Goal: Task Accomplishment & Management: Complete application form

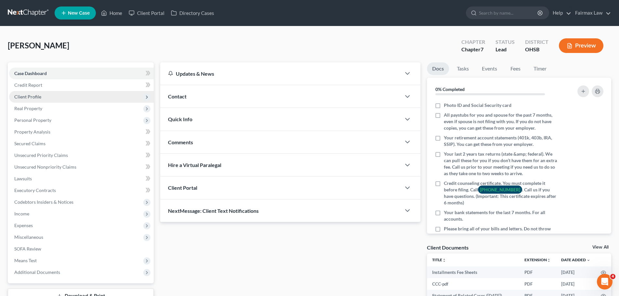
click at [47, 93] on span "Client Profile" at bounding box center [81, 97] width 145 height 12
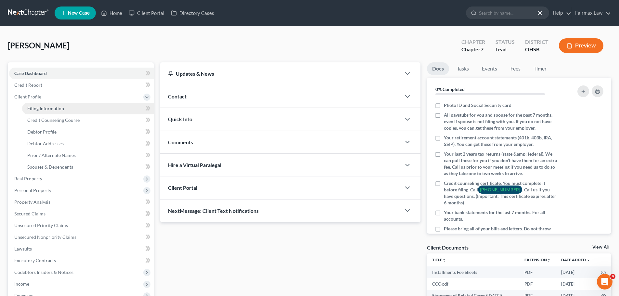
click at [48, 106] on span "Filing Information" at bounding box center [45, 109] width 37 height 6
select select "1"
select select "0"
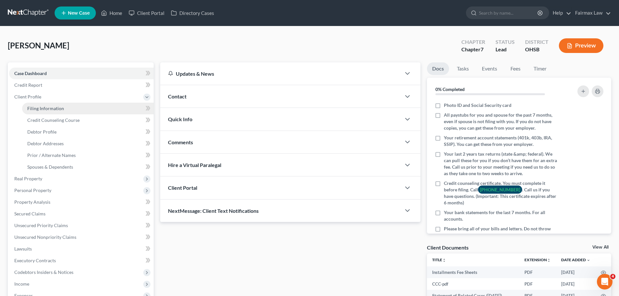
select select "36"
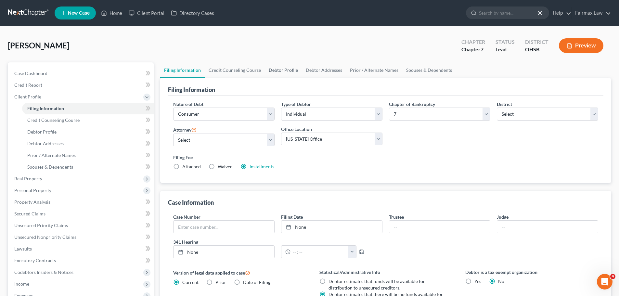
click at [285, 68] on link "Debtor Profile" at bounding box center [283, 70] width 37 height 16
select select "0"
select select "3"
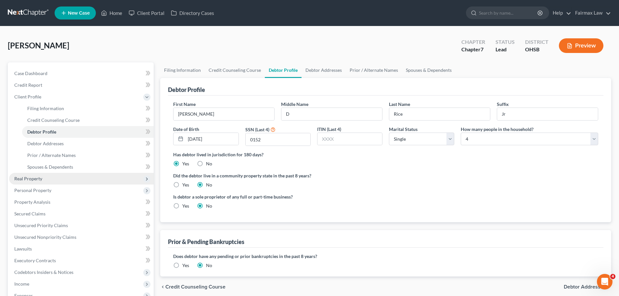
click at [37, 177] on span "Real Property" at bounding box center [28, 179] width 28 height 6
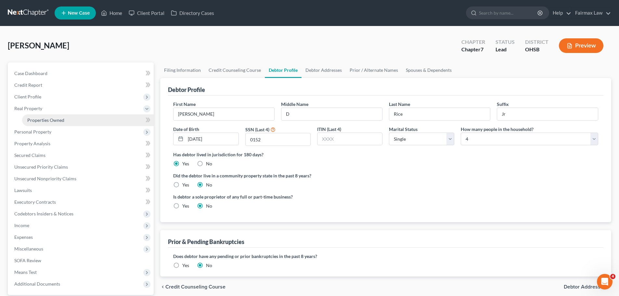
click at [48, 119] on span "Properties Owned" at bounding box center [45, 120] width 37 height 6
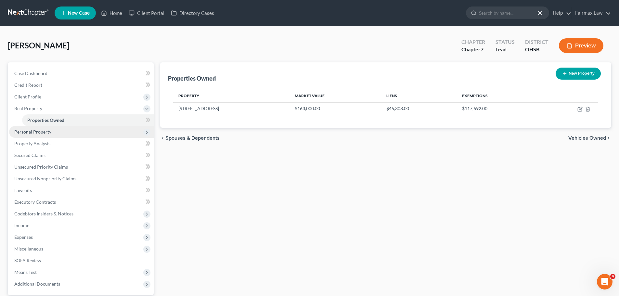
click at [45, 134] on span "Personal Property" at bounding box center [32, 132] width 37 height 6
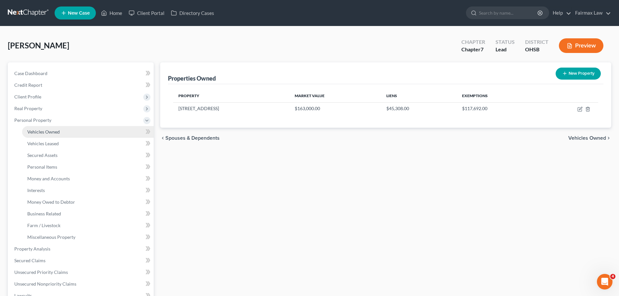
click at [45, 131] on span "Vehicles Owned" at bounding box center [43, 132] width 32 height 6
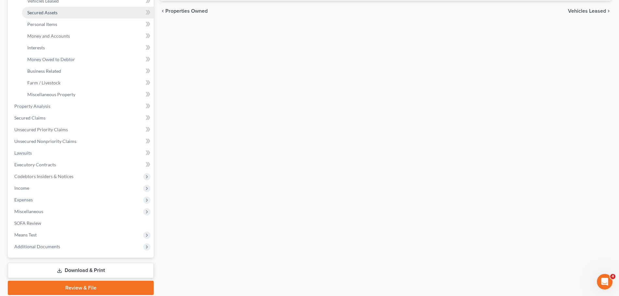
scroll to position [162, 0]
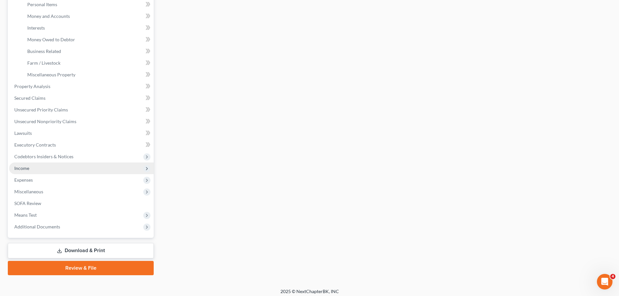
click at [28, 170] on span "Income" at bounding box center [21, 168] width 15 height 6
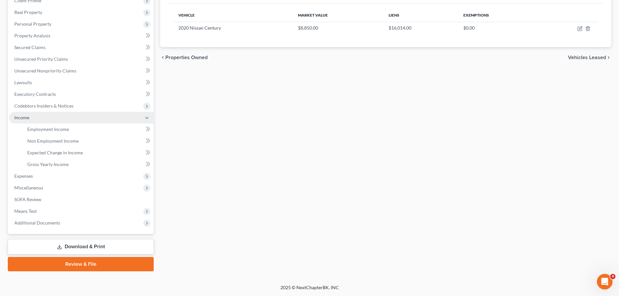
scroll to position [96, 0]
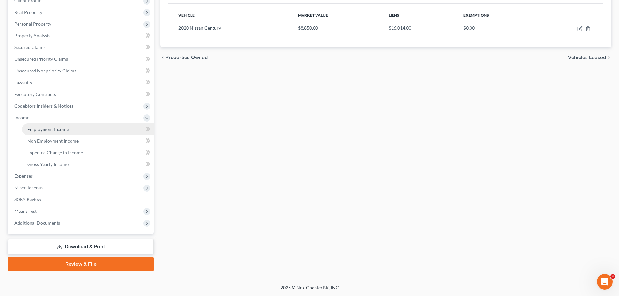
click at [39, 133] on link "Employment Income" at bounding box center [88, 129] width 132 height 12
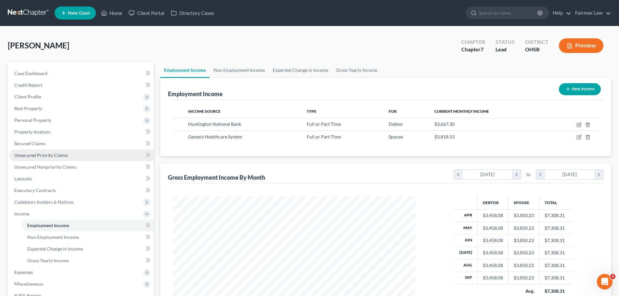
scroll to position [121, 255]
click at [226, 71] on link "Non Employment Income" at bounding box center [239, 70] width 59 height 16
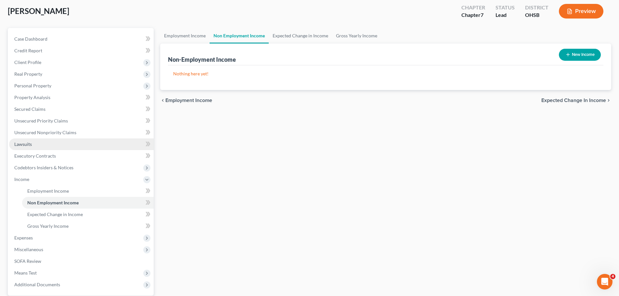
scroll to position [96, 0]
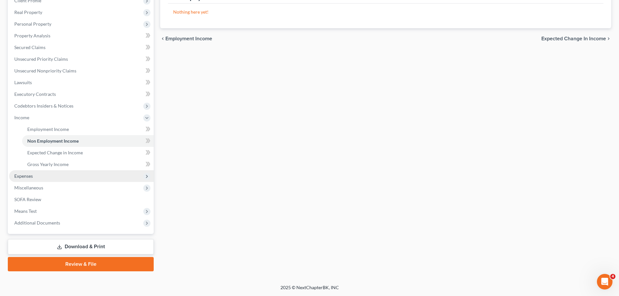
click at [55, 178] on span "Expenses" at bounding box center [81, 176] width 145 height 12
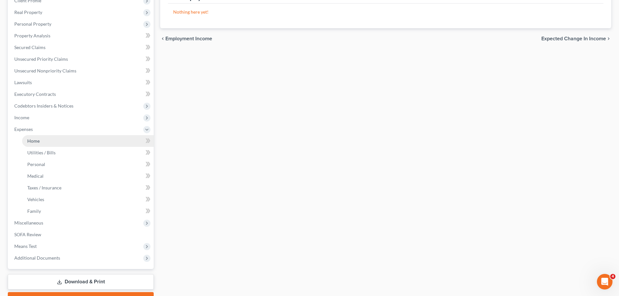
click at [54, 141] on link "Home" at bounding box center [88, 141] width 132 height 12
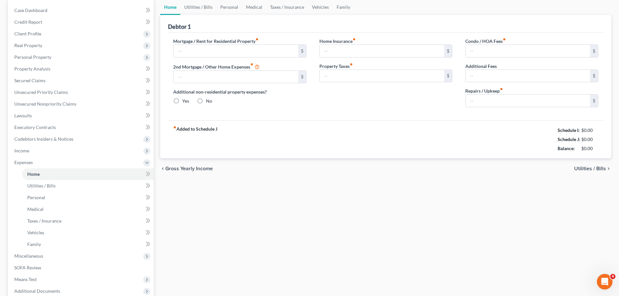
type input "625.00"
type input "0.00"
radio input "true"
type input "0.00"
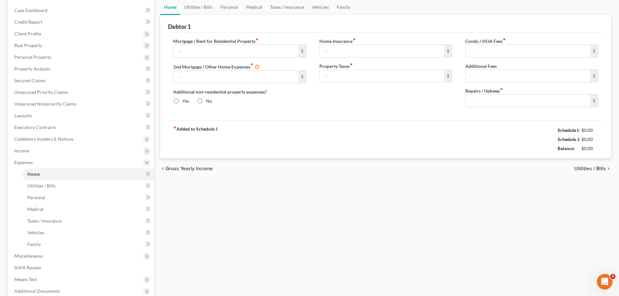
type input "0.00"
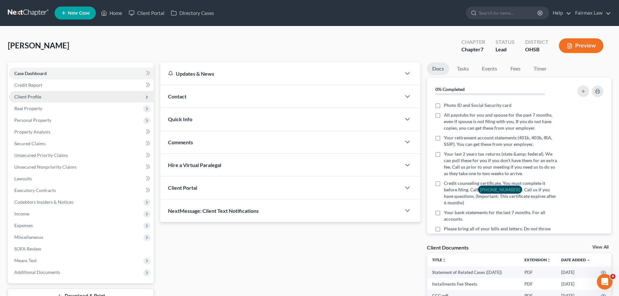
click at [44, 94] on span "Client Profile" at bounding box center [81, 97] width 145 height 12
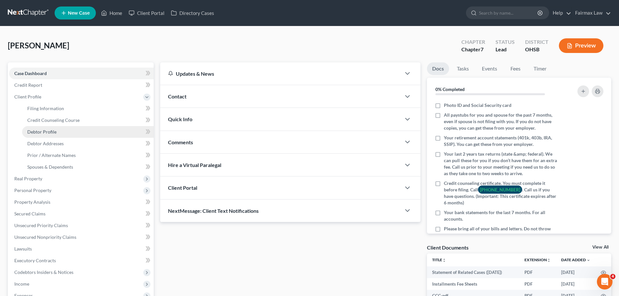
click at [53, 130] on span "Debtor Profile" at bounding box center [41, 132] width 29 height 6
select select "0"
select select "1"
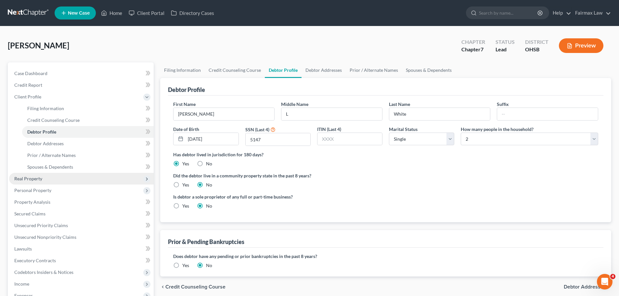
click at [42, 180] on span "Real Property" at bounding box center [81, 179] width 145 height 12
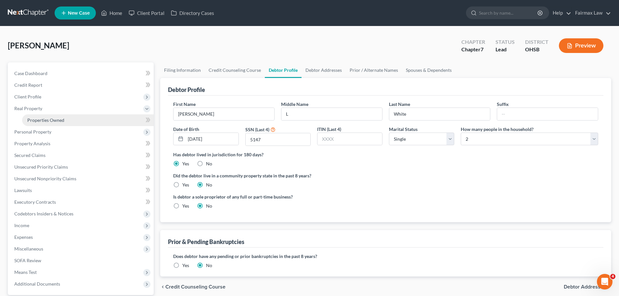
click at [65, 120] on link "Properties Owned" at bounding box center [88, 120] width 132 height 12
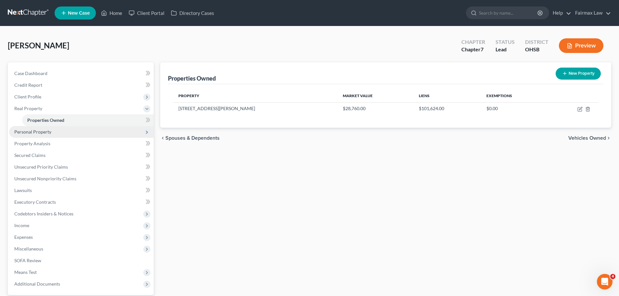
click at [55, 132] on span "Personal Property" at bounding box center [81, 132] width 145 height 12
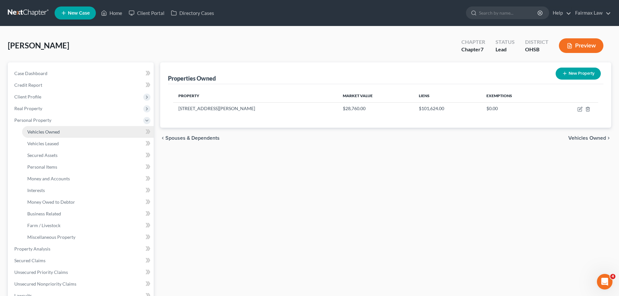
click at [55, 135] on link "Vehicles Owned" at bounding box center [88, 132] width 132 height 12
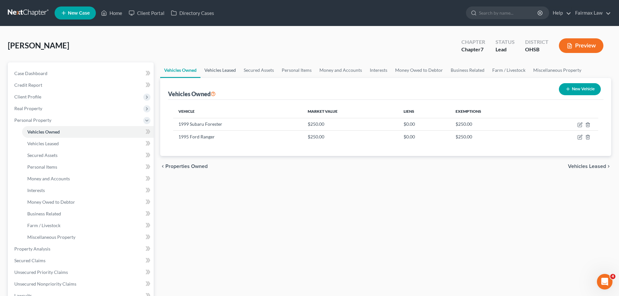
click at [219, 68] on link "Vehicles Leased" at bounding box center [220, 70] width 39 height 16
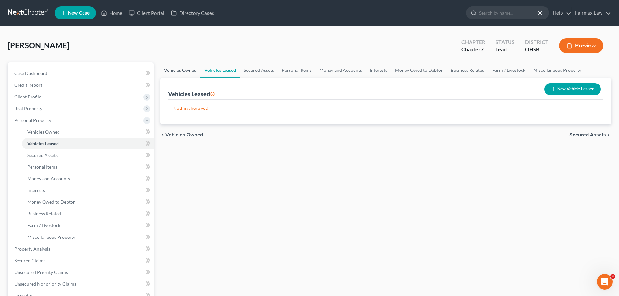
click at [175, 71] on link "Vehicles Owned" at bounding box center [180, 70] width 40 height 16
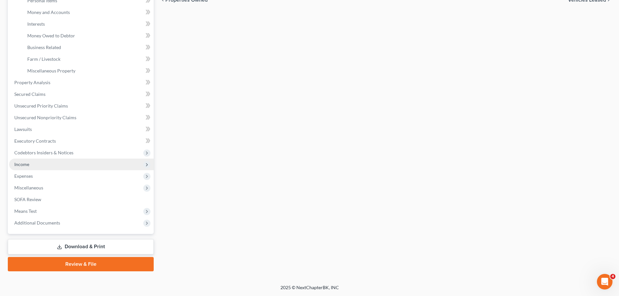
click at [25, 162] on span "Income" at bounding box center [21, 165] width 15 height 6
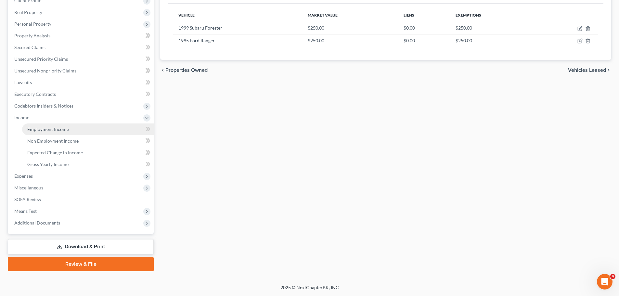
click at [50, 131] on span "Employment Income" at bounding box center [48, 129] width 42 height 6
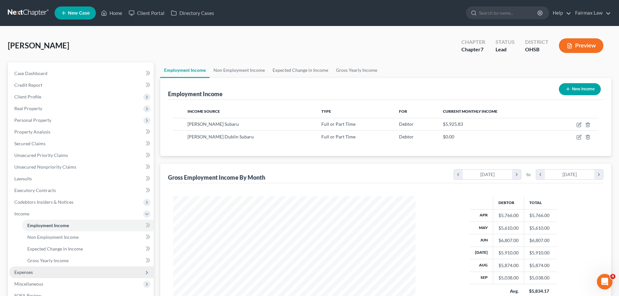
click at [20, 271] on span "Expenses" at bounding box center [23, 272] width 19 height 6
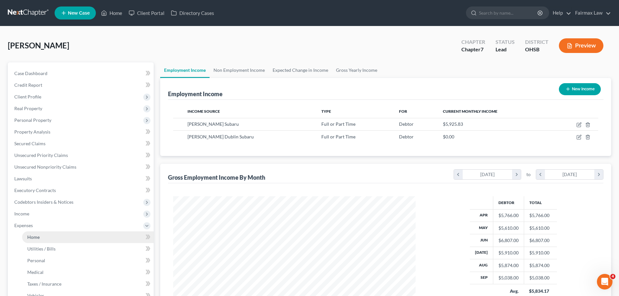
click at [43, 236] on link "Home" at bounding box center [88, 237] width 132 height 12
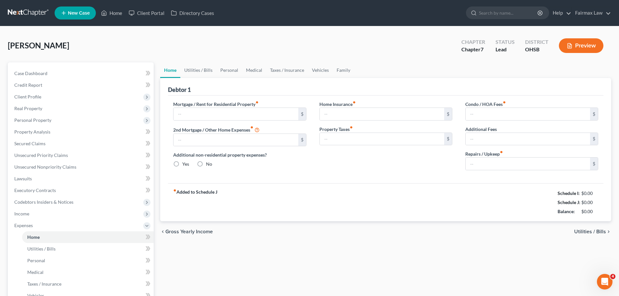
type input "1,000.00"
type input "0.00"
radio input "true"
type input "100.00"
type input "300.00"
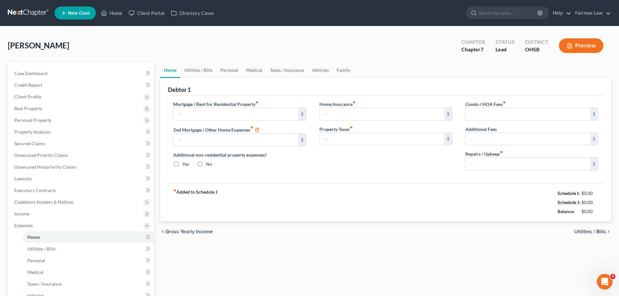
type input "0.00"
click at [201, 68] on link "Utilities / Bills" at bounding box center [198, 70] width 36 height 16
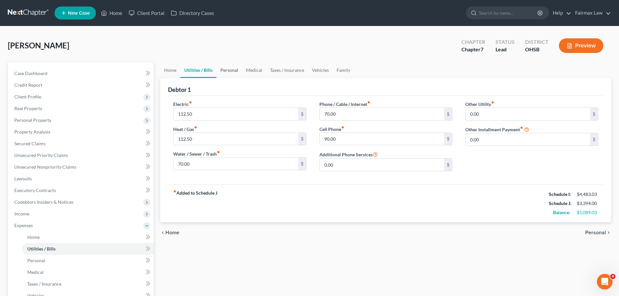
click at [231, 69] on link "Personal" at bounding box center [229, 70] width 26 height 16
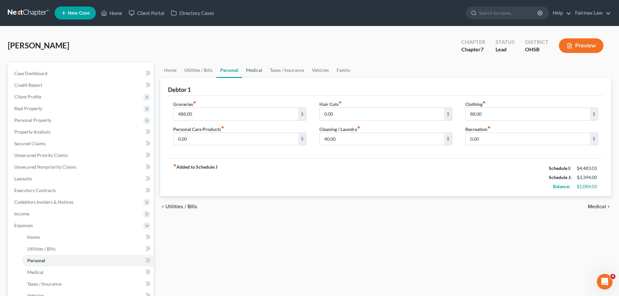
click at [251, 67] on link "Medical" at bounding box center [254, 70] width 24 height 16
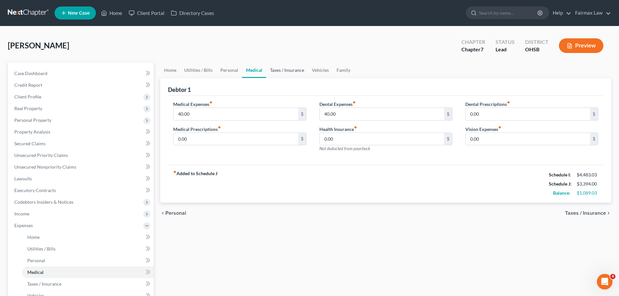
click at [298, 69] on link "Taxes / Insurance" at bounding box center [287, 70] width 42 height 16
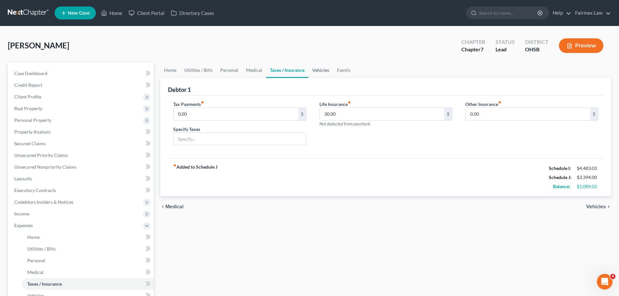
click at [322, 72] on link "Vehicles" at bounding box center [320, 70] width 25 height 16
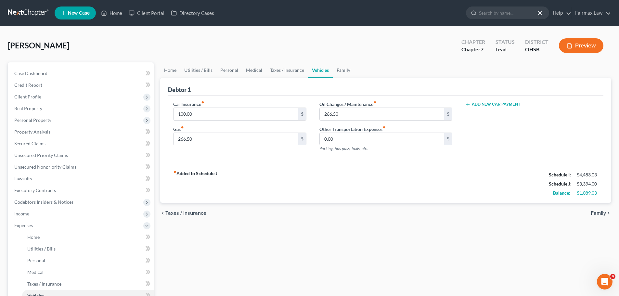
click at [337, 68] on link "Family" at bounding box center [343, 70] width 21 height 16
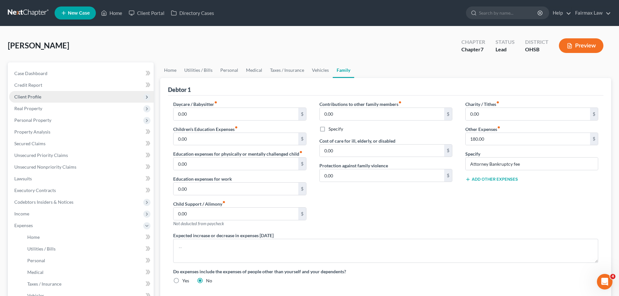
click at [51, 98] on span "Client Profile" at bounding box center [81, 97] width 145 height 12
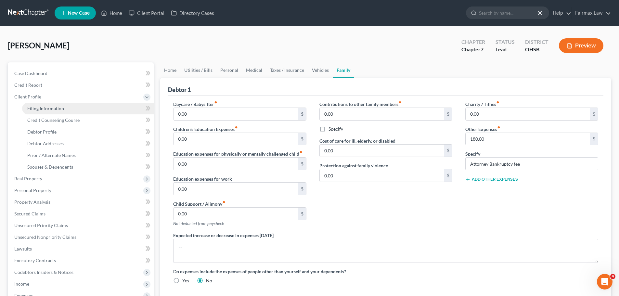
click at [52, 104] on link "Filing Information" at bounding box center [88, 109] width 132 height 12
select select "1"
select select "0"
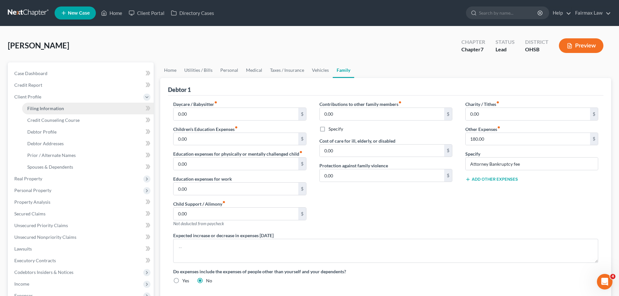
select select "36"
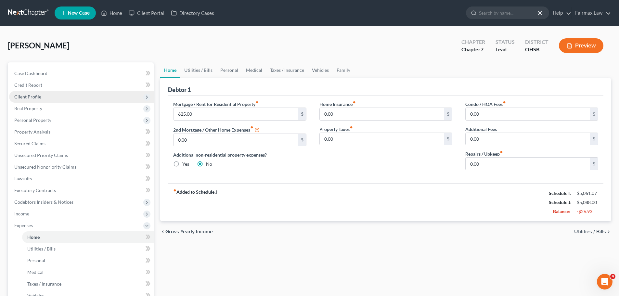
click at [30, 94] on span "Client Profile" at bounding box center [27, 97] width 27 height 6
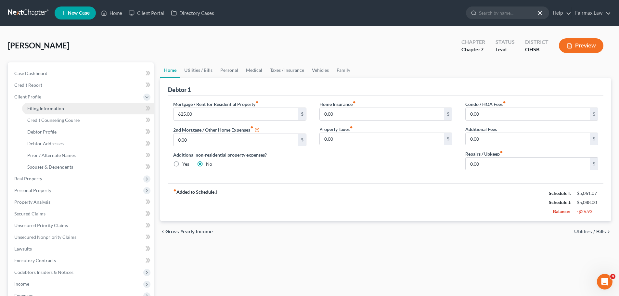
click at [55, 108] on span "Filing Information" at bounding box center [45, 109] width 37 height 6
select select "1"
select select "0"
select select "62"
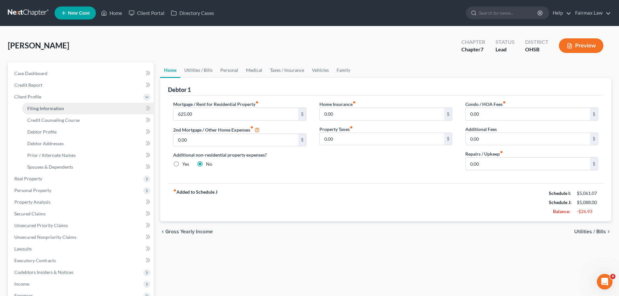
select select "16"
select select "0"
select select "36"
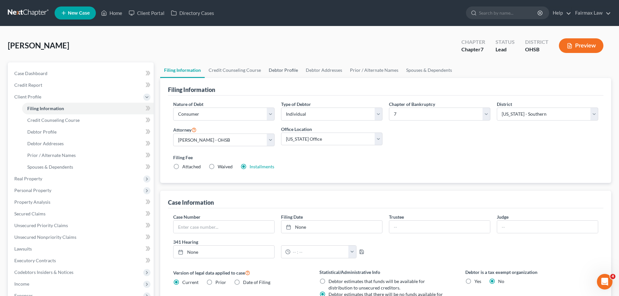
drag, startPoint x: 277, startPoint y: 68, endPoint x: 272, endPoint y: 71, distance: 5.9
click at [277, 68] on link "Debtor Profile" at bounding box center [283, 70] width 37 height 16
select select "0"
select select "3"
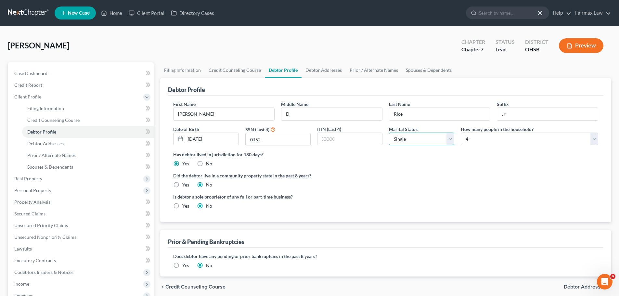
drag, startPoint x: 444, startPoint y: 143, endPoint x: 439, endPoint y: 144, distance: 4.2
click at [443, 143] on select "Select Single Married Separated Divorced Widowed" at bounding box center [421, 139] width 65 height 13
select select "1"
click at [389, 133] on select "Select Single Married Separated Divorced Widowed" at bounding box center [421, 139] width 65 height 13
click at [446, 175] on label "Did the debtor live in a community property state in the past 8 years?" at bounding box center [385, 175] width 425 height 7
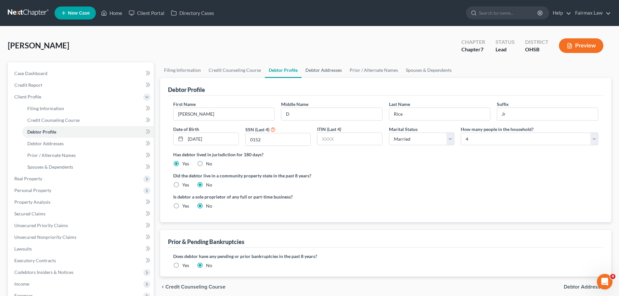
click at [331, 72] on link "Debtor Addresses" at bounding box center [324, 70] width 44 height 16
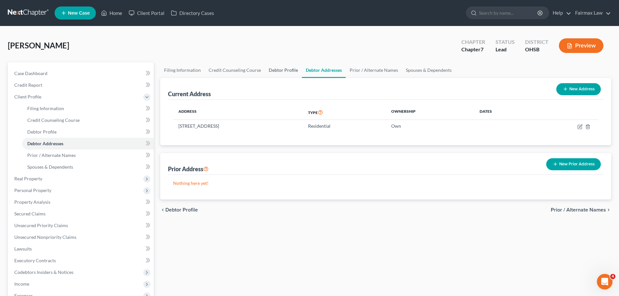
click at [271, 71] on link "Debtor Profile" at bounding box center [283, 70] width 37 height 16
select select "1"
select select "3"
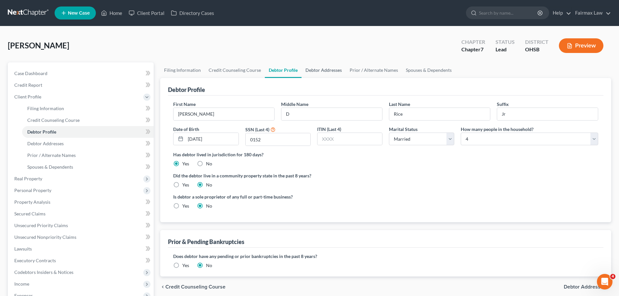
click at [328, 69] on link "Debtor Addresses" at bounding box center [324, 70] width 44 height 16
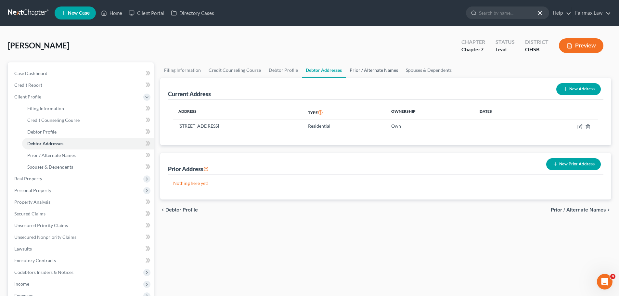
click at [367, 70] on link "Prior / Alternate Names" at bounding box center [374, 70] width 56 height 16
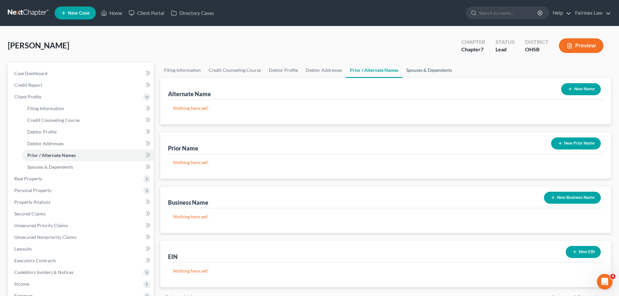
click at [414, 68] on link "Spouses & Dependents" at bounding box center [429, 70] width 54 height 16
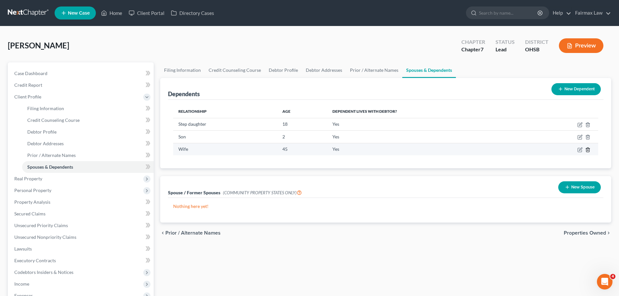
click at [589, 151] on icon "button" at bounding box center [587, 150] width 3 height 4
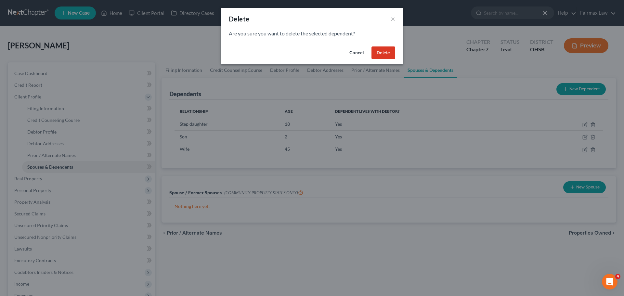
click at [378, 54] on button "Delete" at bounding box center [383, 52] width 24 height 13
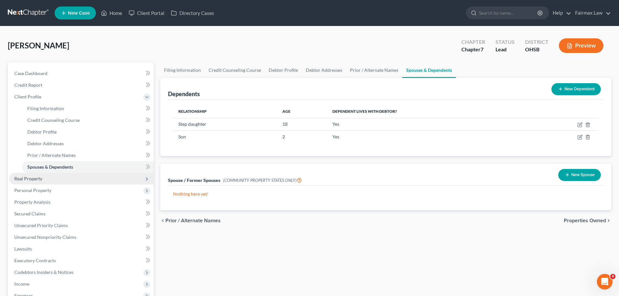
click at [26, 178] on span "Real Property" at bounding box center [28, 179] width 28 height 6
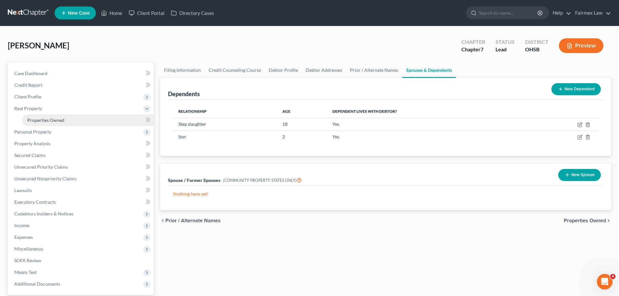
click at [48, 120] on span "Properties Owned" at bounding box center [45, 120] width 37 height 6
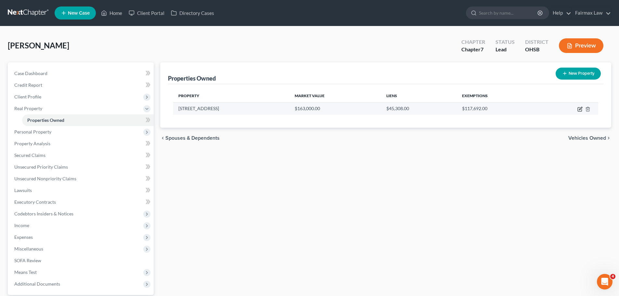
click at [580, 107] on icon "button" at bounding box center [580, 109] width 5 height 5
select select "36"
select select "0"
select select "36"
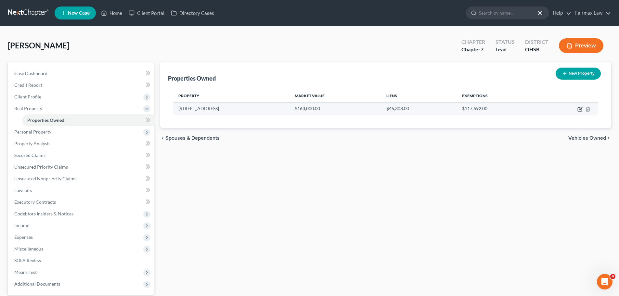
select select "0"
select select "2"
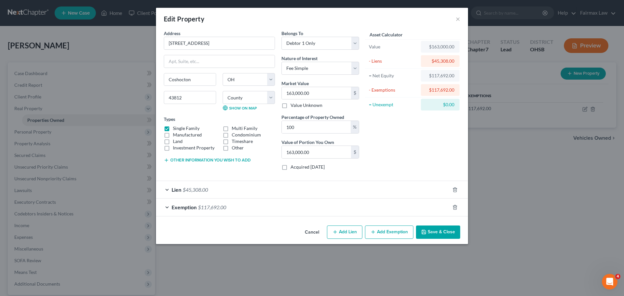
click at [203, 192] on span "$45,308.00" at bounding box center [195, 190] width 25 height 6
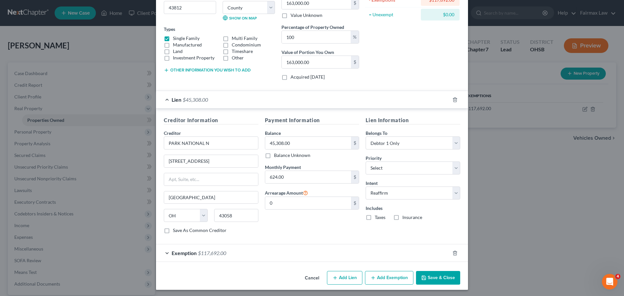
scroll to position [92, 0]
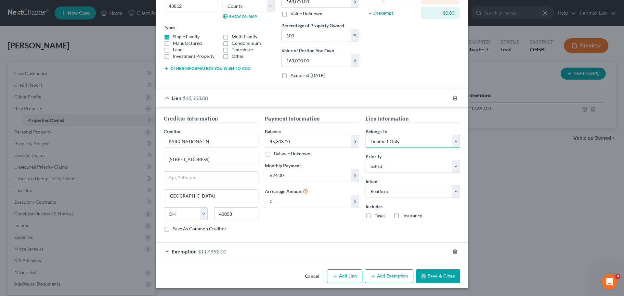
click at [382, 143] on select "Select Debtor 1 Only Debtor 2 Only Debtor 1 And Debtor 2 Only At Least One Of T…" at bounding box center [413, 141] width 95 height 13
click at [375, 215] on label "Taxes" at bounding box center [380, 216] width 11 height 6
click at [377, 215] on input "Taxes" at bounding box center [379, 215] width 4 height 4
checkbox input "true"
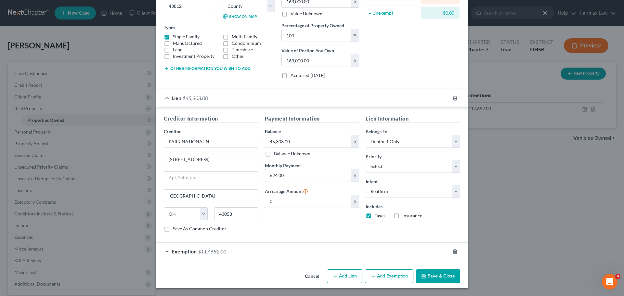
click at [402, 214] on label "Insurance" at bounding box center [412, 216] width 20 height 6
click at [405, 214] on input "Insurance" at bounding box center [407, 215] width 4 height 4
checkbox input "true"
click at [434, 276] on button "Save & Close" at bounding box center [438, 276] width 44 height 14
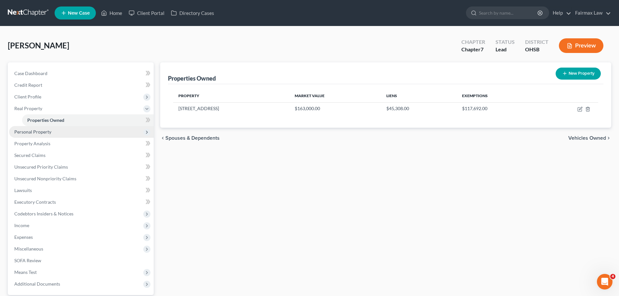
click at [47, 132] on span "Personal Property" at bounding box center [32, 132] width 37 height 6
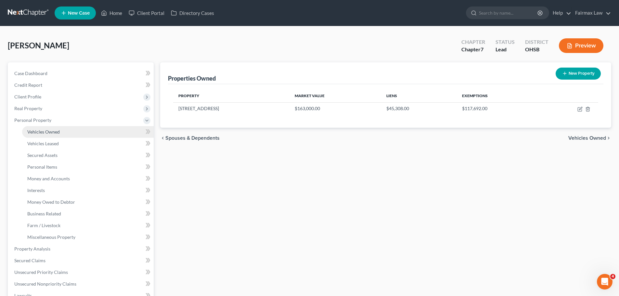
click at [50, 132] on span "Vehicles Owned" at bounding box center [43, 132] width 32 height 6
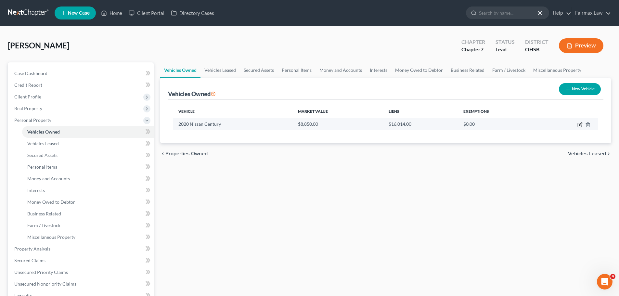
click at [578, 124] on icon "button" at bounding box center [580, 124] width 5 height 5
select select "0"
select select "6"
select select "3"
select select "0"
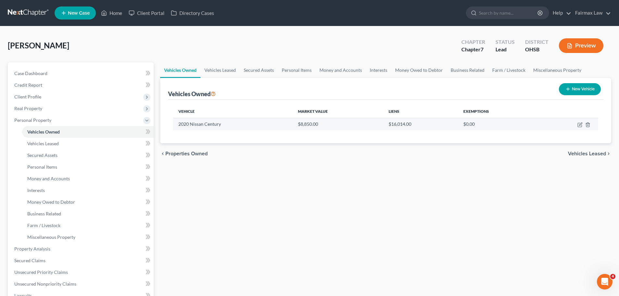
select select "45"
select select "0"
select select "2"
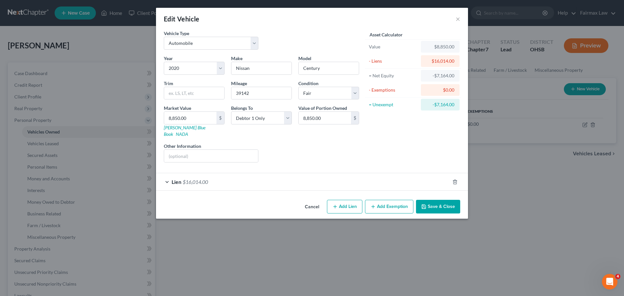
click at [206, 179] on span "$16,014.00" at bounding box center [195, 182] width 25 height 6
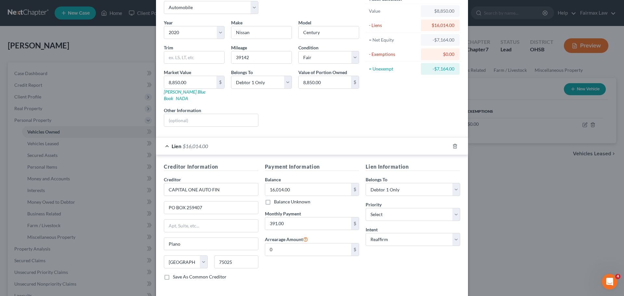
scroll to position [59, 0]
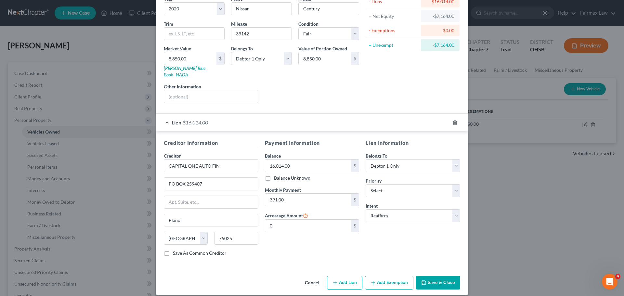
click at [430, 276] on button "Save & Close" at bounding box center [438, 283] width 44 height 14
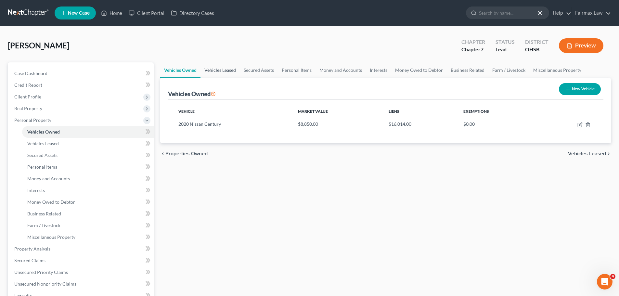
click at [227, 71] on link "Vehicles Leased" at bounding box center [220, 70] width 39 height 16
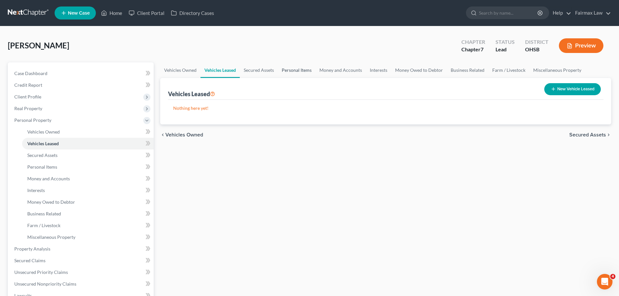
click at [307, 71] on link "Personal Items" at bounding box center [297, 70] width 38 height 16
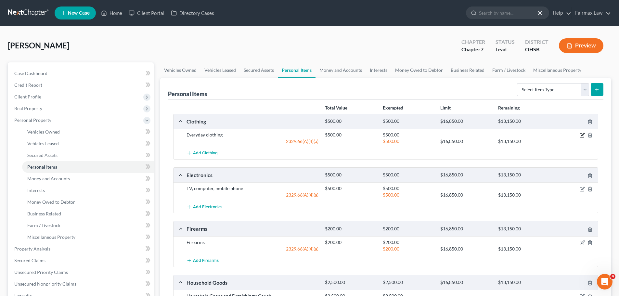
click at [581, 137] on icon "button" at bounding box center [582, 135] width 5 height 5
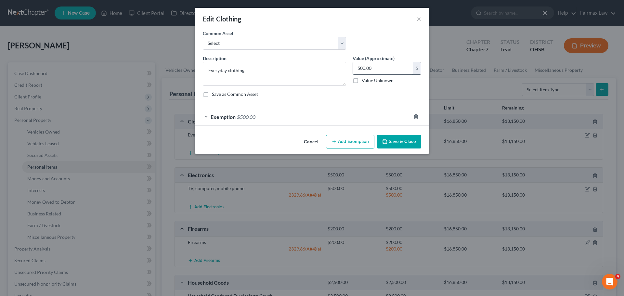
click at [384, 71] on input "500.00" at bounding box center [383, 68] width 60 height 12
type input "2,000.00"
click at [243, 117] on span "$500.00" at bounding box center [246, 117] width 19 height 6
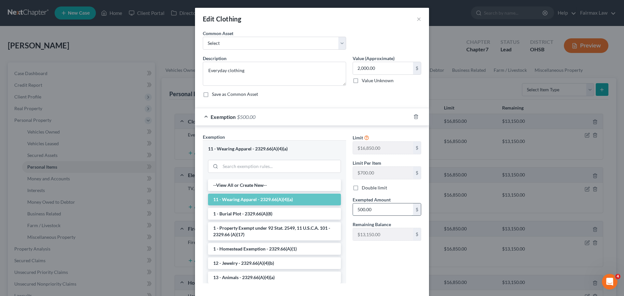
click at [365, 205] on input "500.00" at bounding box center [383, 209] width 60 height 12
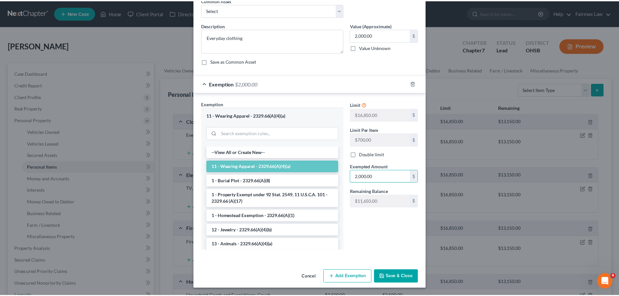
scroll to position [33, 0]
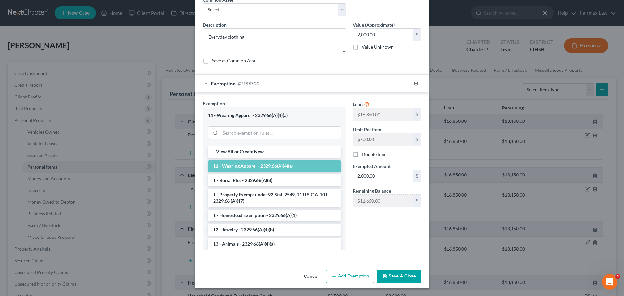
type input "2,000.00"
click at [402, 277] on button "Save & Close" at bounding box center [399, 277] width 44 height 14
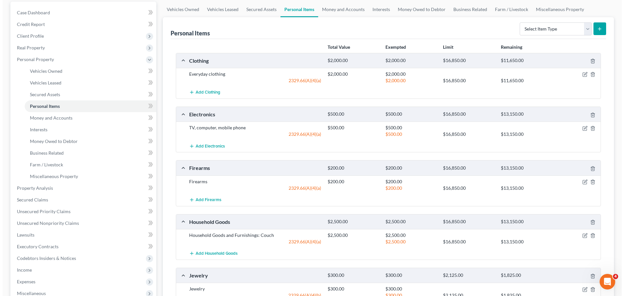
scroll to position [65, 0]
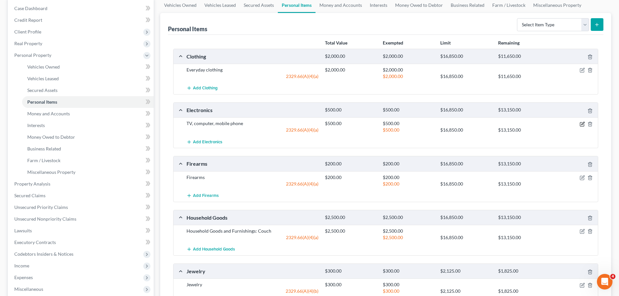
click at [581, 124] on icon "button" at bounding box center [582, 124] width 5 height 5
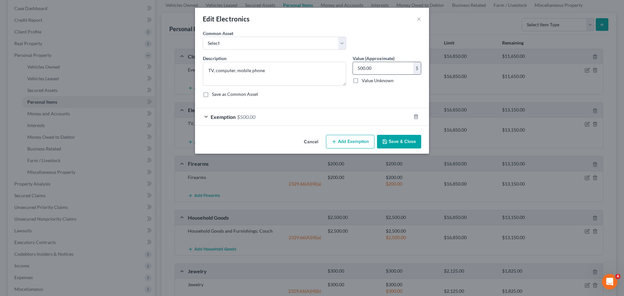
click at [376, 70] on input "500.00" at bounding box center [383, 68] width 60 height 12
type input "2,000.00"
click at [240, 115] on span "$500.00" at bounding box center [246, 117] width 19 height 6
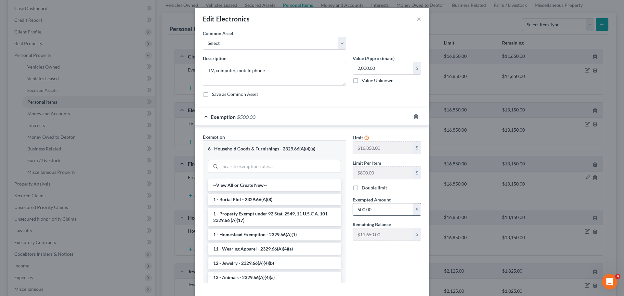
click at [361, 206] on input "500.00" at bounding box center [383, 209] width 60 height 12
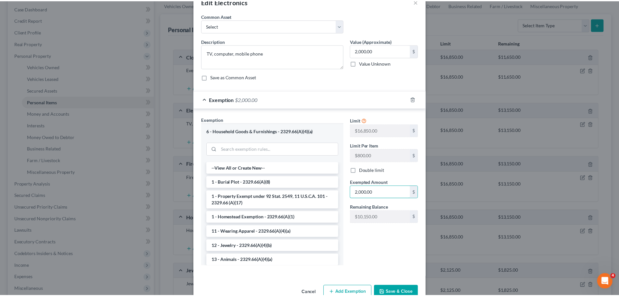
scroll to position [33, 0]
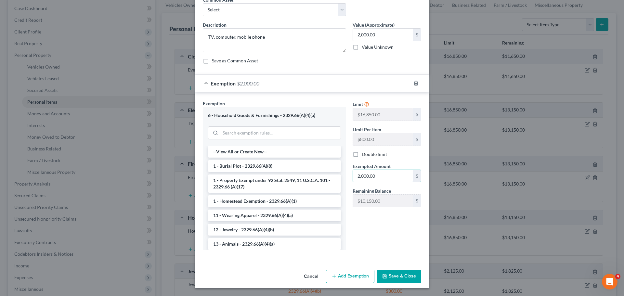
type input "2,000.00"
click at [404, 277] on button "Save & Close" at bounding box center [399, 277] width 44 height 14
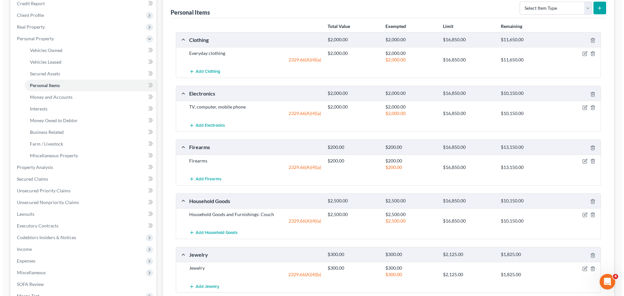
scroll to position [97, 0]
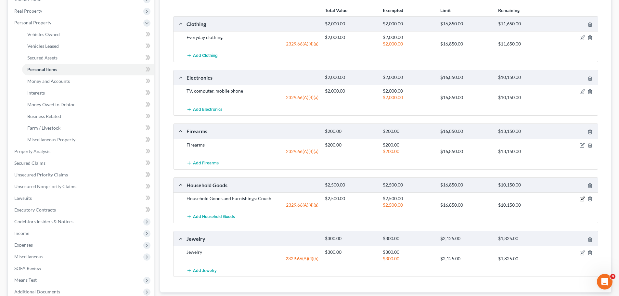
click at [581, 201] on icon "button" at bounding box center [582, 198] width 5 height 5
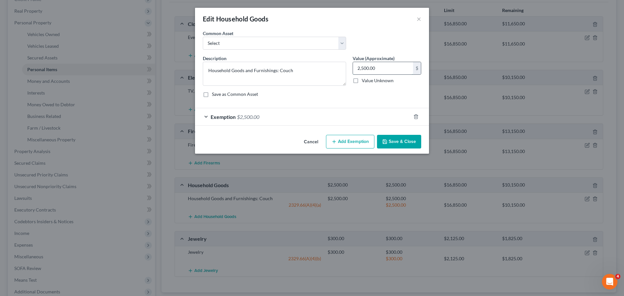
click at [384, 66] on input "2,500.00" at bounding box center [383, 68] width 60 height 12
type input "2,000.00"
click at [249, 119] on span "$2,500.00" at bounding box center [248, 117] width 22 height 6
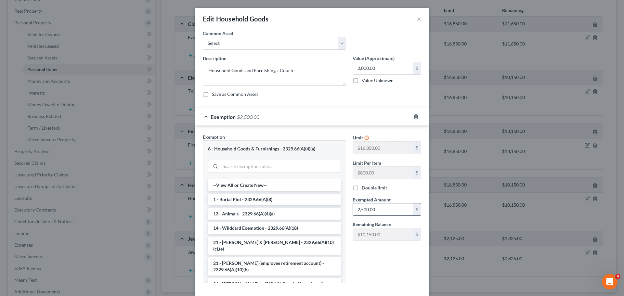
click at [358, 213] on input "2,500.00" at bounding box center [383, 209] width 60 height 12
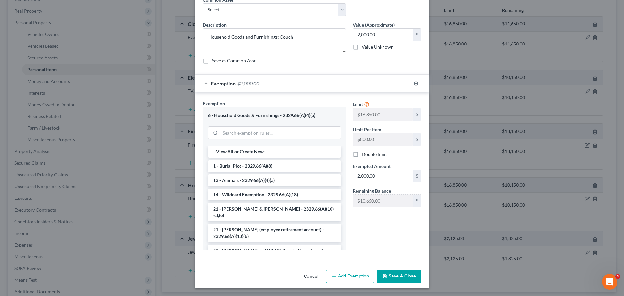
type input "2,000.00"
click at [398, 275] on button "Save & Close" at bounding box center [399, 277] width 44 height 14
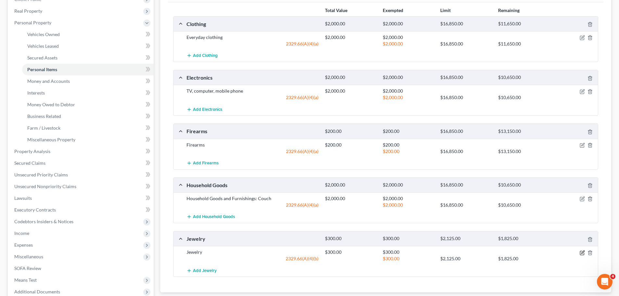
click at [580, 252] on icon "button" at bounding box center [582, 252] width 5 height 5
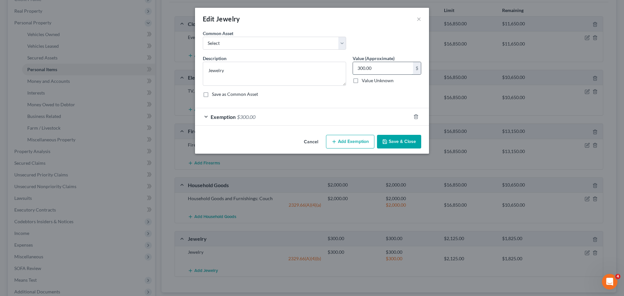
click at [382, 69] on input "300.00" at bounding box center [383, 68] width 60 height 12
type input "1,000.00"
click at [242, 118] on span "$300.00" at bounding box center [246, 117] width 19 height 6
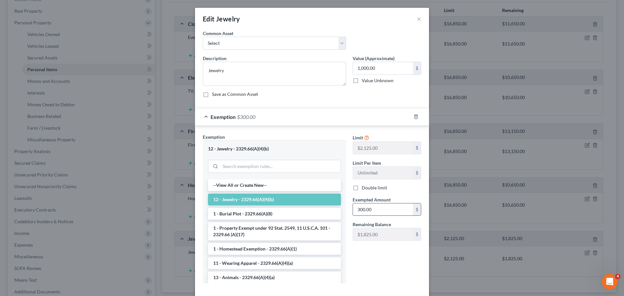
click at [361, 209] on input "300.00" at bounding box center [383, 209] width 60 height 12
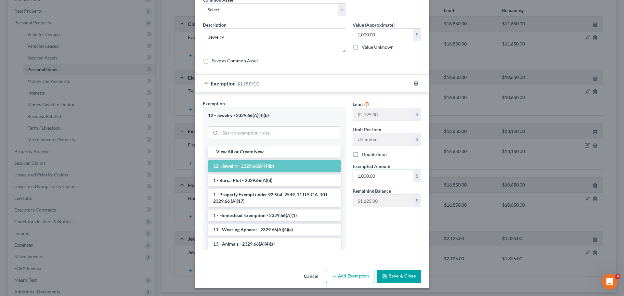
type input "1,000.00"
click at [392, 272] on button "Save & Close" at bounding box center [399, 277] width 44 height 14
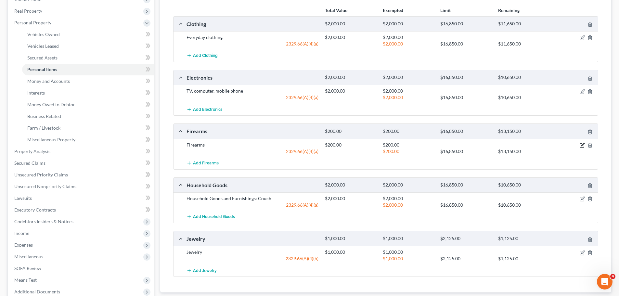
click at [580, 146] on icon "button" at bounding box center [582, 145] width 5 height 5
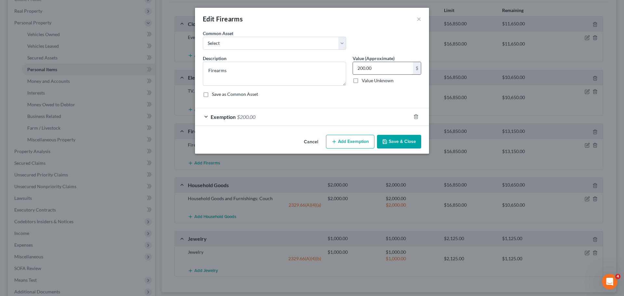
click at [362, 71] on input "200.00" at bounding box center [383, 68] width 60 height 12
type input "300.00"
click at [231, 120] on div "Exemption $200.00" at bounding box center [303, 116] width 216 height 17
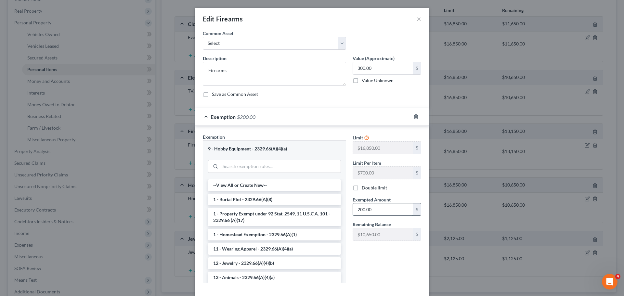
click at [370, 208] on input "200.00" at bounding box center [383, 209] width 60 height 12
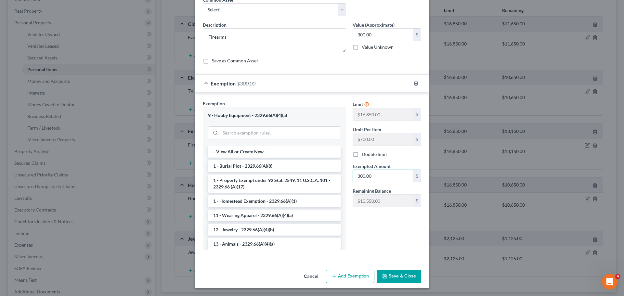
type input "300.00"
click at [388, 273] on button "Save & Close" at bounding box center [399, 277] width 44 height 14
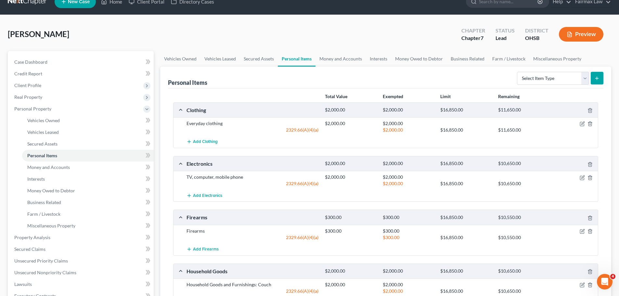
scroll to position [0, 0]
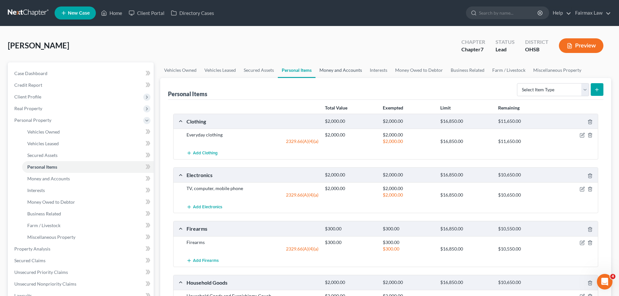
click at [334, 70] on link "Money and Accounts" at bounding box center [341, 70] width 50 height 16
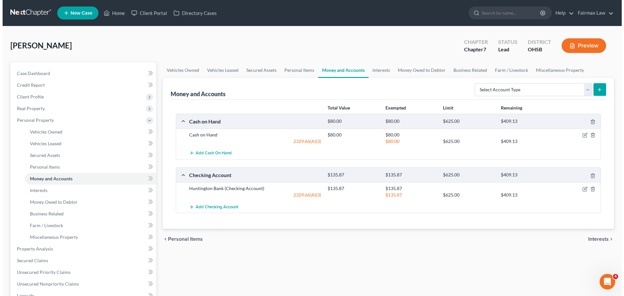
scroll to position [32, 0]
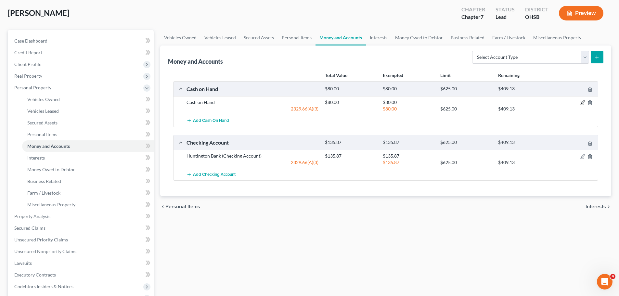
click at [583, 101] on icon "button" at bounding box center [582, 102] width 5 height 5
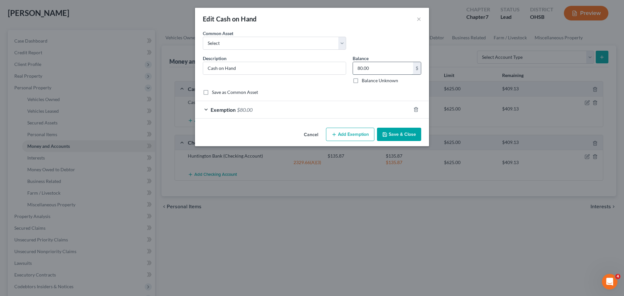
click at [367, 66] on input "80.00" at bounding box center [383, 68] width 60 height 12
type input "3.00"
click at [249, 107] on span "$80.00" at bounding box center [245, 110] width 16 height 6
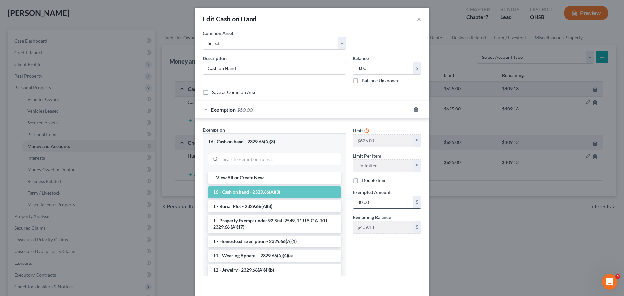
click at [361, 198] on input "80.00" at bounding box center [383, 202] width 60 height 12
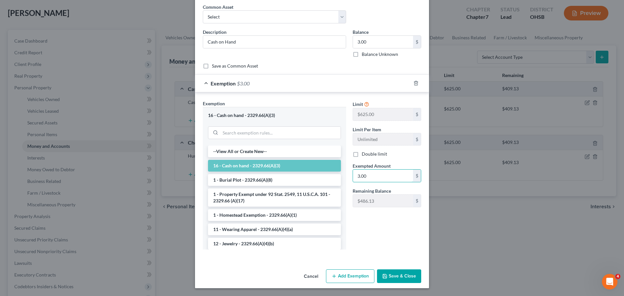
type input "3.00"
click at [398, 270] on button "Save & Close" at bounding box center [399, 276] width 44 height 14
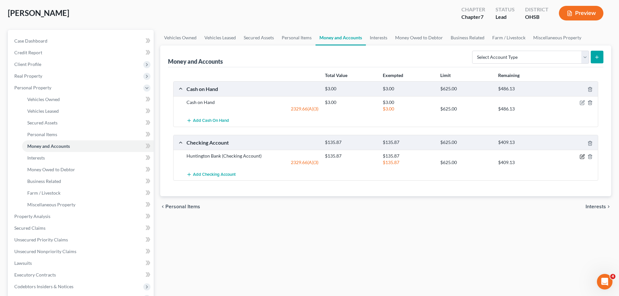
click at [581, 154] on icon "button" at bounding box center [582, 156] width 5 height 5
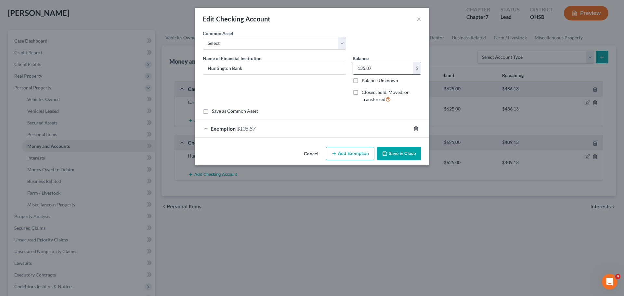
click at [390, 64] on input "135.87" at bounding box center [383, 68] width 60 height 12
type input "421.00"
click at [250, 129] on span "$135.87" at bounding box center [246, 128] width 19 height 6
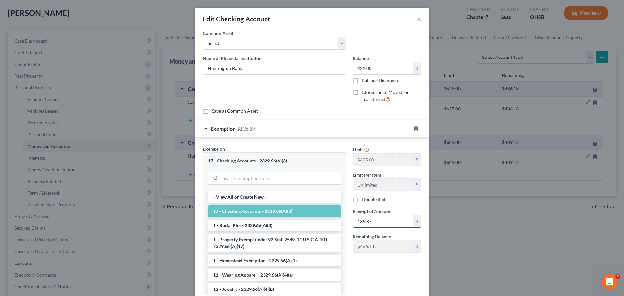
click at [360, 218] on input "135.87" at bounding box center [383, 221] width 60 height 12
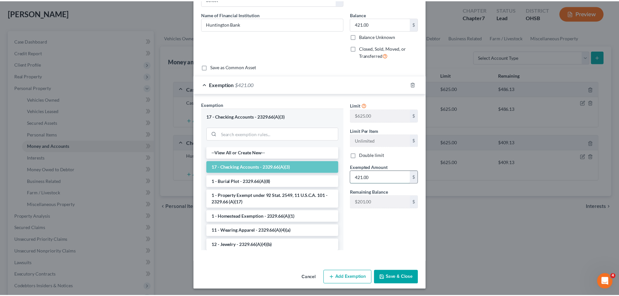
scroll to position [45, 0]
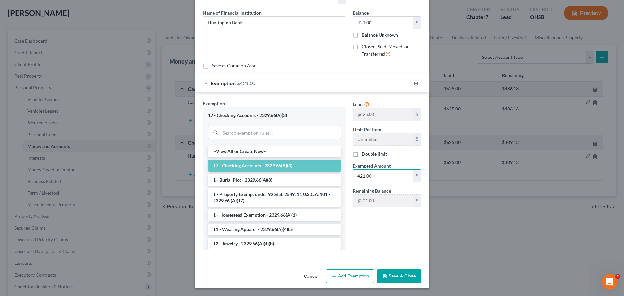
type input "421.00"
click at [396, 278] on button "Save & Close" at bounding box center [399, 276] width 44 height 14
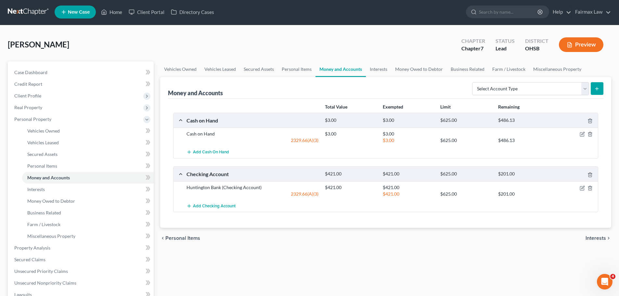
scroll to position [0, 0]
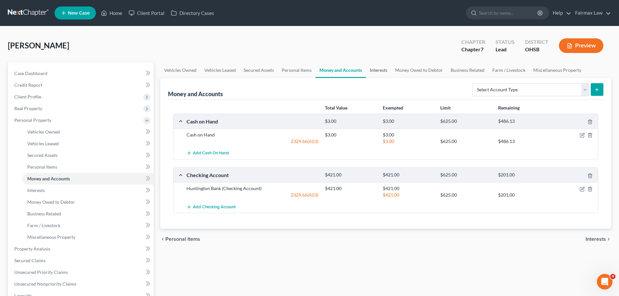
drag, startPoint x: 380, startPoint y: 70, endPoint x: 374, endPoint y: 73, distance: 5.8
click at [380, 70] on link "Interests" at bounding box center [378, 70] width 25 height 16
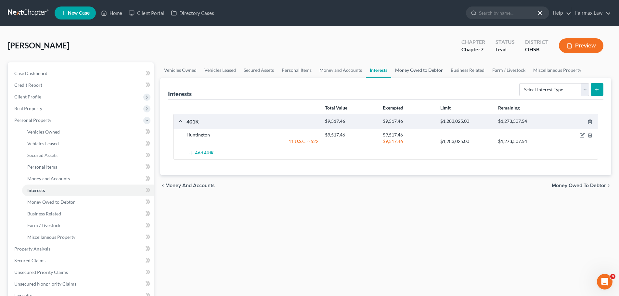
click at [399, 71] on link "Money Owed to Debtor" at bounding box center [419, 70] width 56 height 16
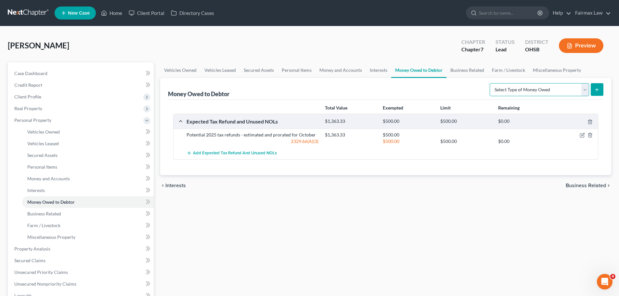
click at [547, 87] on select "Select Type of Money Owed Accounts Receivable Alimony Child Support Claims Agai…" at bounding box center [539, 89] width 99 height 13
select select "other_contingent_and_unliquidated_claims"
click at [491, 83] on select "Select Type of Money Owed Accounts Receivable Alimony Child Support Claims Agai…" at bounding box center [539, 89] width 99 height 13
click at [596, 90] on icon "submit" at bounding box center [596, 89] width 5 height 5
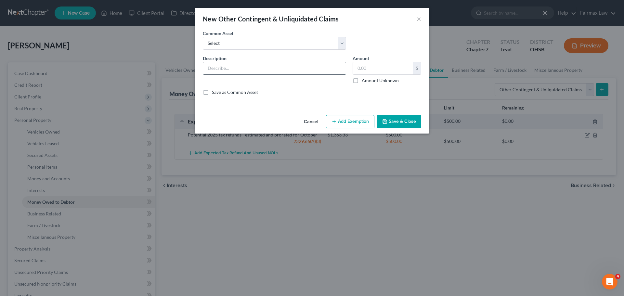
click at [243, 65] on input "text" at bounding box center [274, 68] width 143 height 12
type input "Garnished wages within 90 days of filing"
click at [380, 65] on input "text" at bounding box center [383, 68] width 60 height 12
type input "368.00"
click at [400, 120] on button "Save & Close" at bounding box center [399, 122] width 44 height 14
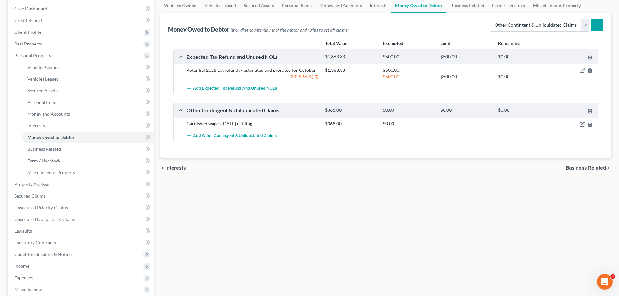
scroll to position [65, 0]
click at [52, 207] on span "Unsecured Priority Claims" at bounding box center [41, 207] width 54 height 6
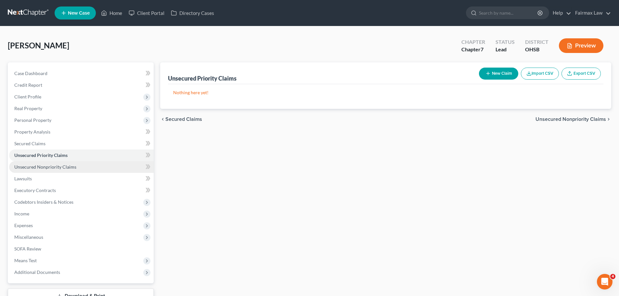
click at [44, 166] on span "Unsecured Nonpriority Claims" at bounding box center [45, 167] width 62 height 6
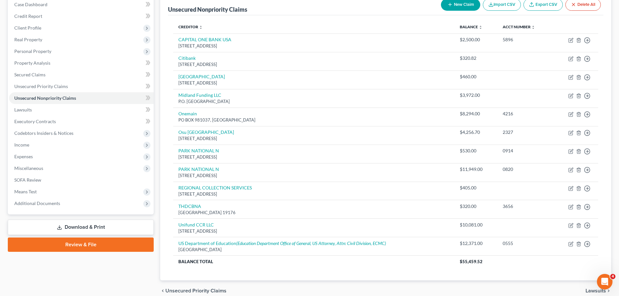
scroll to position [65, 0]
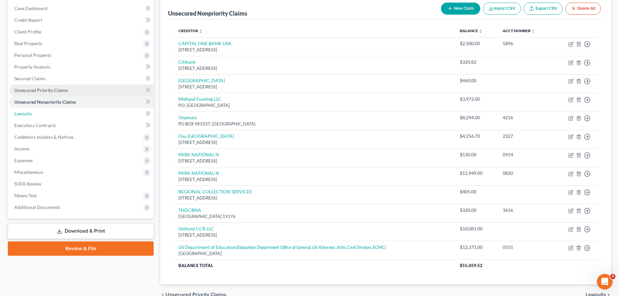
click at [45, 111] on link "Lawsuits" at bounding box center [81, 114] width 145 height 12
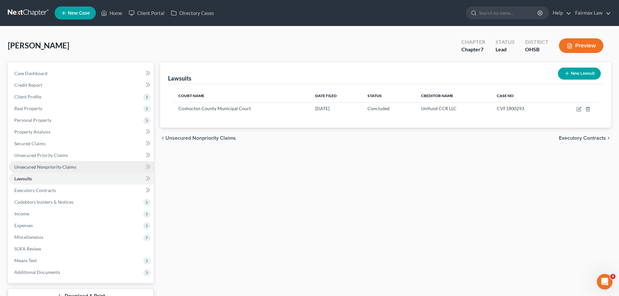
click at [45, 167] on span "Unsecured Nonpriority Claims" at bounding box center [45, 167] width 62 height 6
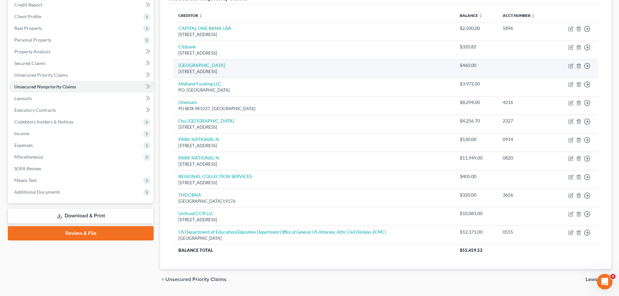
scroll to position [99, 0]
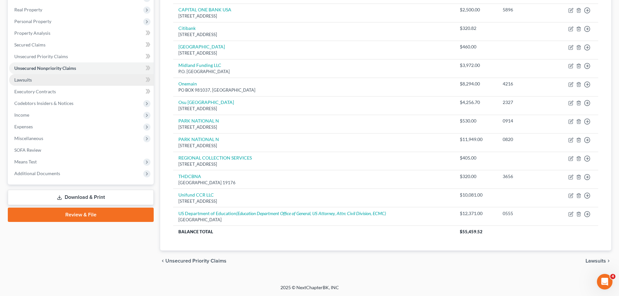
click at [27, 77] on span "Lawsuits" at bounding box center [23, 80] width 18 height 6
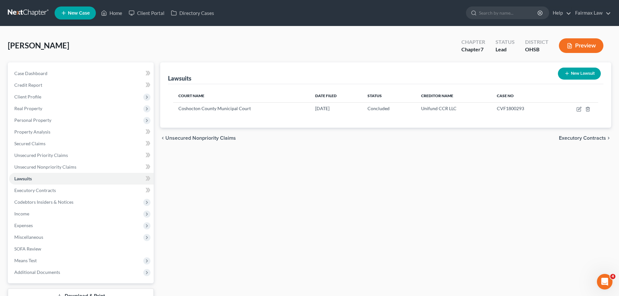
click at [565, 69] on button "New Lawsuit" at bounding box center [579, 74] width 43 height 12
select select "0"
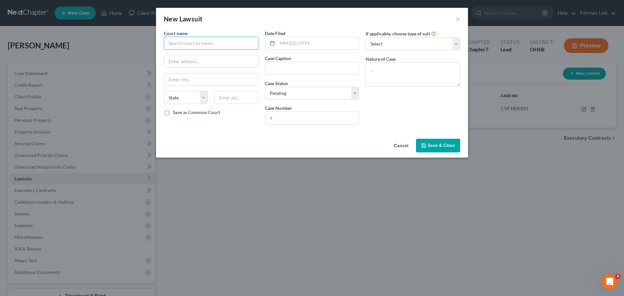
click at [220, 45] on input "text" at bounding box center [211, 43] width 95 height 13
type input "U"
type input "Coshocton Municipal Court"
click at [174, 38] on input "Coshocton Municipal Court" at bounding box center [211, 43] width 95 height 13
click at [172, 59] on input "text" at bounding box center [211, 61] width 94 height 12
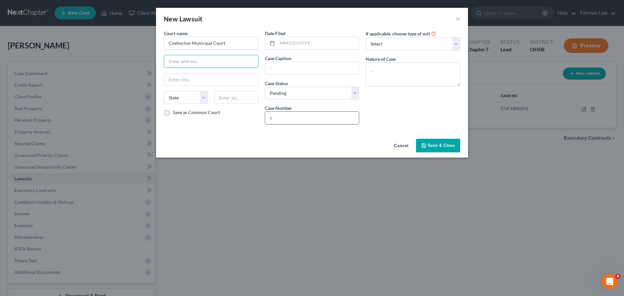
click at [277, 118] on input "text" at bounding box center [312, 118] width 94 height 12
type input "c"
type input "f1800293"
click at [269, 70] on input "text" at bounding box center [312, 68] width 94 height 12
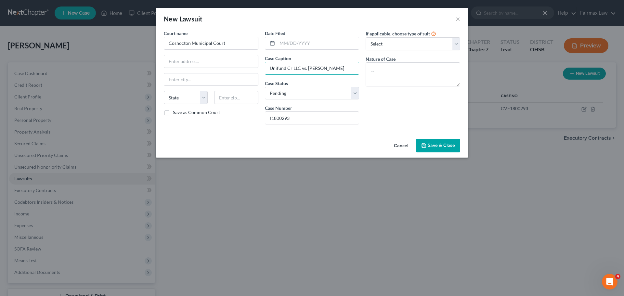
type input "Unifund Cr LLC vs. James Rice"
click at [434, 144] on span "Save & Close" at bounding box center [441, 146] width 27 height 6
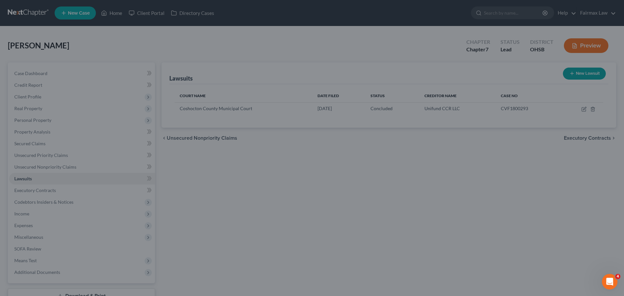
click at [434, 140] on span "Save & Close" at bounding box center [425, 137] width 24 height 5
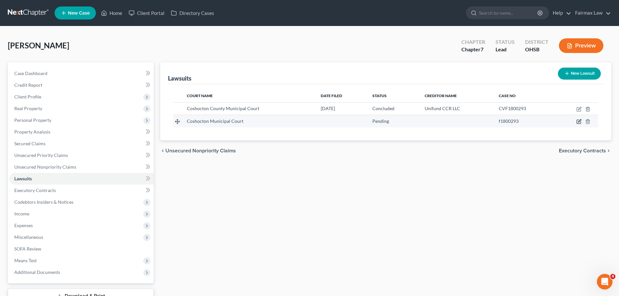
click at [580, 120] on icon "button" at bounding box center [579, 121] width 3 height 3
select select "0"
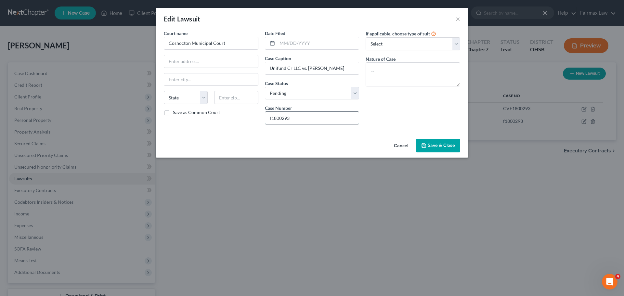
click at [269, 116] on input "f1800293" at bounding box center [312, 118] width 94 height 12
type input "cvf1800293"
click at [288, 42] on input "text" at bounding box center [318, 43] width 82 height 12
type input "[DATE]"
drag, startPoint x: 444, startPoint y: 144, endPoint x: 440, endPoint y: 144, distance: 3.3
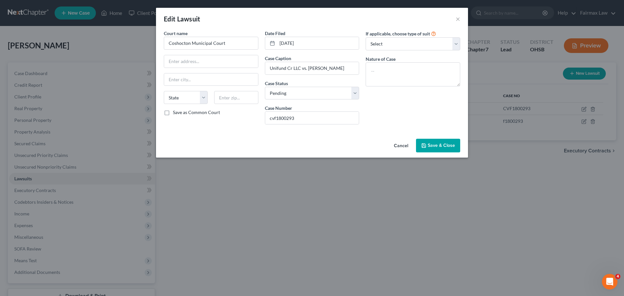
click at [444, 144] on span "Save & Close" at bounding box center [441, 146] width 27 height 6
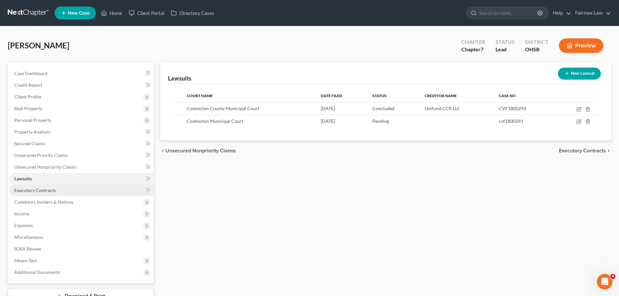
scroll to position [32, 0]
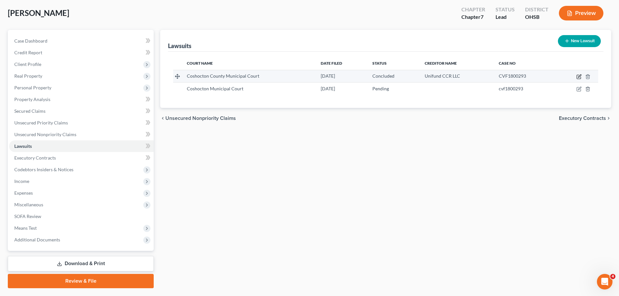
click at [578, 78] on icon "button" at bounding box center [579, 76] width 5 height 5
select select "36"
select select "2"
select select "3"
select select "36"
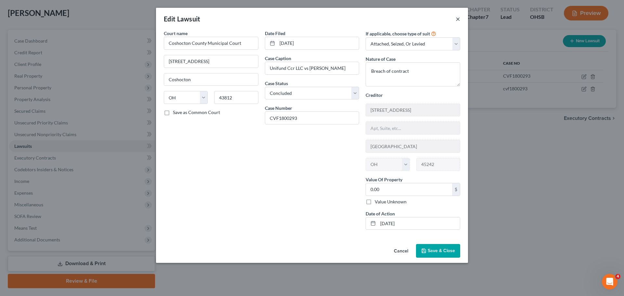
click at [460, 19] on button "×" at bounding box center [458, 19] width 5 height 8
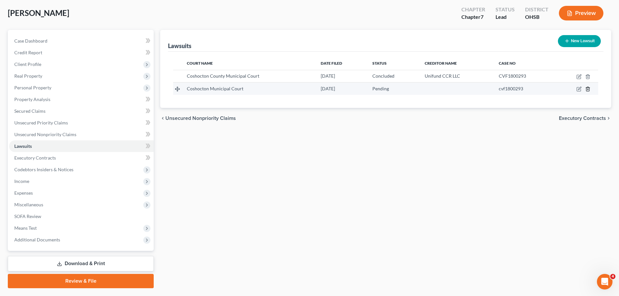
click at [587, 88] on icon "button" at bounding box center [587, 88] width 5 height 5
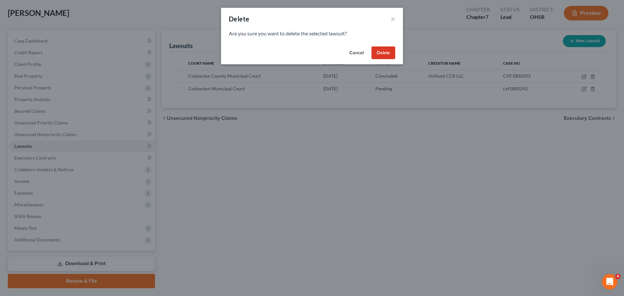
click at [380, 55] on button "Delete" at bounding box center [383, 52] width 24 height 13
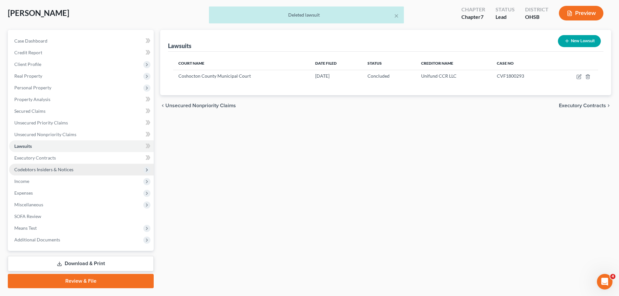
click at [47, 171] on span "Codebtors Insiders & Notices" at bounding box center [43, 170] width 59 height 6
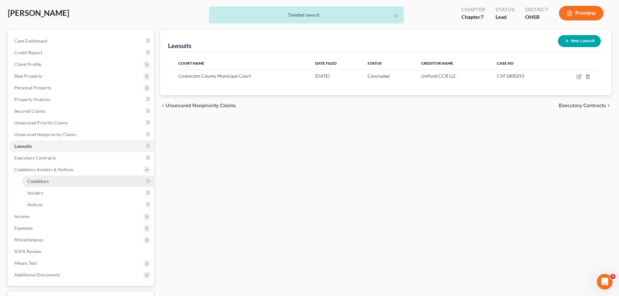
click at [35, 179] on span "Codebtors" at bounding box center [37, 181] width 21 height 6
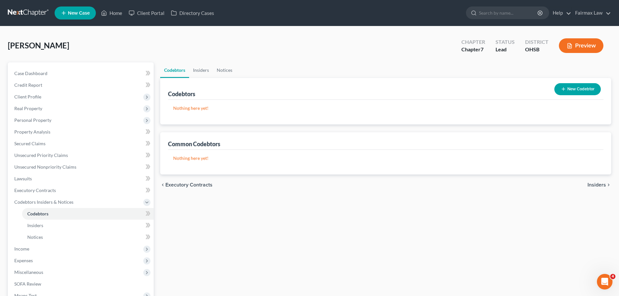
click at [574, 92] on button "New Codebtor" at bounding box center [577, 89] width 46 height 12
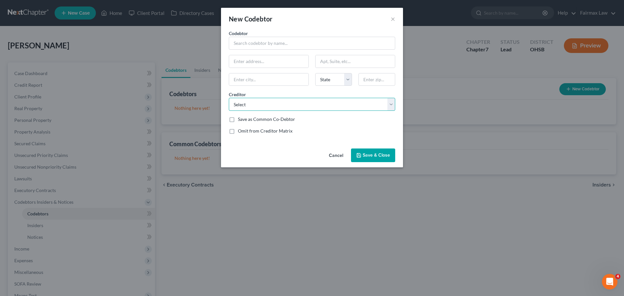
click at [254, 103] on select "Select Fairmax Law PLLC THDCBNA Summit Financial Education CAPITAL ONE BANK USA…" at bounding box center [312, 104] width 166 height 13
select select "10"
click at [229, 98] on select "Select Fairmax Law PLLC THDCBNA Summit Financial Education CAPITAL ONE BANK USA…" at bounding box center [312, 104] width 166 height 13
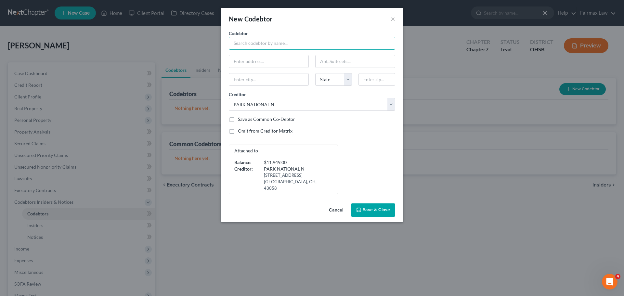
click at [288, 48] on input "text" at bounding box center [312, 43] width 166 height 13
type input "Jennifer Rice"
paste input "1514 S 14TH ST, Coshocton, OH 43812"
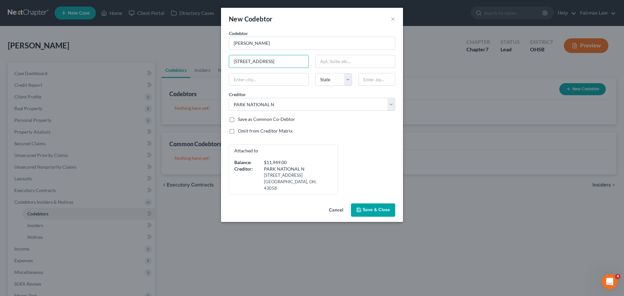
scroll to position [0, 8]
drag, startPoint x: 291, startPoint y: 62, endPoint x: 305, endPoint y: 64, distance: 14.8
click at [305, 64] on input "1514 S 14TH ST, Coshocton, OH 43812" at bounding box center [268, 61] width 79 height 12
type input "1514 S 14TH ST, Coshocton, OH"
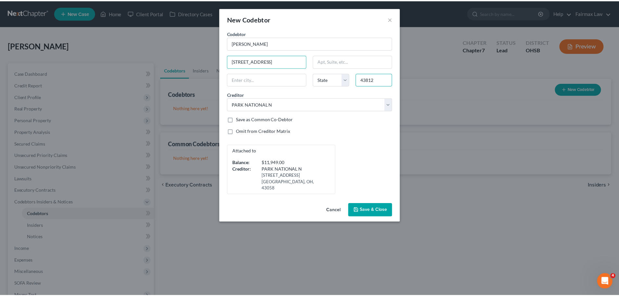
scroll to position [0, 0]
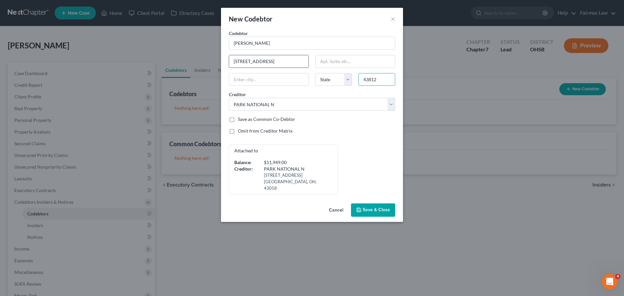
type input "43812"
type input "Coshocton"
select select "36"
drag, startPoint x: 300, startPoint y: 63, endPoint x: 267, endPoint y: 63, distance: 32.5
click at [267, 63] on input "1514 S 14TH ST, Coshocton, OH" at bounding box center [268, 61] width 79 height 12
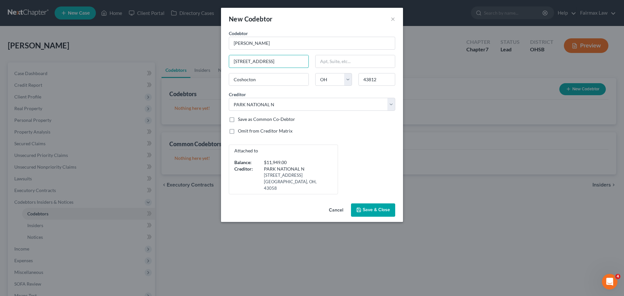
type input "1514 S 14TH ST"
click at [377, 207] on span "Save & Close" at bounding box center [376, 210] width 27 height 6
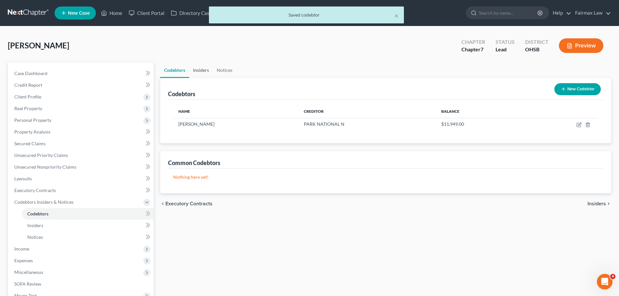
click at [198, 73] on link "Insiders" at bounding box center [201, 70] width 24 height 16
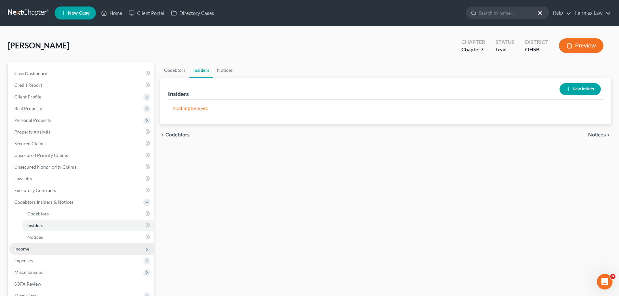
click at [23, 250] on span "Income" at bounding box center [21, 249] width 15 height 6
click at [52, 225] on span "Employment Income" at bounding box center [48, 226] width 42 height 6
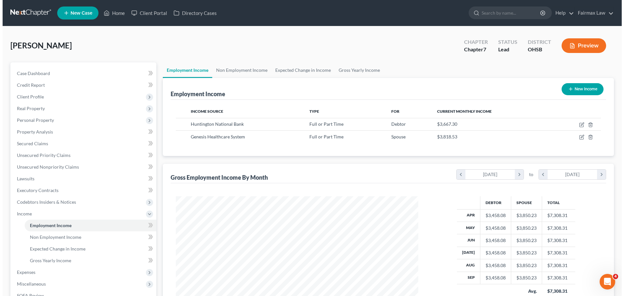
scroll to position [121, 255]
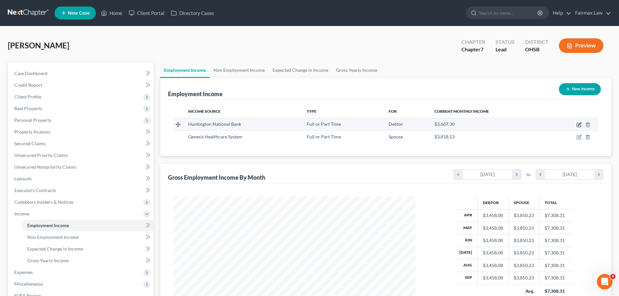
click at [580, 123] on icon "button" at bounding box center [579, 124] width 5 height 5
select select "0"
select select "36"
select select "2"
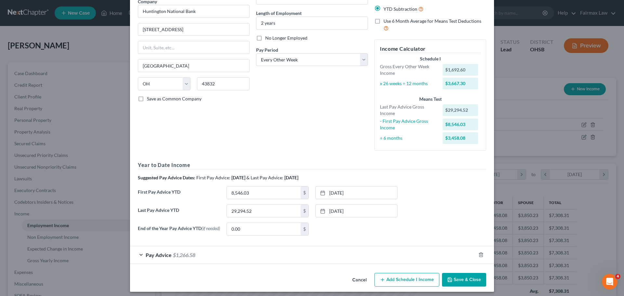
scroll to position [62, 0]
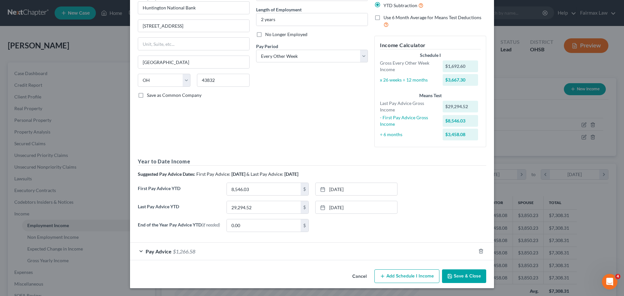
click at [183, 250] on span "$1,266.58" at bounding box center [184, 251] width 22 height 6
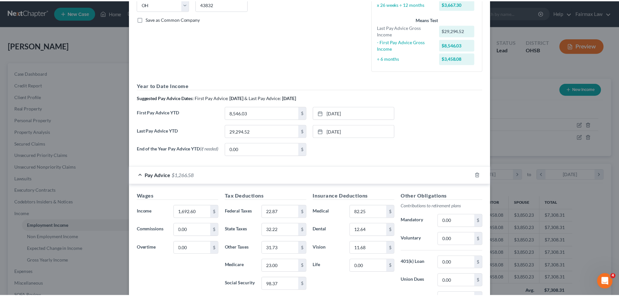
scroll to position [257, 0]
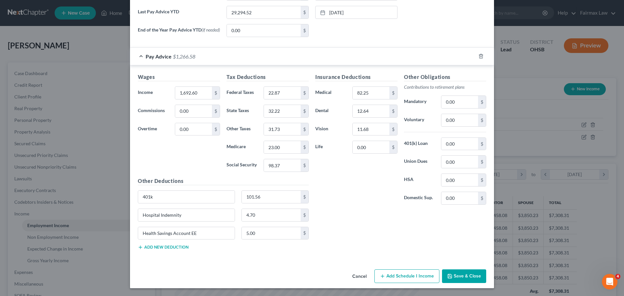
click at [457, 278] on button "Save & Close" at bounding box center [464, 276] width 44 height 14
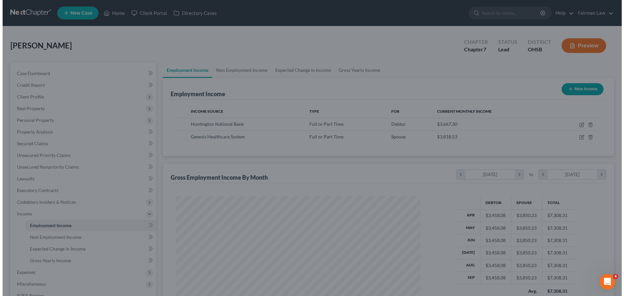
scroll to position [324877, 324743]
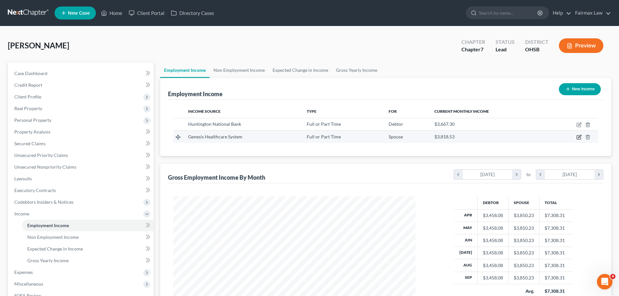
click at [581, 138] on icon "button" at bounding box center [579, 138] width 4 height 4
select select "0"
select select "36"
select select "2"
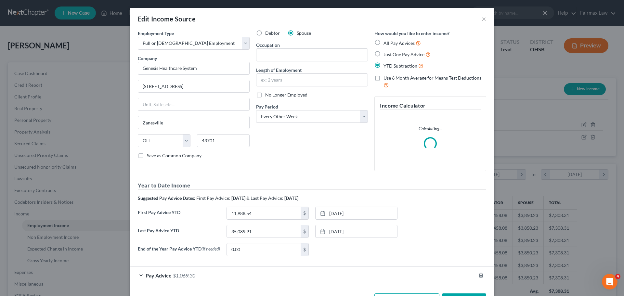
scroll to position [122, 258]
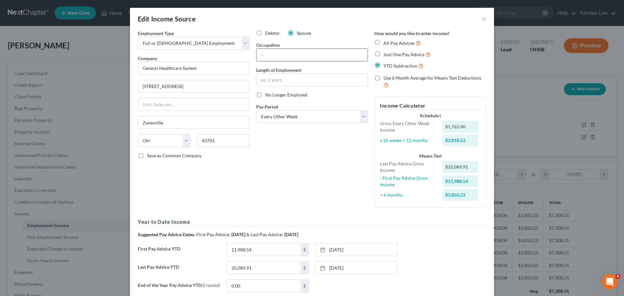
click at [266, 55] on input "text" at bounding box center [311, 55] width 111 height 12
type input "Secretary"
click at [274, 79] on input "text" at bounding box center [311, 80] width 111 height 12
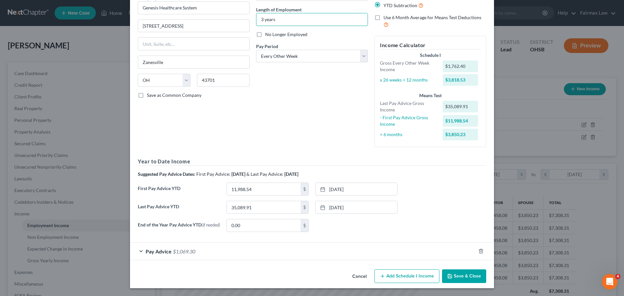
scroll to position [62, 0]
type input "3 years"
drag, startPoint x: 153, startPoint y: 252, endPoint x: 168, endPoint y: 231, distance: 25.4
click at [153, 252] on span "Pay Advice" at bounding box center [159, 251] width 26 height 6
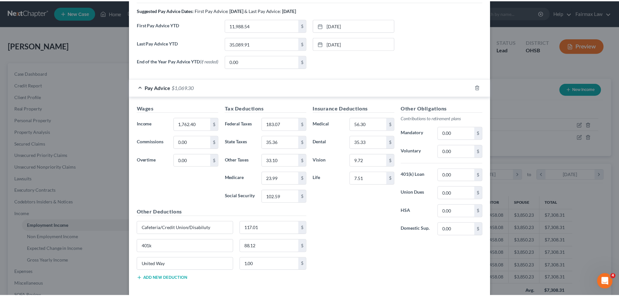
scroll to position [257, 0]
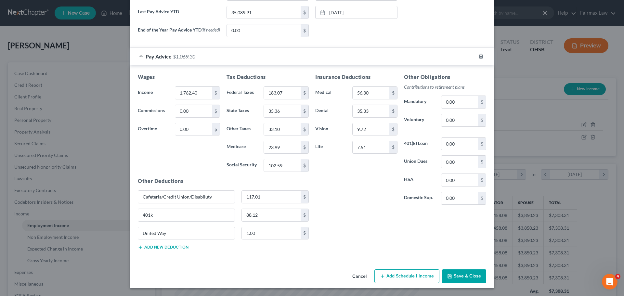
click at [474, 278] on button "Save & Close" at bounding box center [464, 276] width 44 height 14
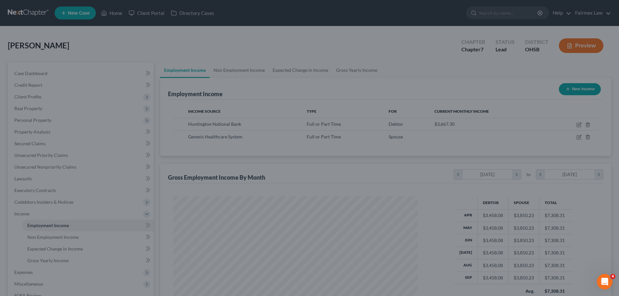
scroll to position [324877, 324743]
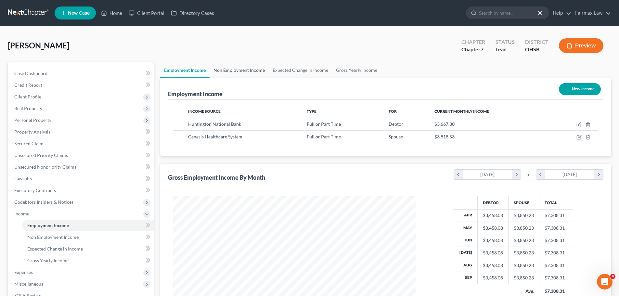
click at [239, 71] on link "Non Employment Income" at bounding box center [239, 70] width 59 height 16
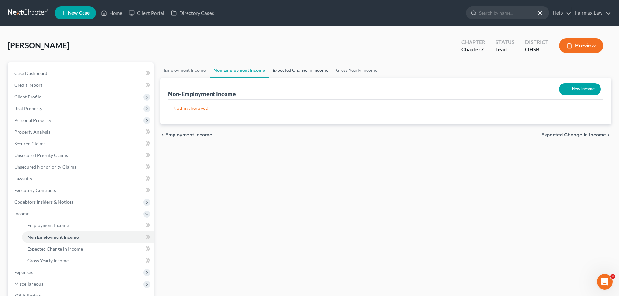
click at [288, 70] on link "Expected Change in Income" at bounding box center [300, 70] width 63 height 16
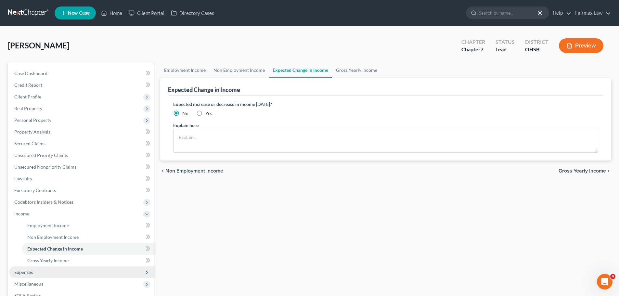
click at [27, 271] on span "Expenses" at bounding box center [23, 272] width 19 height 6
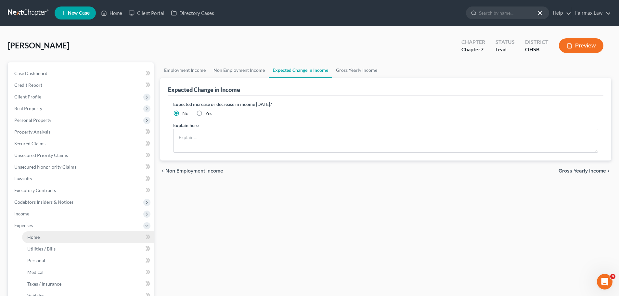
click at [36, 234] on span "Home" at bounding box center [33, 237] width 12 height 6
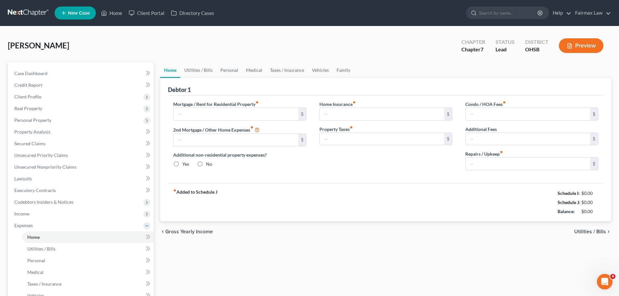
type input "625.00"
type input "0.00"
radio input "true"
type input "0.00"
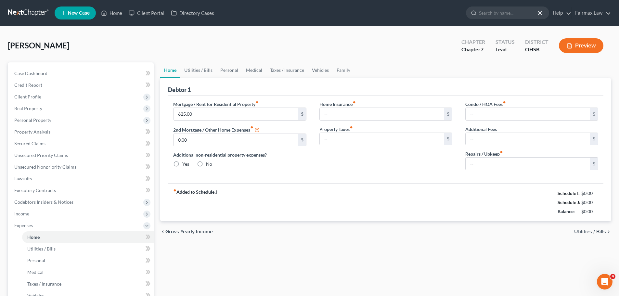
type input "0.00"
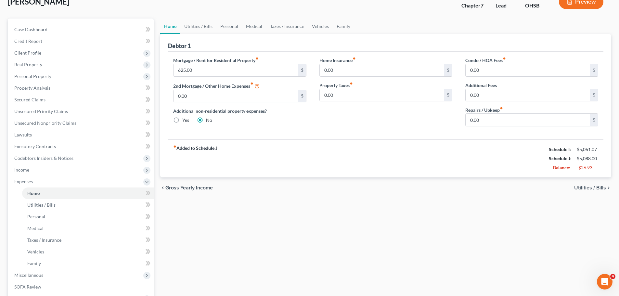
scroll to position [32, 0]
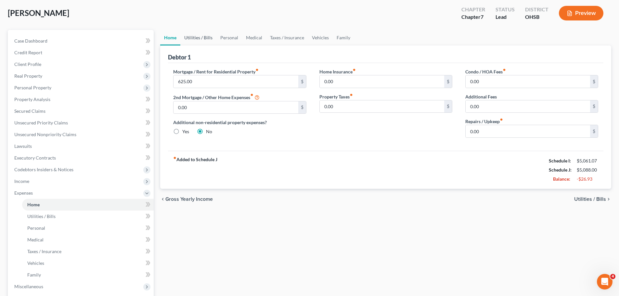
click at [191, 38] on link "Utilities / Bills" at bounding box center [198, 38] width 36 height 16
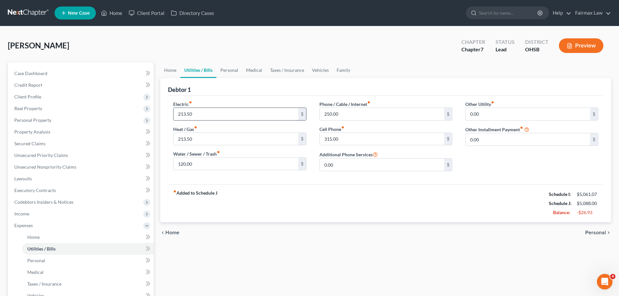
click at [200, 116] on input "213.50" at bounding box center [236, 114] width 124 height 12
type input "234.00"
click at [252, 184] on div "Electric fiber_manual_record 234.00 $ Heat / Gas fiber_manual_record 213.50 $ W…" at bounding box center [385, 140] width 435 height 89
click at [194, 137] on input "213.50" at bounding box center [236, 139] width 124 height 12
type input "89.00"
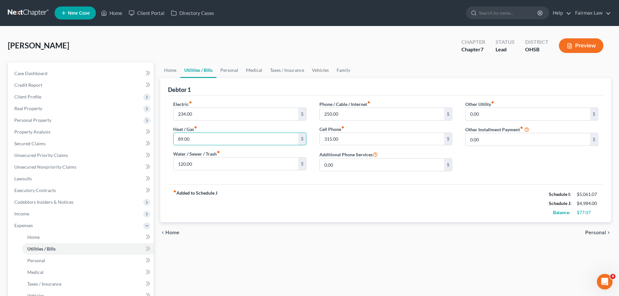
click at [241, 192] on div "fiber_manual_record Added to Schedule J Schedule I: $5,061.07 Schedule J: $4,98…" at bounding box center [385, 203] width 435 height 38
click at [197, 166] on input "120.00" at bounding box center [236, 164] width 124 height 12
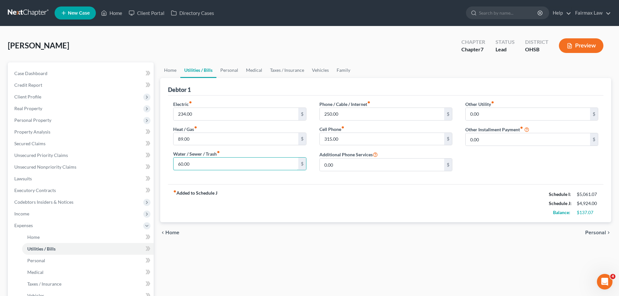
type input "60.00"
click at [276, 220] on div "fiber_manual_record Added to Schedule J Schedule I: $5,061.07 Schedule J: $4,92…" at bounding box center [385, 203] width 435 height 38
click at [344, 138] on input "315.00" at bounding box center [382, 139] width 124 height 12
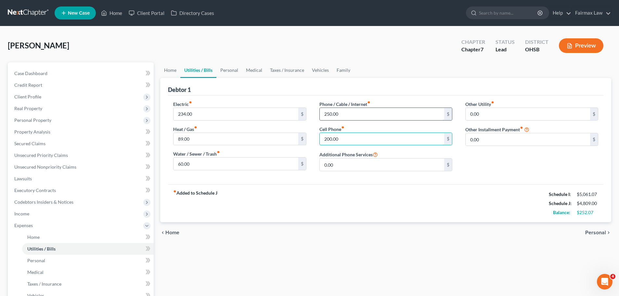
type input "200.00"
click at [348, 115] on input "250.00" at bounding box center [382, 114] width 124 height 12
type input "128.00"
click at [355, 193] on div "fiber_manual_record Added to Schedule J Schedule I: $5,061.07 Schedule J: $4,68…" at bounding box center [385, 203] width 435 height 38
click at [230, 74] on link "Personal" at bounding box center [229, 70] width 26 height 16
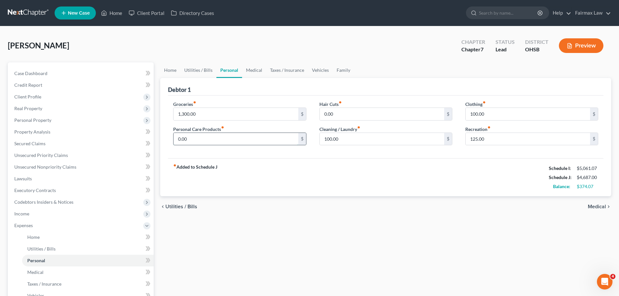
click at [221, 136] on input "0.00" at bounding box center [236, 139] width 124 height 12
type input "200.00"
click at [297, 191] on div "fiber_manual_record Added to Schedule J Schedule I: $5,061.07 Schedule J: $4,88…" at bounding box center [385, 177] width 435 height 38
click at [357, 112] on input "0.00" at bounding box center [382, 114] width 124 height 12
type input "16.00"
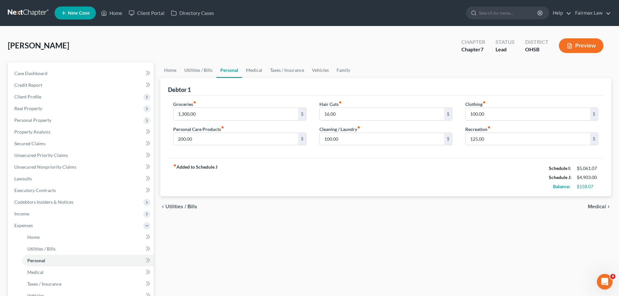
click at [371, 166] on div "fiber_manual_record Added to Schedule J Schedule I: $5,061.07 Schedule J: $4,90…" at bounding box center [385, 177] width 435 height 38
click at [252, 71] on link "Medical" at bounding box center [254, 70] width 24 height 16
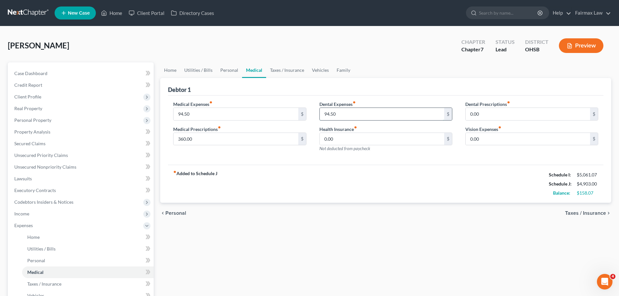
click at [389, 117] on input "94.50" at bounding box center [382, 114] width 124 height 12
type input "0.00"
click at [384, 169] on div "fiber_manual_record Added to Schedule J Schedule I: $5,061.07 Schedule J: $4,80…" at bounding box center [385, 184] width 435 height 38
click at [284, 68] on link "Taxes / Insurance" at bounding box center [287, 70] width 42 height 16
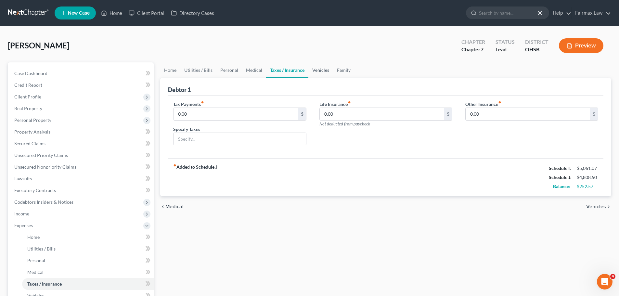
click at [321, 72] on link "Vehicles" at bounding box center [320, 70] width 25 height 16
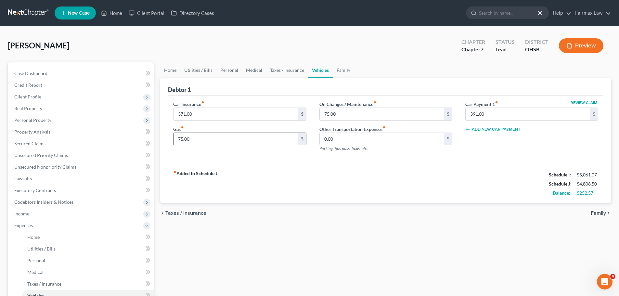
click at [186, 138] on input "75.00" at bounding box center [236, 139] width 124 height 12
type input "300.00"
click at [289, 168] on div "fiber_manual_record Added to Schedule J Schedule I: $5,061.07 Schedule J: $5,03…" at bounding box center [385, 184] width 435 height 38
click at [333, 110] on input "75.00" at bounding box center [382, 114] width 124 height 12
type input "50.00"
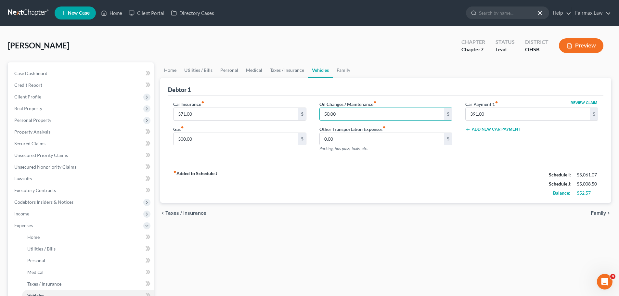
click at [455, 184] on div "fiber_manual_record Added to Schedule J Schedule I: $5,061.07 Schedule J: $5,00…" at bounding box center [385, 184] width 435 height 38
click at [342, 68] on link "Family" at bounding box center [343, 70] width 21 height 16
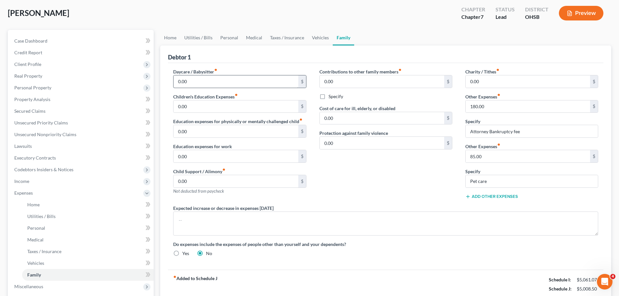
scroll to position [65, 0]
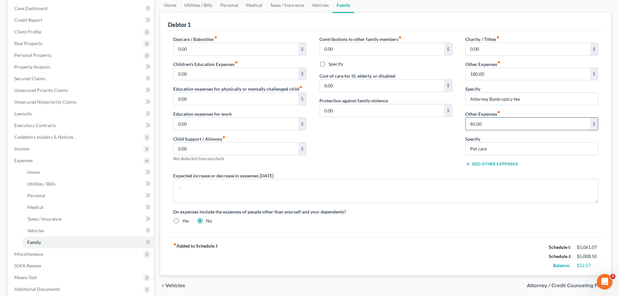
click at [484, 122] on input "85.00" at bounding box center [528, 124] width 124 height 12
type input "70.00"
click at [407, 203] on div "Daycare / Babysitter fiber_manual_record 0.00 $ Children's Education Expenses f…" at bounding box center [386, 133] width 438 height 194
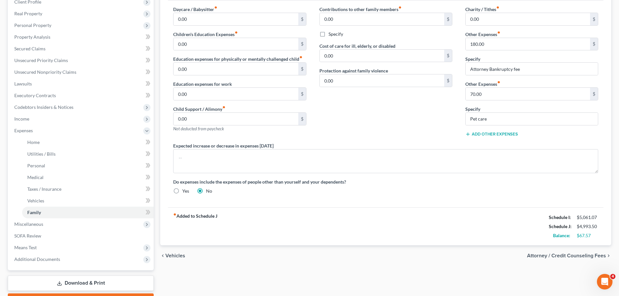
scroll to position [97, 0]
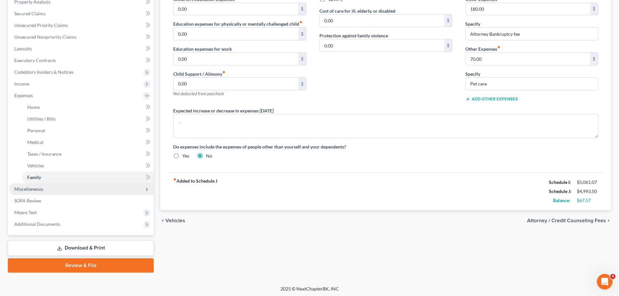
click at [44, 186] on span "Miscellaneous" at bounding box center [81, 189] width 145 height 12
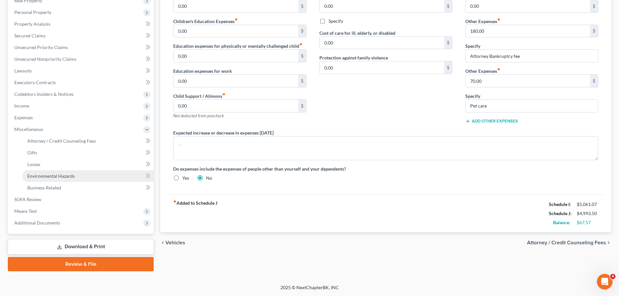
scroll to position [108, 0]
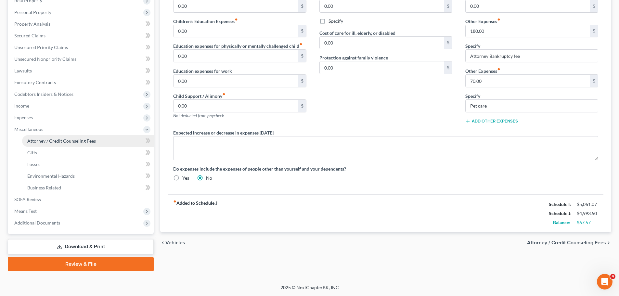
click at [58, 141] on span "Attorney / Credit Counseling Fees" at bounding box center [61, 141] width 69 height 6
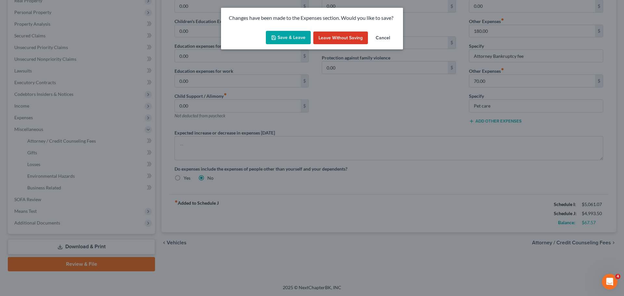
click at [285, 37] on button "Save & Leave" at bounding box center [288, 38] width 45 height 14
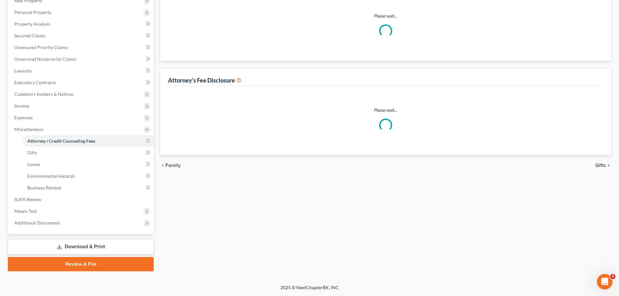
select select "1"
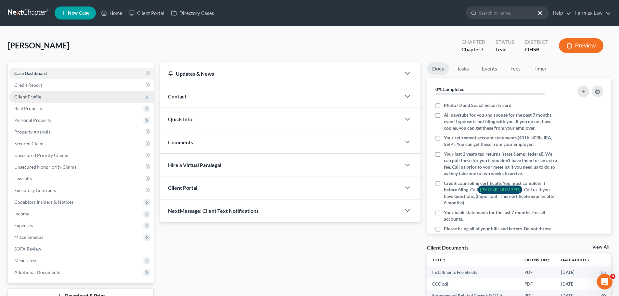
click at [35, 99] on span "Client Profile" at bounding box center [27, 97] width 27 height 6
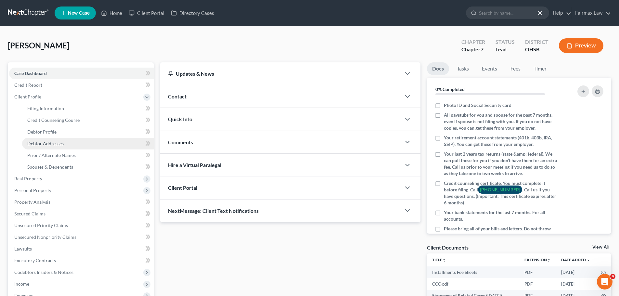
click at [51, 144] on span "Debtor Addresses" at bounding box center [45, 144] width 36 height 6
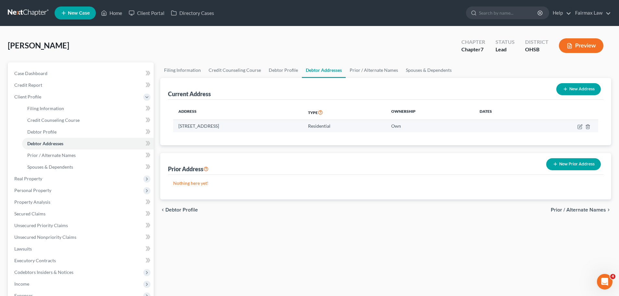
drag, startPoint x: 180, startPoint y: 127, endPoint x: 257, endPoint y: 127, distance: 77.0
click at [257, 127] on td "[STREET_ADDRESS]" at bounding box center [238, 126] width 130 height 12
copy td "[STREET_ADDRESS]"
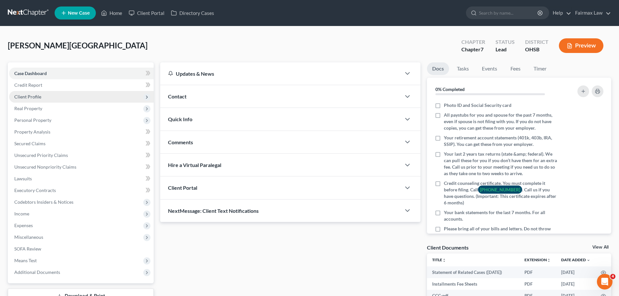
click at [43, 92] on span "Client Profile" at bounding box center [81, 97] width 145 height 12
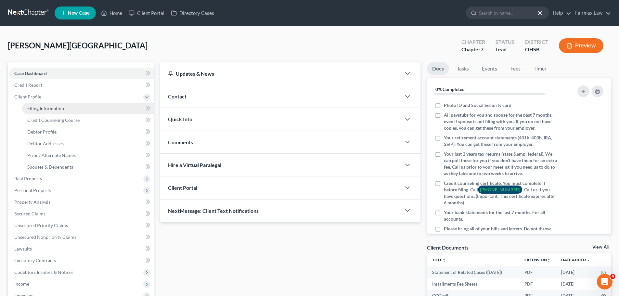
click at [49, 106] on span "Filing Information" at bounding box center [45, 109] width 37 height 6
select select "1"
select select "0"
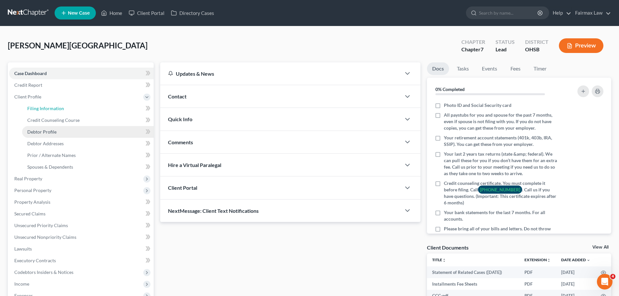
select select "36"
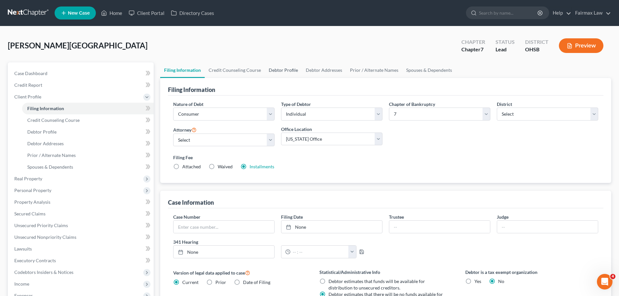
click at [286, 71] on link "Debtor Profile" at bounding box center [283, 70] width 37 height 16
select select "0"
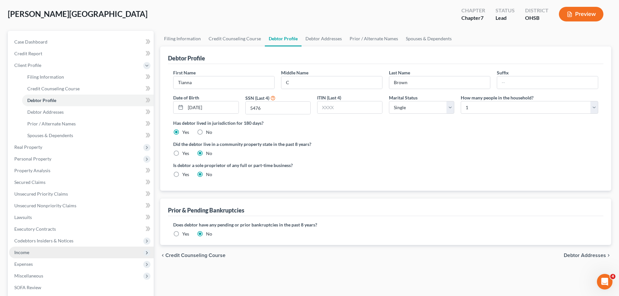
scroll to position [65, 0]
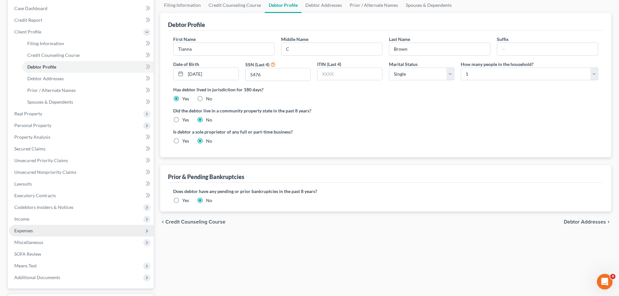
click at [40, 230] on span "Expenses" at bounding box center [81, 231] width 145 height 12
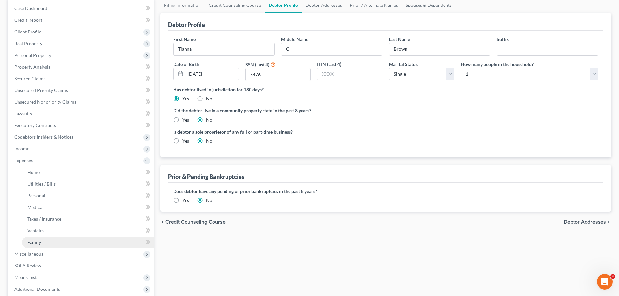
click at [40, 238] on link "Family" at bounding box center [88, 243] width 132 height 12
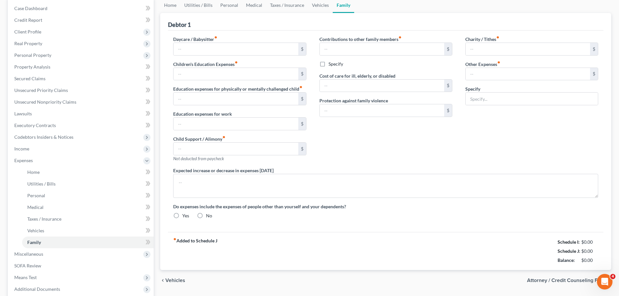
scroll to position [25, 0]
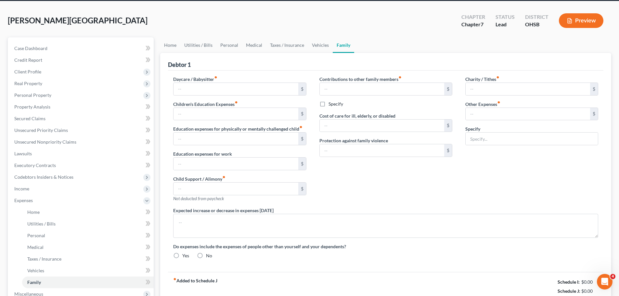
type input "0.00"
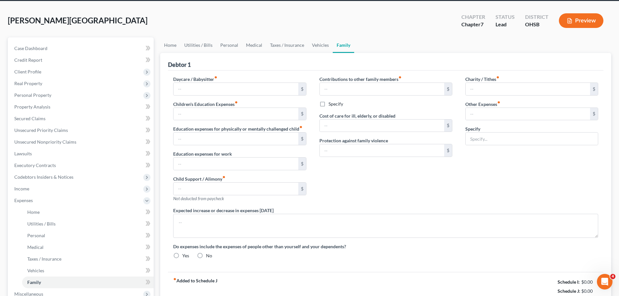
type input "0.00"
type input "180.00"
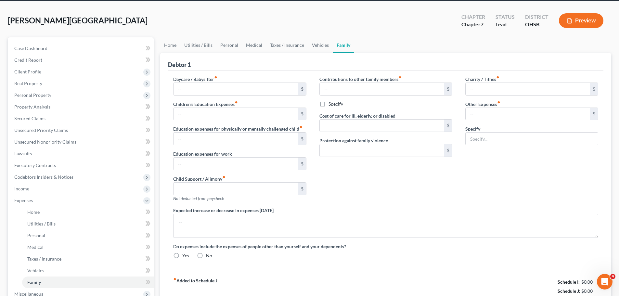
type input "Attorney fee"
radio input "true"
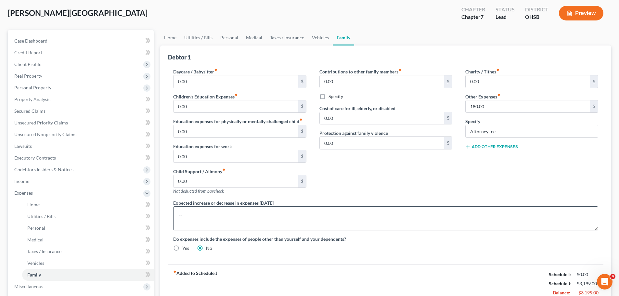
scroll to position [0, 0]
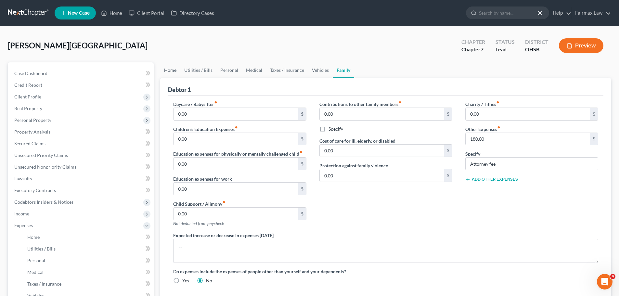
click at [168, 75] on link "Home" at bounding box center [170, 70] width 20 height 16
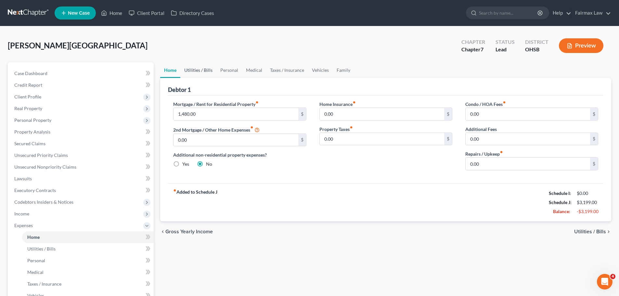
click at [201, 70] on link "Utilities / Bills" at bounding box center [198, 70] width 36 height 16
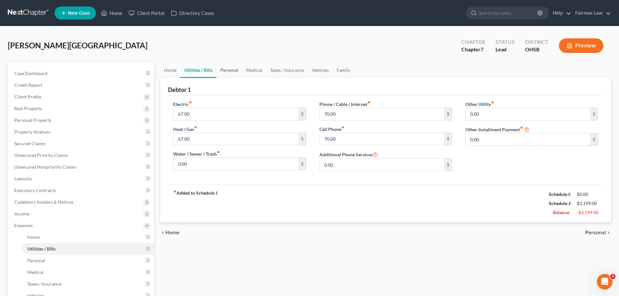
click at [230, 69] on link "Personal" at bounding box center [229, 70] width 26 height 16
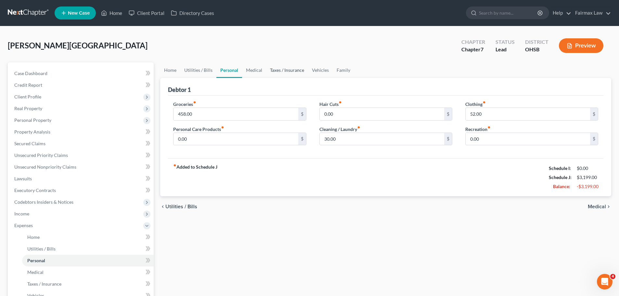
click at [279, 71] on link "Taxes / Insurance" at bounding box center [287, 70] width 42 height 16
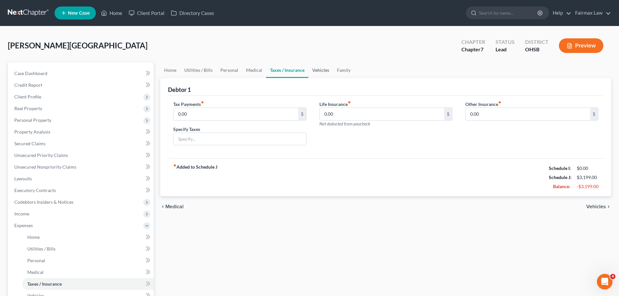
click at [327, 70] on link "Vehicles" at bounding box center [320, 70] width 25 height 16
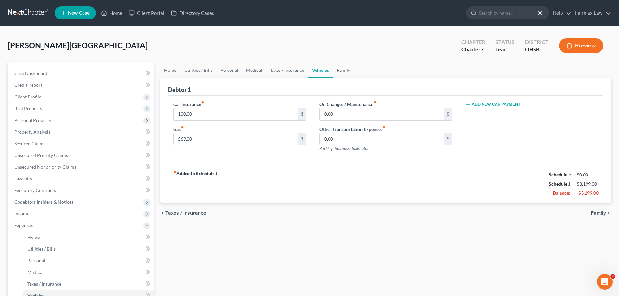
click at [346, 69] on link "Family" at bounding box center [343, 70] width 21 height 16
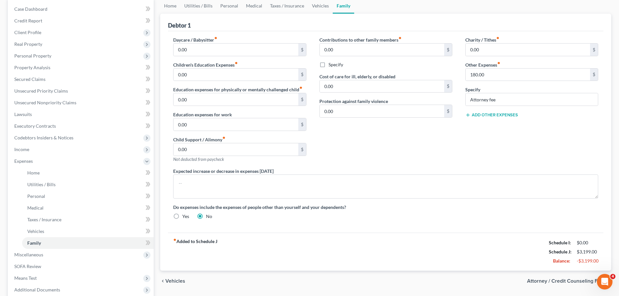
scroll to position [65, 0]
click at [42, 149] on span "Income" at bounding box center [81, 149] width 145 height 12
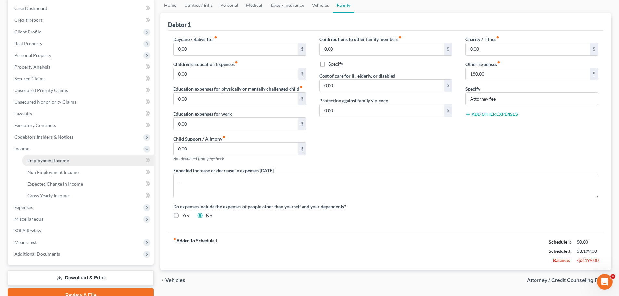
click at [42, 155] on link "Employment Income" at bounding box center [88, 161] width 132 height 12
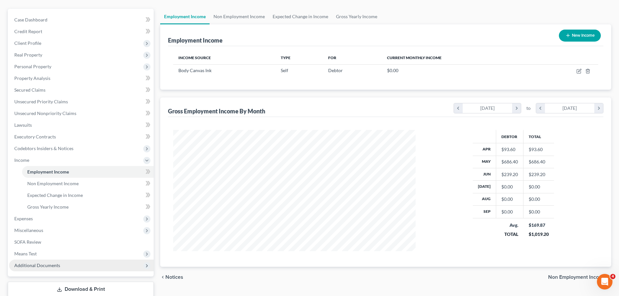
scroll to position [65, 0]
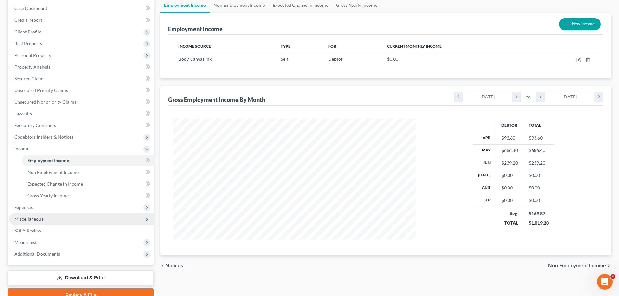
click at [42, 221] on span "Miscellaneous" at bounding box center [28, 219] width 29 height 6
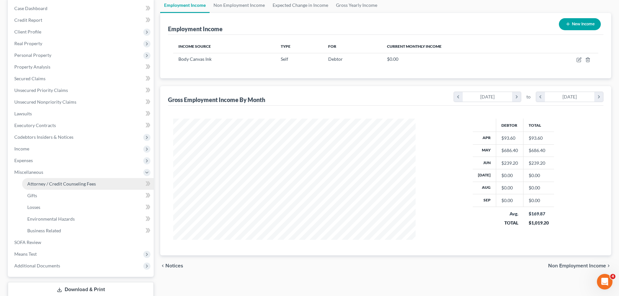
click at [67, 185] on span "Attorney / Credit Counseling Fees" at bounding box center [61, 184] width 69 height 6
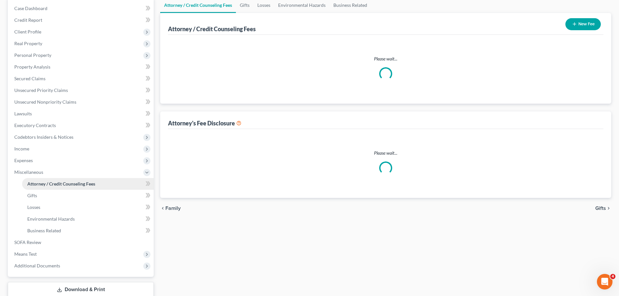
scroll to position [3, 0]
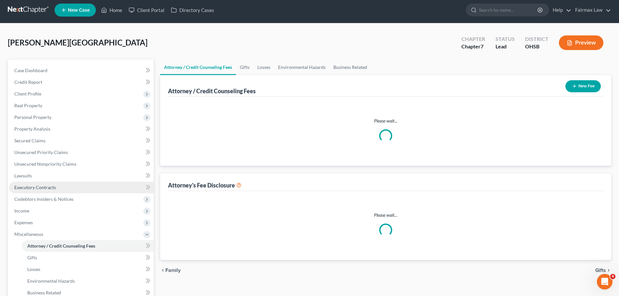
select select "5"
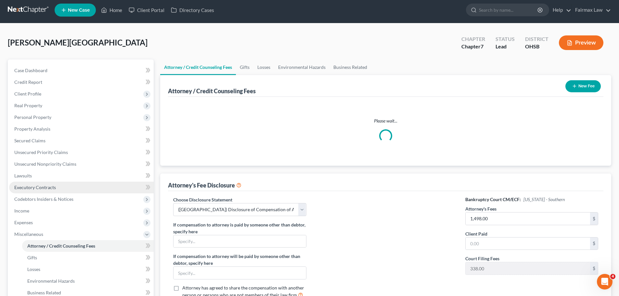
scroll to position [0, 0]
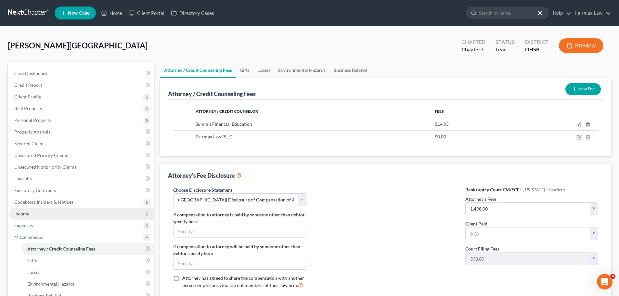
click at [29, 211] on span "Income" at bounding box center [21, 214] width 15 height 6
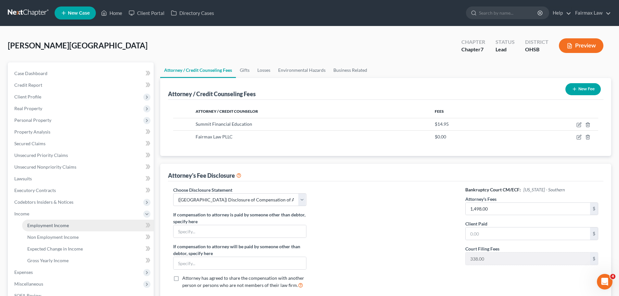
click at [45, 220] on link "Employment Income" at bounding box center [88, 226] width 132 height 12
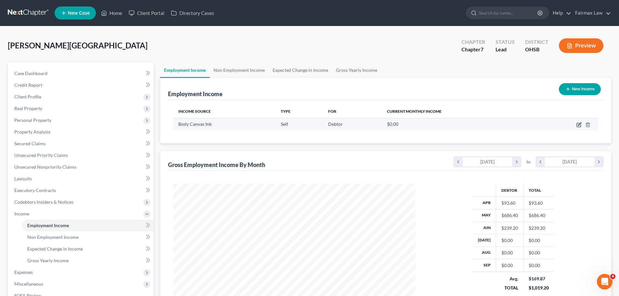
click at [580, 126] on icon "button" at bounding box center [579, 124] width 5 height 5
select select "1"
select select "36"
select select "0"
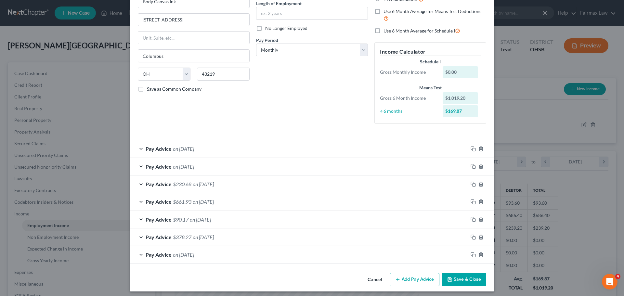
scroll to position [70, 0]
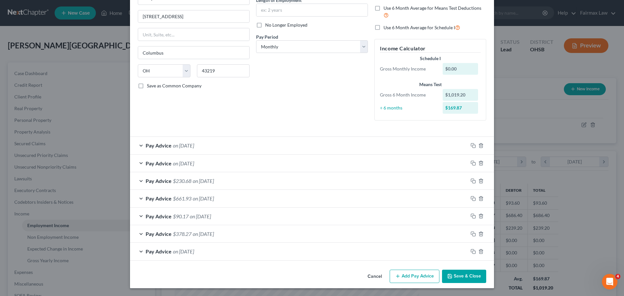
click at [195, 234] on span "on 03/01/2025" at bounding box center [203, 234] width 21 height 6
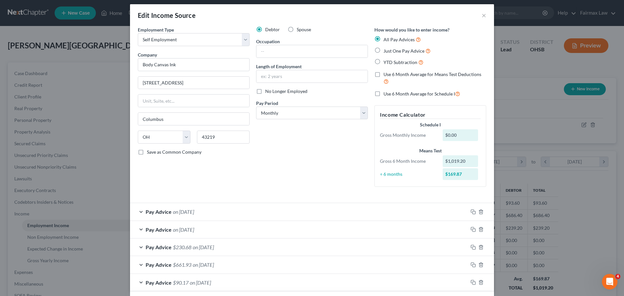
scroll to position [0, 0]
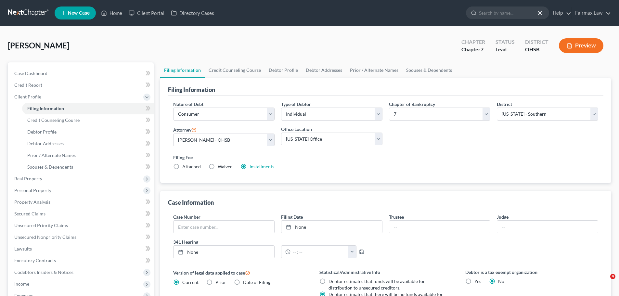
select select "1"
select select "0"
select select "62"
select select "16"
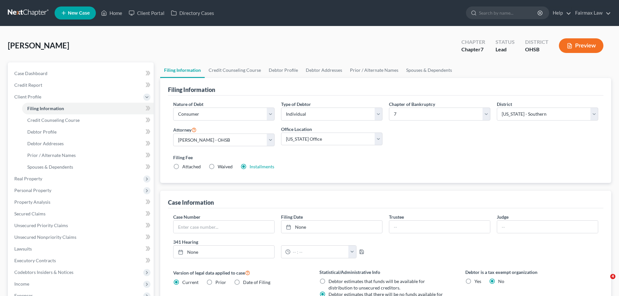
select select "0"
select select "36"
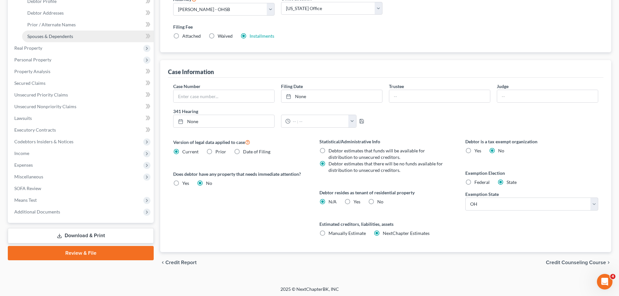
scroll to position [132, 0]
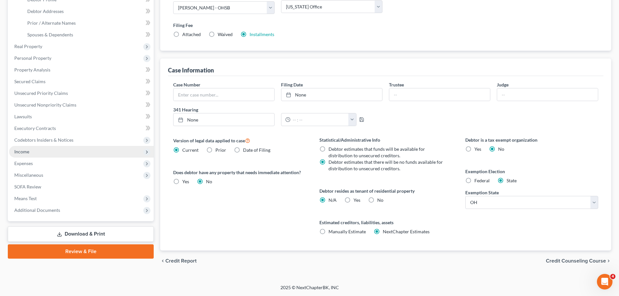
click at [26, 156] on span "Income" at bounding box center [81, 152] width 145 height 12
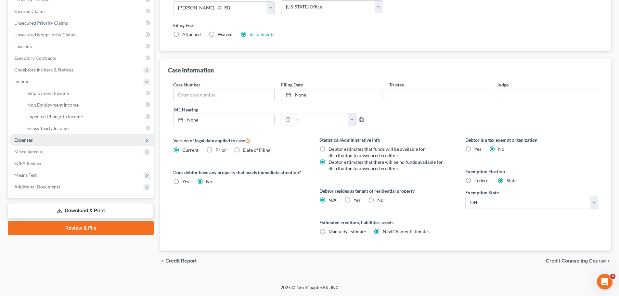
click at [29, 139] on span "Expenses" at bounding box center [23, 140] width 19 height 6
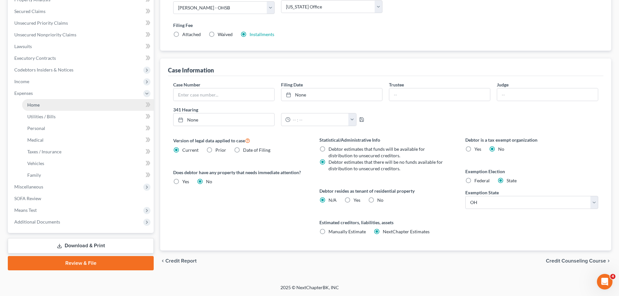
click at [38, 105] on span "Home" at bounding box center [33, 105] width 12 height 6
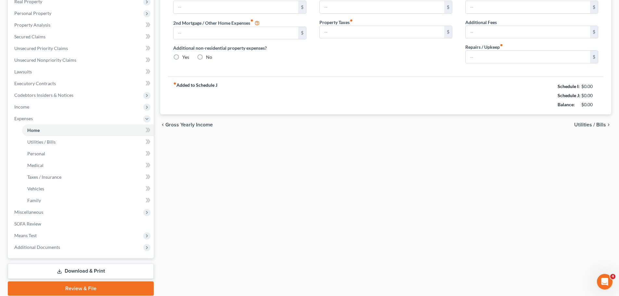
scroll to position [34, 0]
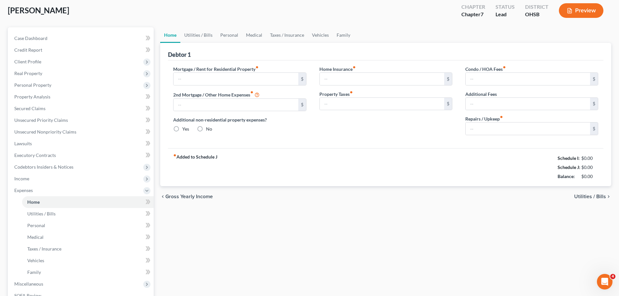
type input "1,000.00"
type input "0.00"
radio input "true"
type input "100.00"
type input "300.00"
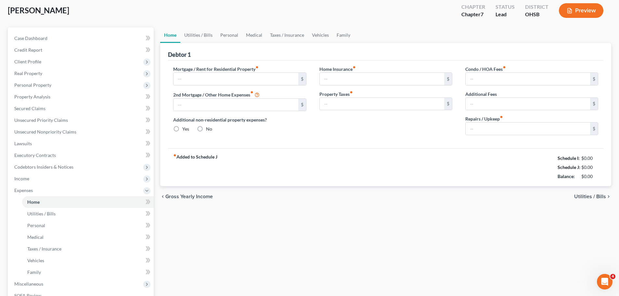
type input "0.00"
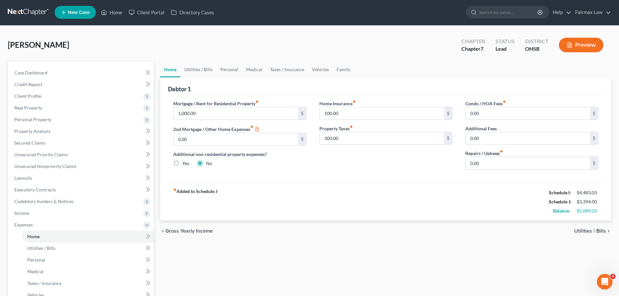
scroll to position [0, 0]
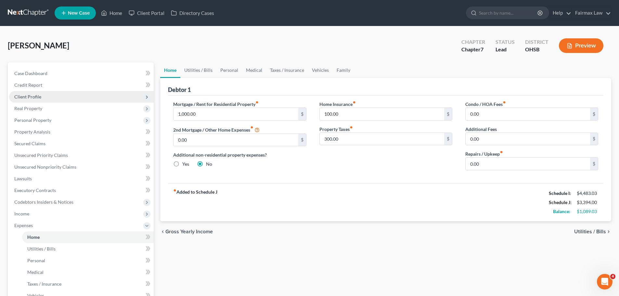
click at [26, 99] on span "Client Profile" at bounding box center [27, 97] width 27 height 6
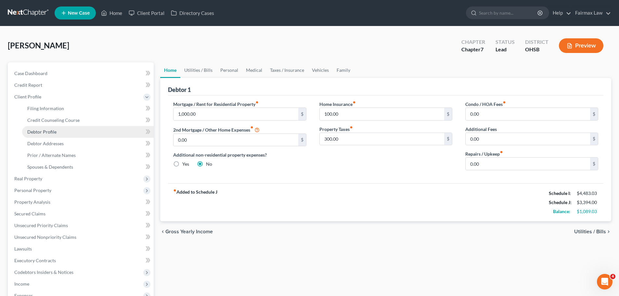
click at [38, 135] on link "Debtor Profile" at bounding box center [88, 132] width 132 height 12
select select "0"
select select "1"
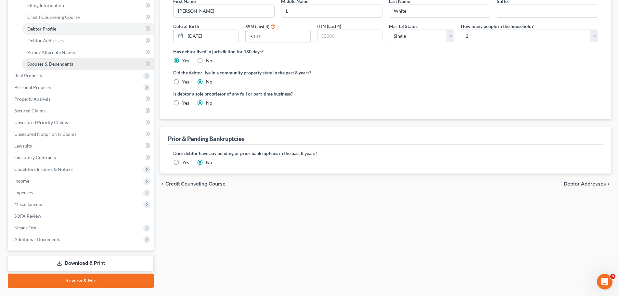
scroll to position [120, 0]
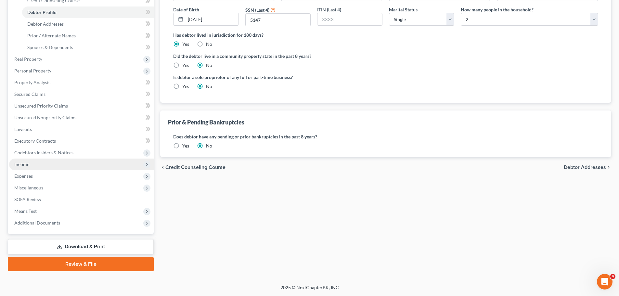
click at [30, 160] on span "Income" at bounding box center [81, 165] width 145 height 12
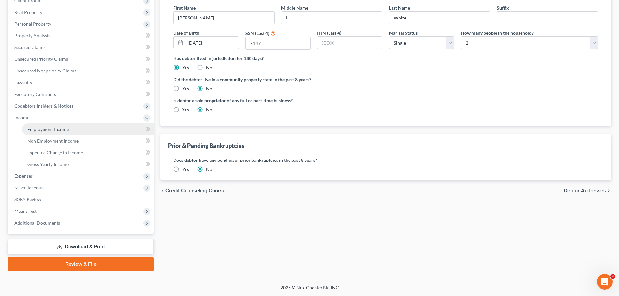
click at [38, 129] on span "Employment Income" at bounding box center [48, 129] width 42 height 6
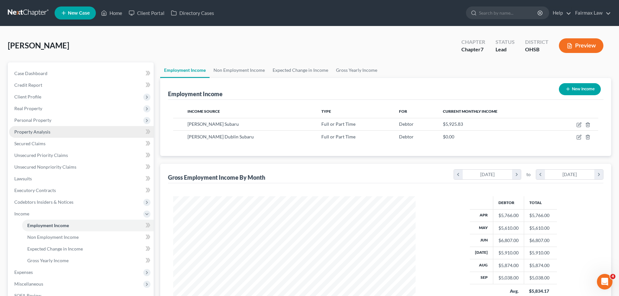
scroll to position [121, 255]
click at [41, 93] on span "Client Profile" at bounding box center [81, 97] width 145 height 12
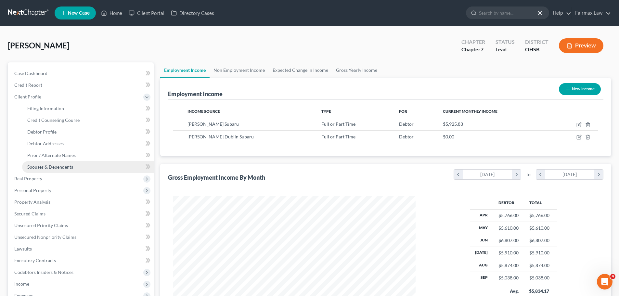
click at [56, 166] on span "Spouses & Dependents" at bounding box center [50, 167] width 46 height 6
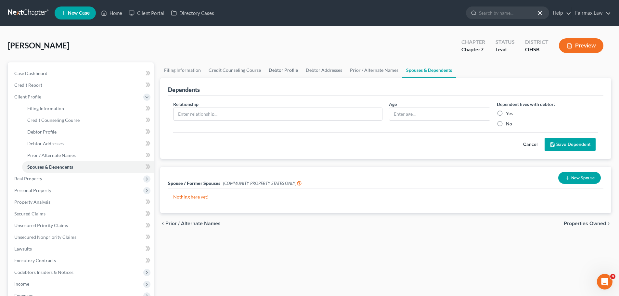
click at [281, 69] on link "Debtor Profile" at bounding box center [283, 70] width 37 height 16
select select "0"
select select "1"
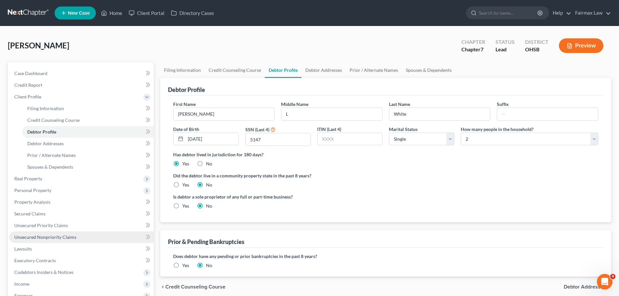
scroll to position [120, 0]
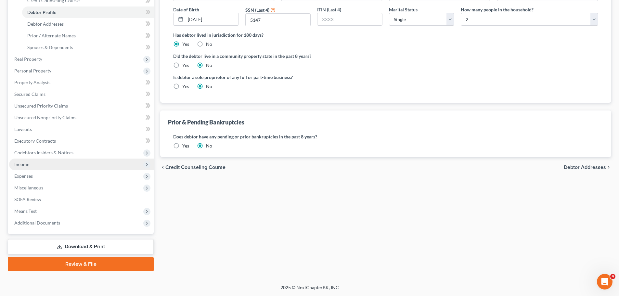
click at [29, 165] on span "Income" at bounding box center [81, 165] width 145 height 12
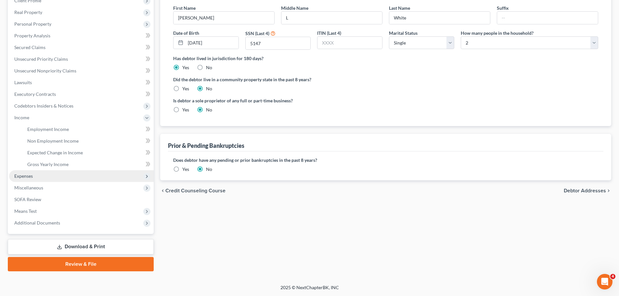
scroll to position [96, 0]
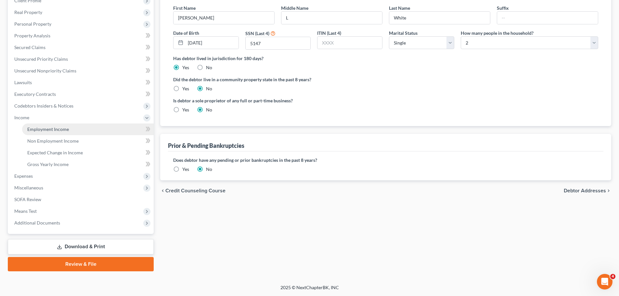
click at [51, 131] on span "Employment Income" at bounding box center [48, 129] width 42 height 6
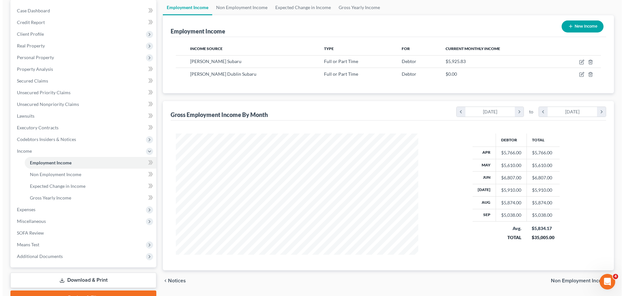
scroll to position [65, 0]
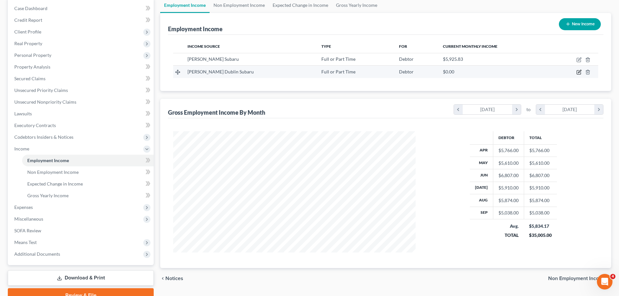
click at [580, 72] on icon "button" at bounding box center [579, 71] width 3 height 3
select select "0"
select select "36"
select select "2"
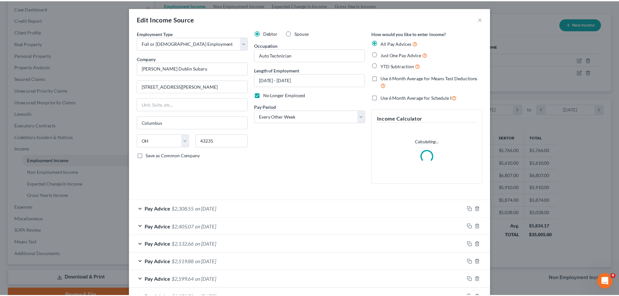
scroll to position [122, 258]
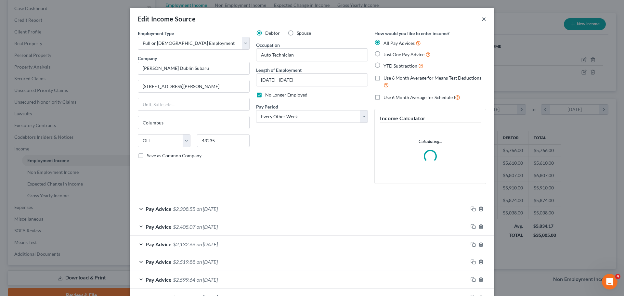
click at [482, 16] on button "×" at bounding box center [484, 19] width 5 height 8
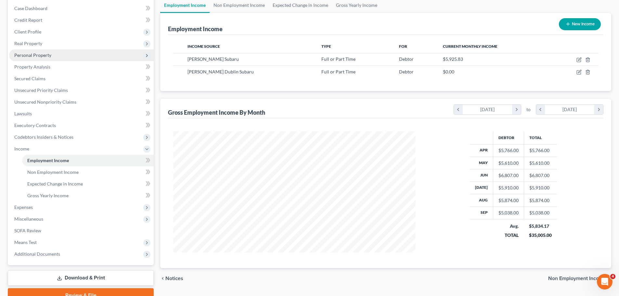
scroll to position [0, 0]
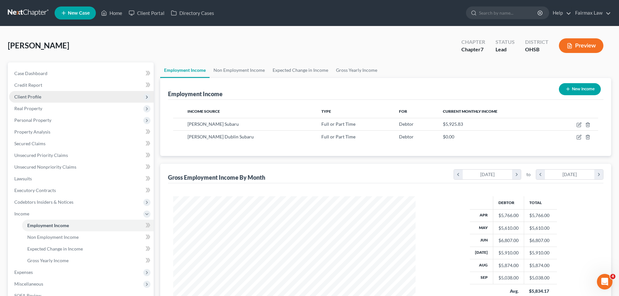
click at [39, 96] on span "Client Profile" at bounding box center [27, 97] width 27 height 6
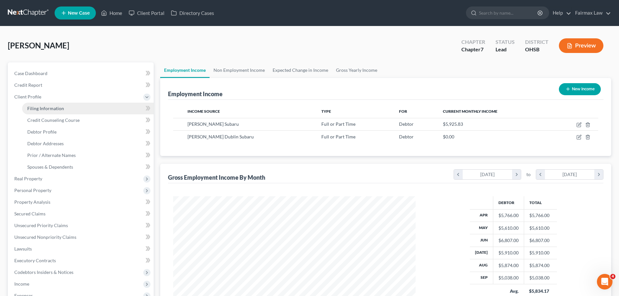
click at [59, 110] on span "Filing Information" at bounding box center [45, 109] width 37 height 6
select select "1"
select select "0"
select select "62"
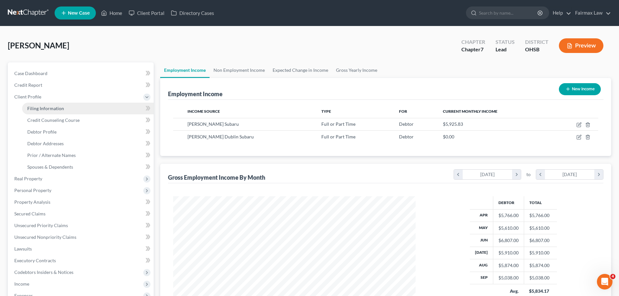
select select "16"
select select "0"
select select "36"
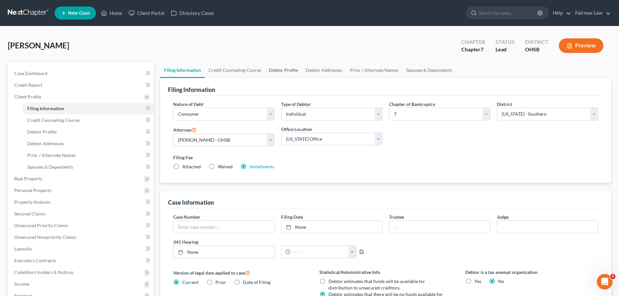
click at [290, 71] on link "Debtor Profile" at bounding box center [283, 70] width 37 height 16
select select "0"
select select "1"
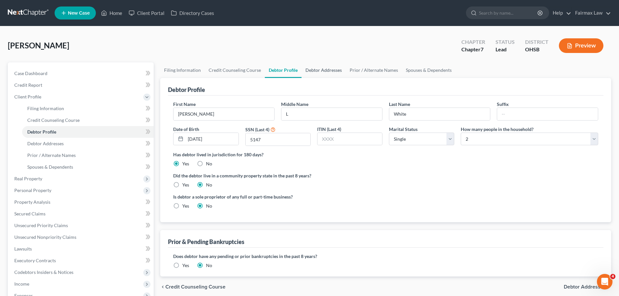
click at [313, 72] on link "Debtor Addresses" at bounding box center [324, 70] width 44 height 16
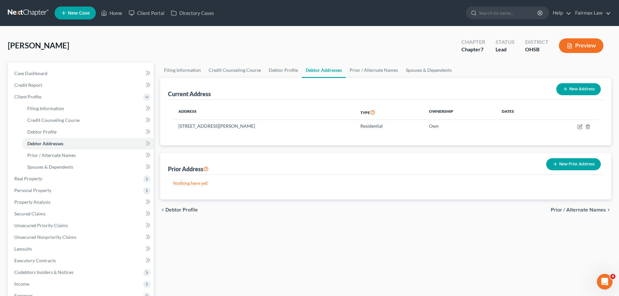
click at [578, 169] on button "New Prior Address" at bounding box center [573, 164] width 55 height 12
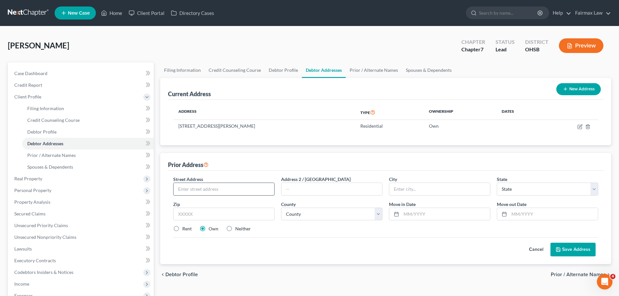
click at [235, 194] on input "text" at bounding box center [224, 189] width 101 height 12
click at [242, 187] on input "228 N Cedar St" at bounding box center [224, 189] width 101 height 12
type input "228 N Cedar St"
click at [397, 191] on input "text" at bounding box center [439, 189] width 101 height 12
type input "Newark"
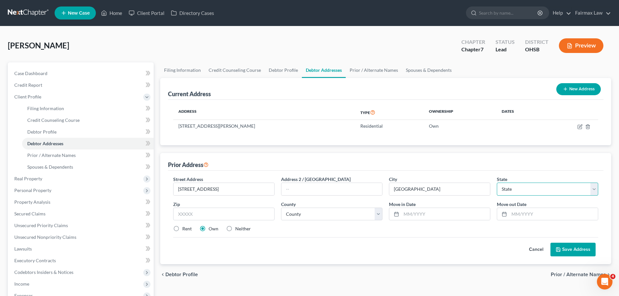
click at [505, 187] on select "State AL AK AR AZ CA CO CT DE DC FL GA GU HI ID IL IN IA KS KY LA ME MD MA MI M…" at bounding box center [547, 189] width 101 height 13
select select "36"
click at [497, 183] on select "State AL AK AR AZ CA CO CT DE DC FL GA GU HI ID IL IN IA KS KY LA ME MD MA MI M…" at bounding box center [547, 189] width 101 height 13
click at [249, 208] on input "text" at bounding box center [223, 214] width 101 height 13
type input "43055"
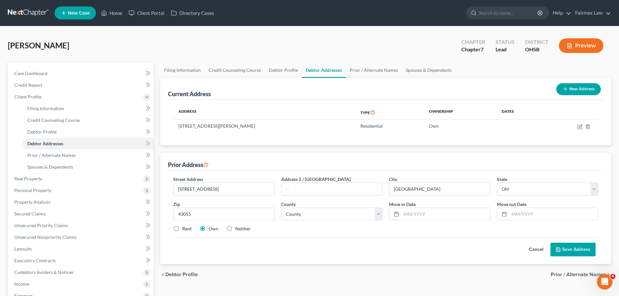
click at [337, 235] on div "Street Address * 228 N Cedar St Address 2 / PO Box City * Newark State * State …" at bounding box center [386, 207] width 432 height 62
click at [331, 217] on select "County Adams County Allen County Ashland County Ashtabula County Athens County …" at bounding box center [331, 214] width 101 height 13
select select "44"
click at [281, 208] on select "County Adams County Allen County Ashland County Ashtabula County Athens County …" at bounding box center [331, 214] width 101 height 13
click at [412, 217] on input "text" at bounding box center [445, 214] width 89 height 12
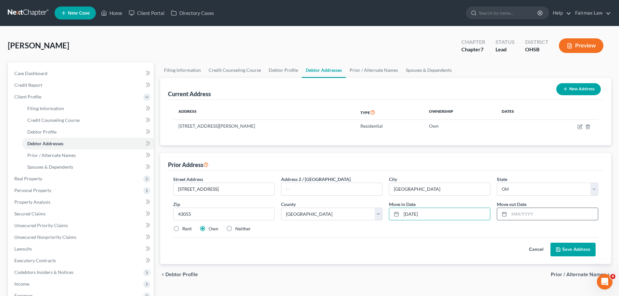
type input "04/01/2024"
click at [512, 216] on input "text" at bounding box center [553, 214] width 89 height 12
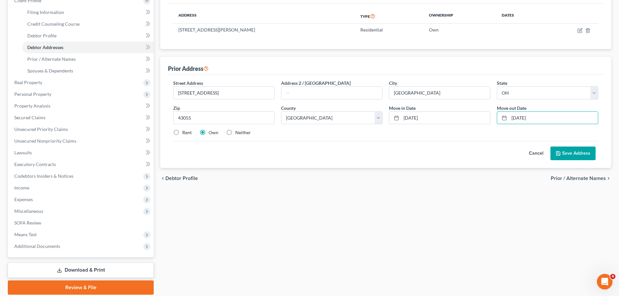
scroll to position [97, 0]
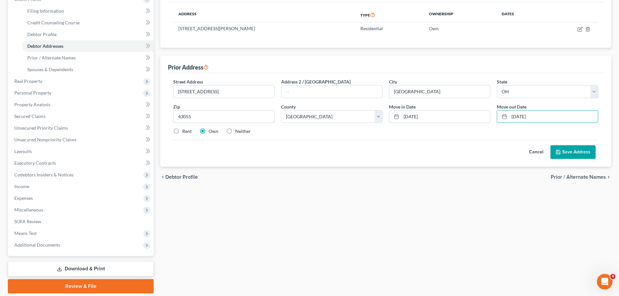
type input "03/14/2025"
click at [563, 153] on button "Save Address" at bounding box center [573, 152] width 45 height 14
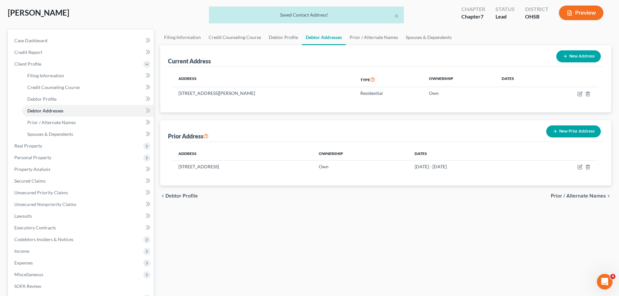
scroll to position [32, 0]
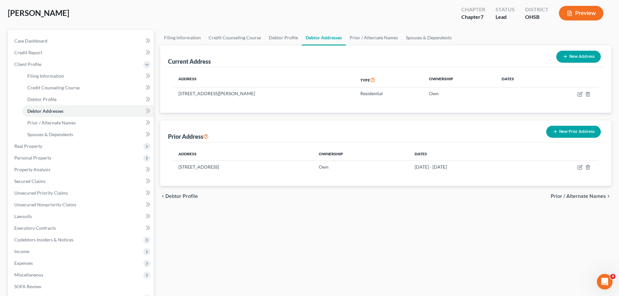
click at [568, 128] on button "New Prior Address" at bounding box center [573, 132] width 55 height 12
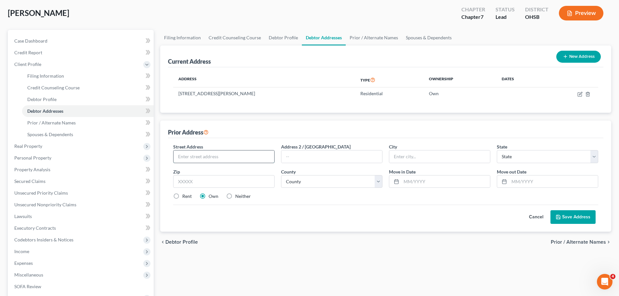
click at [227, 159] on input "text" at bounding box center [224, 156] width 101 height 12
type input "2711 Willow Ave"
type input "Niagar Falls"
select select "30"
click at [508, 161] on select "State AL AK AR AZ CA CO CT DE DC FL GA GU HI ID IL IN IA KS KY LA ME MD MA MI M…" at bounding box center [547, 156] width 101 height 13
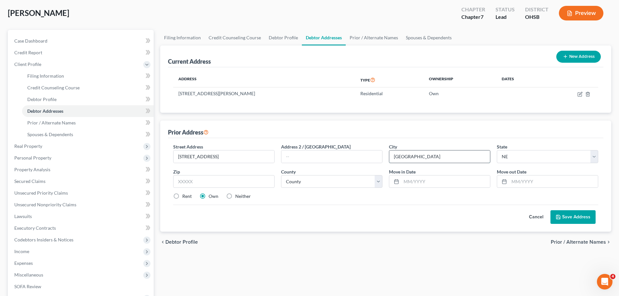
click at [425, 154] on input "Niagar Falls" at bounding box center [439, 156] width 101 height 12
click at [408, 160] on input "Niagar Falls" at bounding box center [439, 156] width 101 height 12
type input "Niagara Falls"
click at [524, 159] on select "State AL AK AR AZ CA CO CT DE DC FL GA GU HI ID IL IN IA KS KY LA ME MD MA MI M…" at bounding box center [547, 156] width 101 height 13
select select "35"
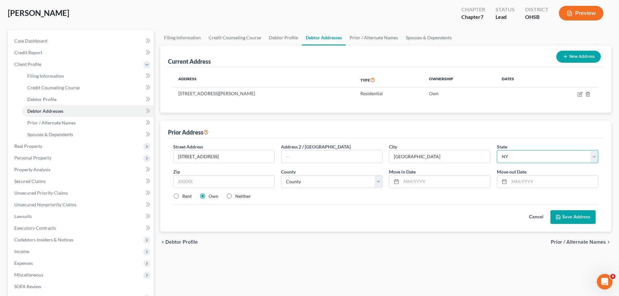
click at [497, 150] on select "State AL AK AR AZ CA CO CT DE DC FL GA GU HI ID IL IN IA KS KY LA ME MD MA MI M…" at bounding box center [547, 156] width 101 height 13
click at [211, 175] on input "text" at bounding box center [223, 181] width 101 height 13
type input "14305"
click at [355, 183] on select "County Albany County Allegany County Bronx County Broome County Cattaraugus Cou…" at bounding box center [331, 181] width 101 height 13
select select "31"
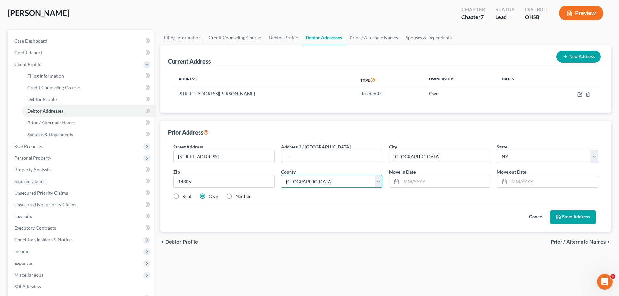
click at [281, 175] on select "County Albany County Allegany County Bronx County Broome County Cattaraugus Cou…" at bounding box center [331, 181] width 101 height 13
click at [411, 177] on input "text" at bounding box center [445, 181] width 89 height 12
type input "08/01/2023"
click at [532, 184] on input "text" at bounding box center [553, 181] width 89 height 12
type input "01/01/2024"
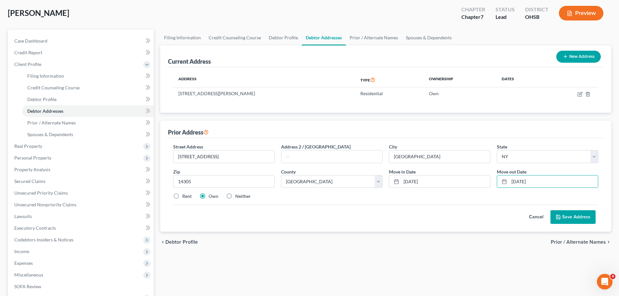
click at [235, 198] on label "Neither" at bounding box center [243, 196] width 16 height 6
click at [238, 197] on input "Neither" at bounding box center [240, 195] width 4 height 4
radio input "true"
click at [563, 216] on button "Save Address" at bounding box center [573, 217] width 45 height 14
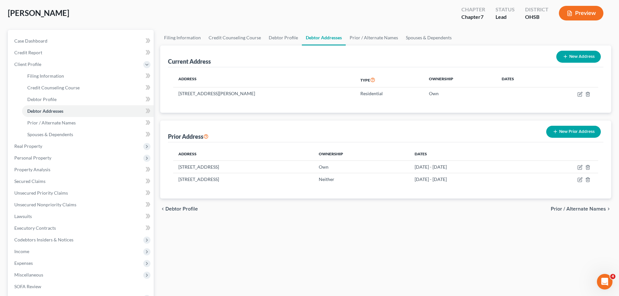
click at [552, 131] on button "New Prior Address" at bounding box center [573, 132] width 55 height 12
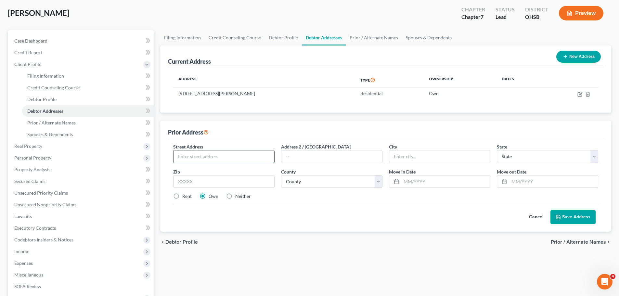
click at [220, 154] on input "text" at bounding box center [224, 156] width 101 height 12
type input "225 Jefferson St"
type input "Newark"
select select "36"
type input "43055"
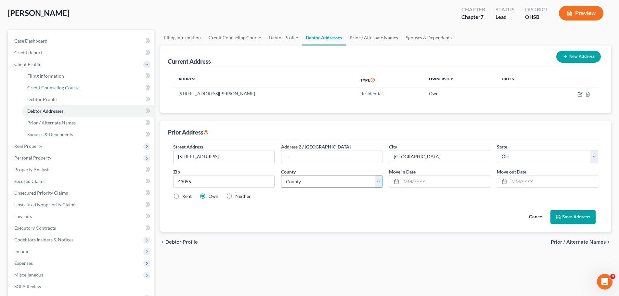
click at [297, 182] on select "County Adams County Allen County Ashland County Ashtabula County Athens County …" at bounding box center [331, 181] width 101 height 13
select select "44"
click at [281, 175] on select "County Adams County Allen County Ashland County Ashtabula County Athens County …" at bounding box center [331, 181] width 101 height 13
click at [415, 180] on input "text" at bounding box center [445, 181] width 89 height 12
type input "07/01/2020"
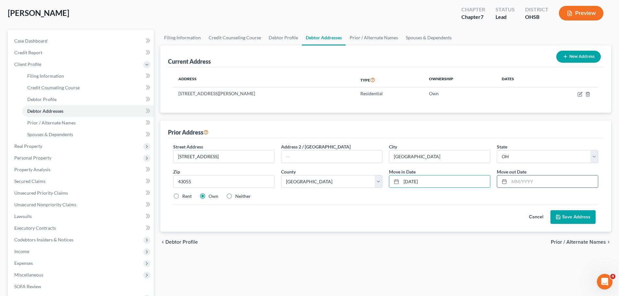
click at [522, 180] on input "text" at bounding box center [553, 181] width 89 height 12
type input "07/31/2023"
click at [580, 219] on button "Save Address" at bounding box center [573, 217] width 45 height 14
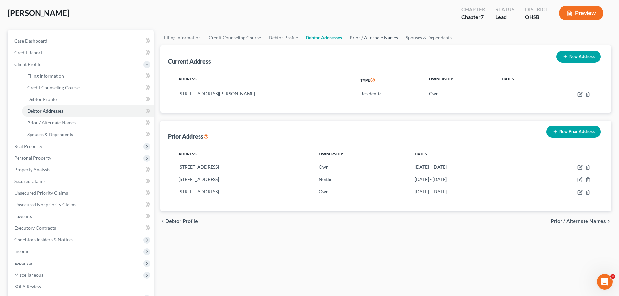
click at [376, 42] on link "Prior / Alternate Names" at bounding box center [374, 38] width 56 height 16
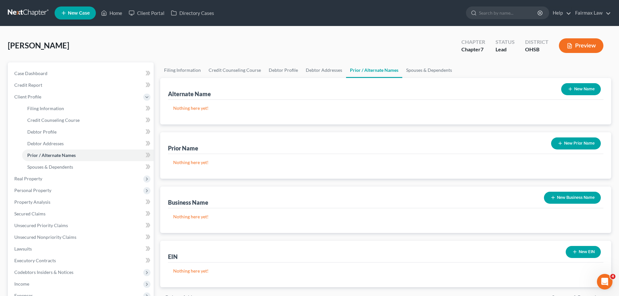
click at [575, 144] on button "New Prior Name" at bounding box center [576, 143] width 50 height 12
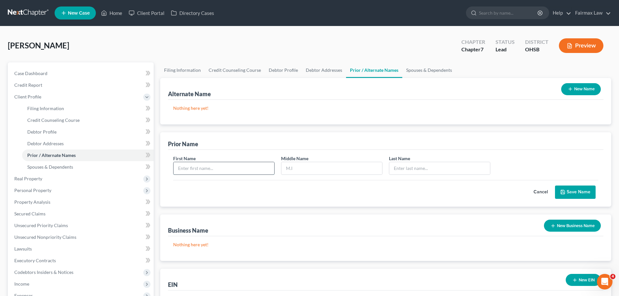
click at [245, 167] on input "text" at bounding box center [224, 168] width 101 height 12
type input "Nicholas"
type input "Frost"
click at [567, 190] on button "Save Name" at bounding box center [575, 193] width 41 height 14
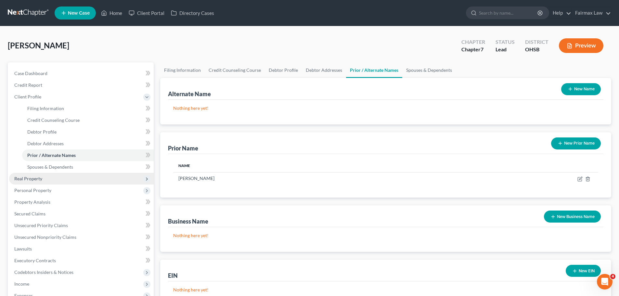
click at [42, 182] on span "Real Property" at bounding box center [81, 179] width 145 height 12
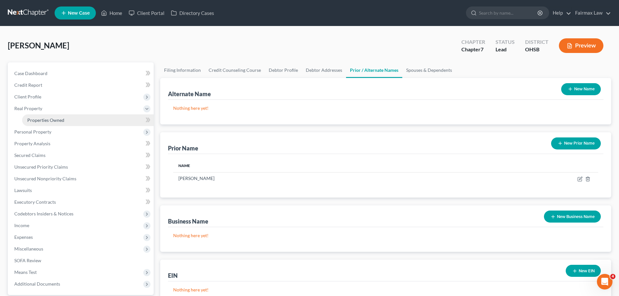
click at [54, 122] on span "Properties Owned" at bounding box center [45, 120] width 37 height 6
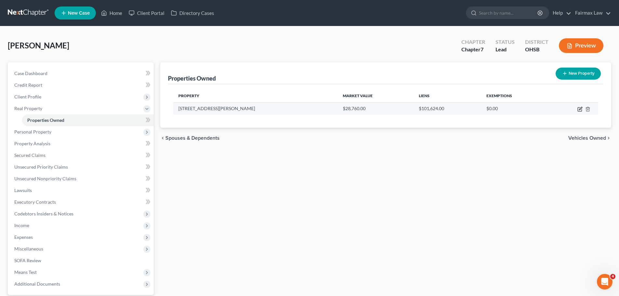
click at [578, 111] on icon "button" at bounding box center [580, 109] width 5 height 5
select select "36"
select select "56"
select select "0"
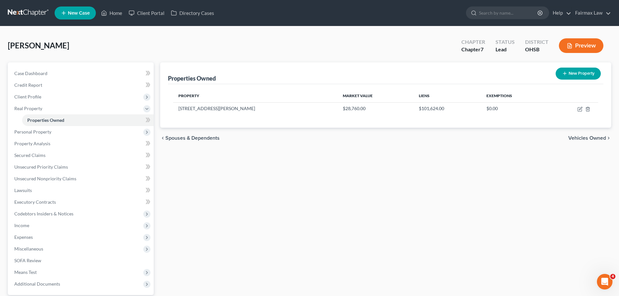
select select "36"
select select "0"
select select "2"
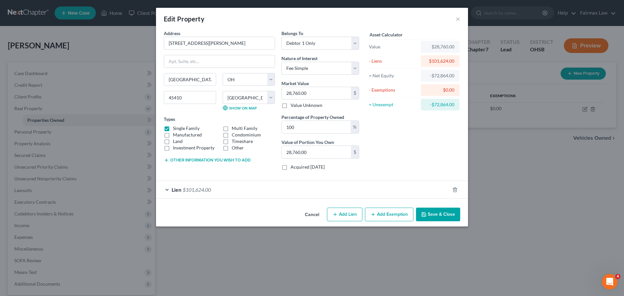
click at [212, 188] on div "Lien $101,624.00" at bounding box center [303, 189] width 294 height 17
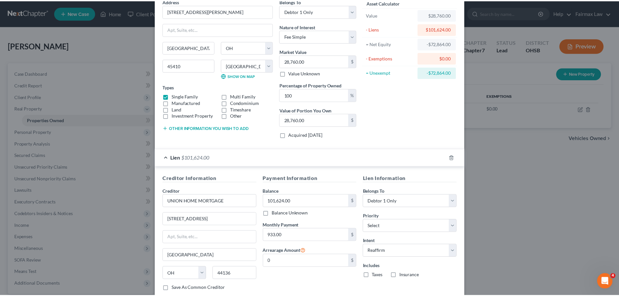
scroll to position [74, 0]
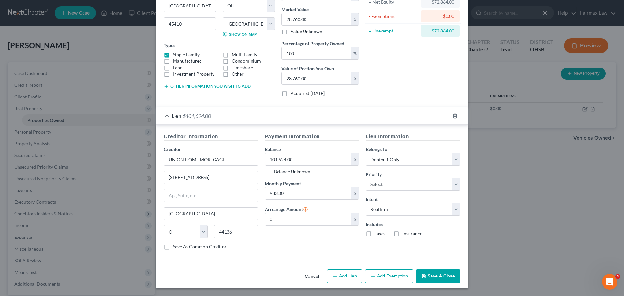
click at [375, 233] on label "Taxes" at bounding box center [380, 233] width 11 height 6
click at [377, 233] on input "Taxes" at bounding box center [379, 232] width 4 height 4
click at [375, 233] on label "Taxes" at bounding box center [380, 233] width 11 height 6
click at [377, 233] on input "Taxes" at bounding box center [379, 232] width 4 height 4
click at [375, 233] on label "Taxes" at bounding box center [380, 233] width 11 height 6
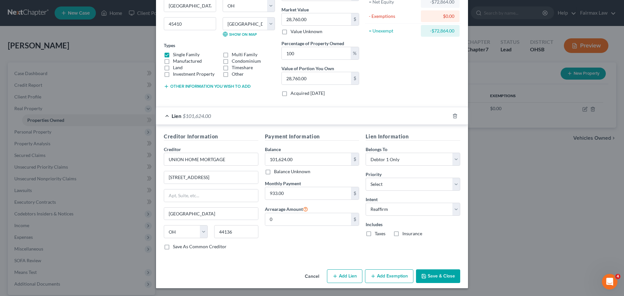
click at [377, 233] on input "Taxes" at bounding box center [379, 232] width 4 height 4
checkbox input "true"
click at [402, 234] on label "Insurance" at bounding box center [412, 233] width 20 height 6
click at [405, 234] on input "Insurance" at bounding box center [407, 232] width 4 height 4
checkbox input "true"
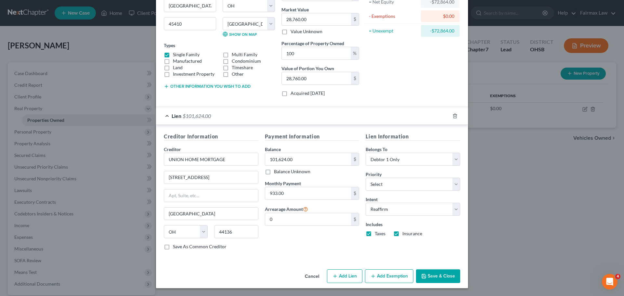
click at [432, 275] on button "Save & Close" at bounding box center [438, 276] width 44 height 14
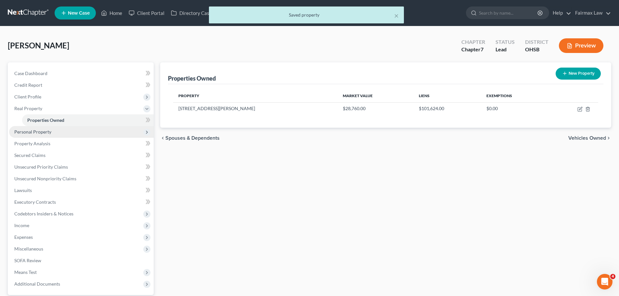
click at [60, 134] on span "Personal Property" at bounding box center [81, 132] width 145 height 12
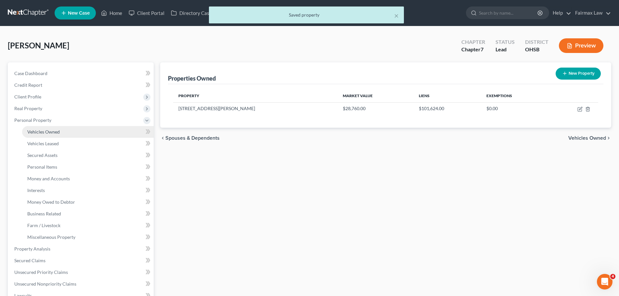
click at [57, 131] on span "Vehicles Owned" at bounding box center [43, 132] width 32 height 6
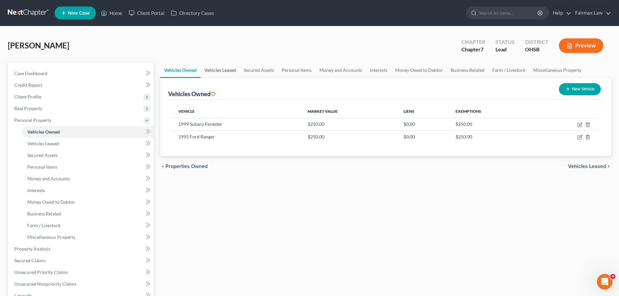
click at [232, 71] on link "Vehicles Leased" at bounding box center [220, 70] width 39 height 16
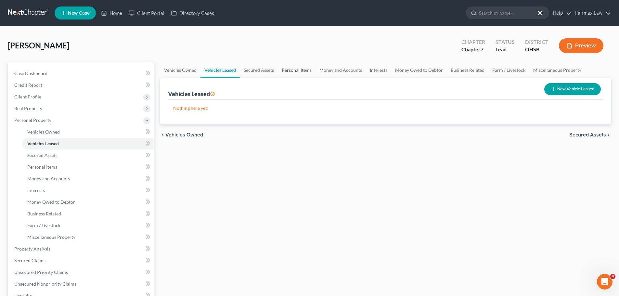
click at [294, 74] on link "Personal Items" at bounding box center [297, 70] width 38 height 16
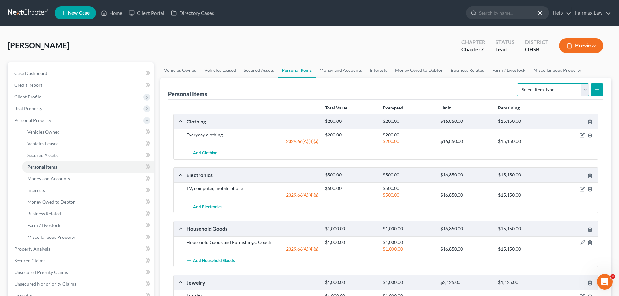
click at [539, 91] on select "Select Item Type Clothing Collectibles Of Value Electronics Firearms Household …" at bounding box center [553, 89] width 72 height 13
click at [338, 73] on link "Money and Accounts" at bounding box center [341, 70] width 50 height 16
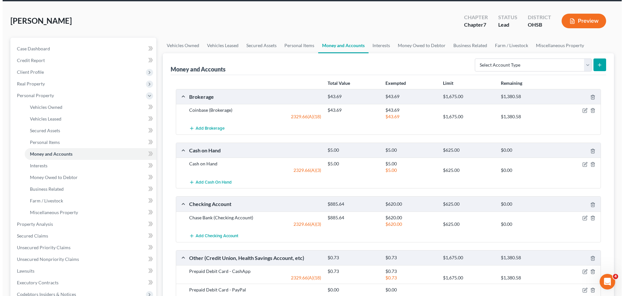
scroll to position [32, 0]
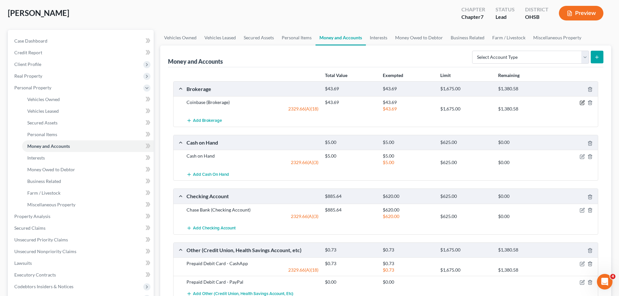
click at [582, 103] on icon "button" at bounding box center [582, 102] width 3 height 3
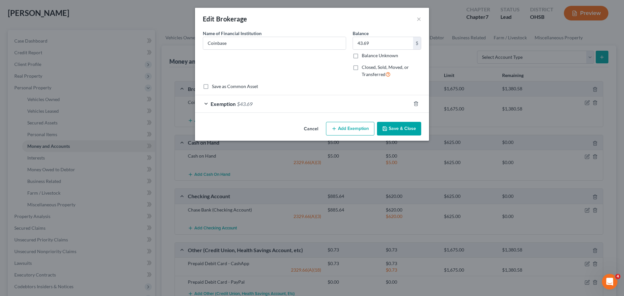
click at [253, 98] on div "Exemption $43.69" at bounding box center [303, 103] width 216 height 17
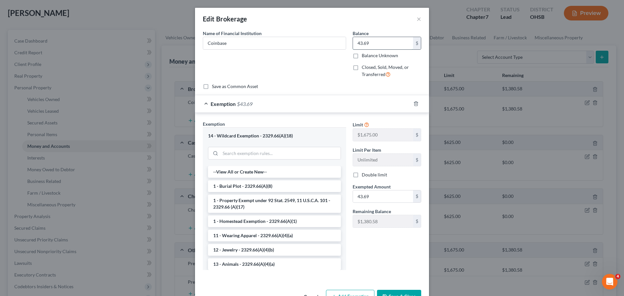
click at [367, 42] on input "43.69" at bounding box center [383, 43] width 60 height 12
type input "39.30"
click at [372, 196] on input "43.69" at bounding box center [383, 196] width 60 height 12
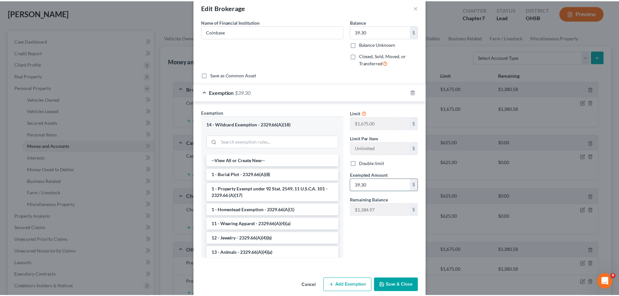
scroll to position [20, 0]
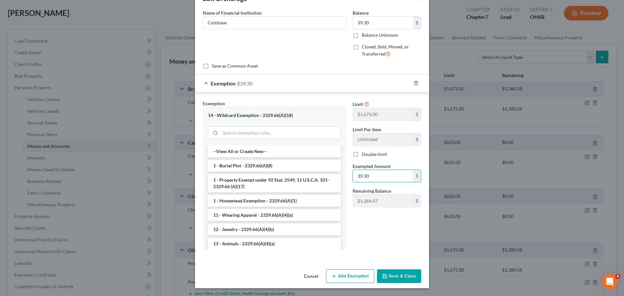
type input "39.30"
click at [388, 273] on button "Save & Close" at bounding box center [399, 276] width 44 height 14
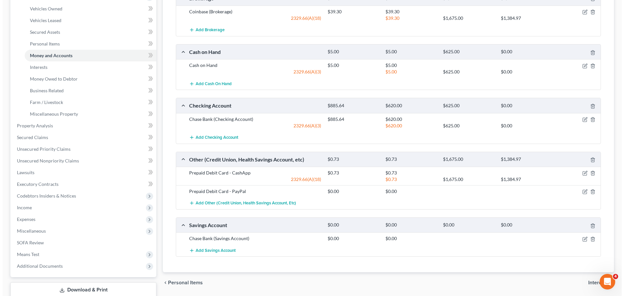
scroll to position [130, 0]
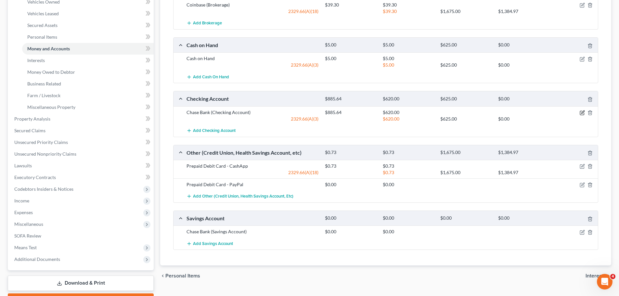
click at [582, 114] on icon "button" at bounding box center [582, 112] width 5 height 5
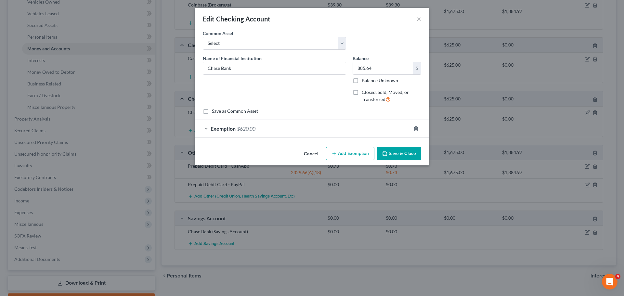
click at [254, 133] on div "Exemption $620.00" at bounding box center [303, 128] width 216 height 17
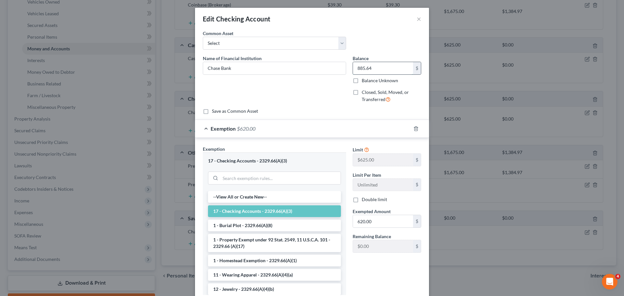
click at [359, 66] on input "885.64" at bounding box center [383, 68] width 60 height 12
click at [362, 224] on input "620.00" at bounding box center [383, 221] width 60 height 12
click at [378, 66] on input "10,164.66" at bounding box center [383, 68] width 60 height 12
type input "1,164.66"
click at [361, 220] on input "620.00" at bounding box center [383, 221] width 60 height 12
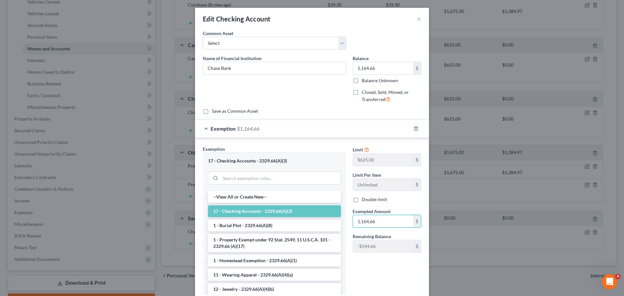
type input "1,164.66"
click at [382, 65] on input "1,164.66" at bounding box center [383, 68] width 60 height 12
type input "964.66"
click at [367, 219] on input "1,164.66" at bounding box center [383, 221] width 60 height 12
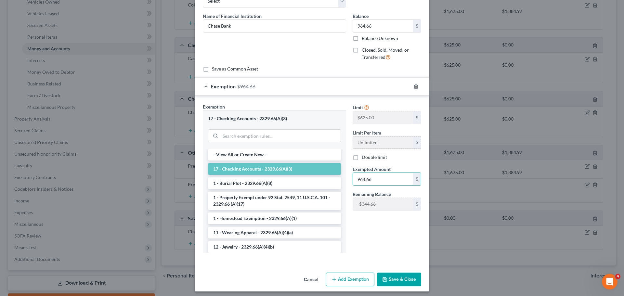
scroll to position [45, 0]
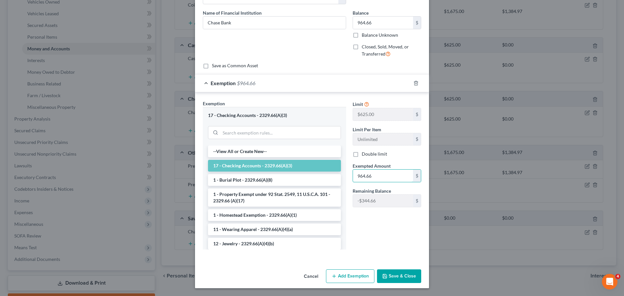
type input "964.66"
click at [397, 275] on button "Save & Close" at bounding box center [399, 276] width 44 height 14
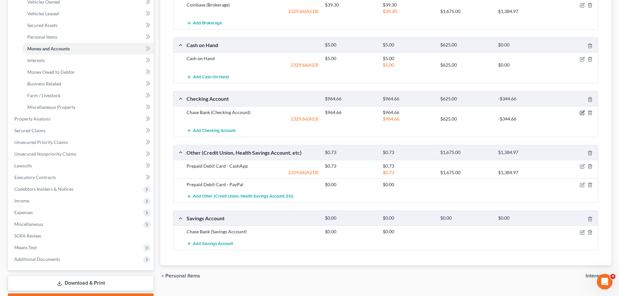
drag, startPoint x: 583, startPoint y: 111, endPoint x: 452, endPoint y: 109, distance: 131.0
click at [583, 111] on icon "button" at bounding box center [582, 111] width 3 height 3
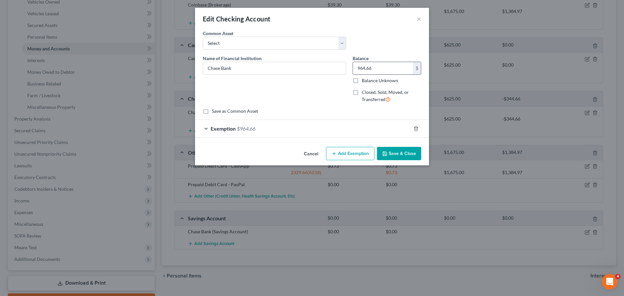
click at [376, 66] on input "964.66" at bounding box center [383, 68] width 60 height 12
type input "3"
type input "938.00"
click at [242, 128] on span "$964.66" at bounding box center [246, 128] width 19 height 6
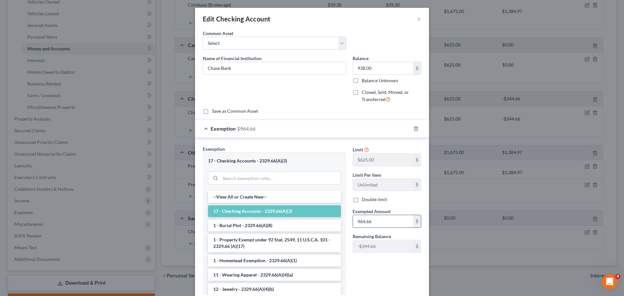
click at [367, 220] on input "964.66" at bounding box center [383, 221] width 60 height 12
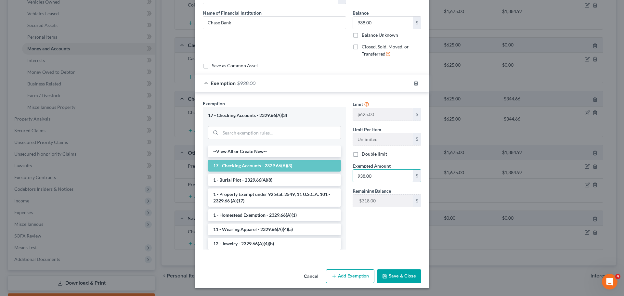
type input "938.00"
click at [394, 279] on button "Save & Close" at bounding box center [399, 276] width 44 height 14
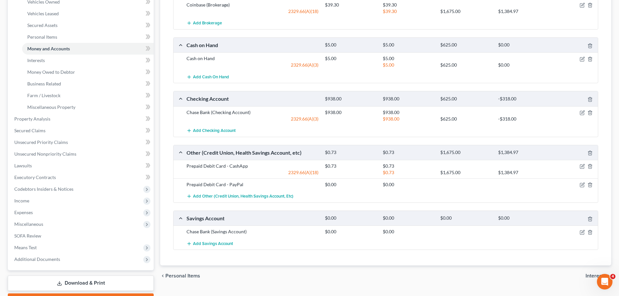
click at [581, 169] on div "$0.73 $1,675.00 $1,384.97" at bounding box center [460, 172] width 277 height 6
click at [581, 167] on icon "button" at bounding box center [582, 165] width 3 height 3
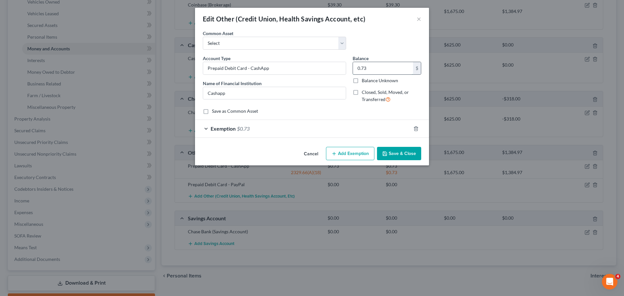
click at [371, 65] on input "0.73" at bounding box center [383, 68] width 60 height 12
type input "7.00"
click at [243, 132] on div "Exemption $0.73" at bounding box center [303, 128] width 216 height 17
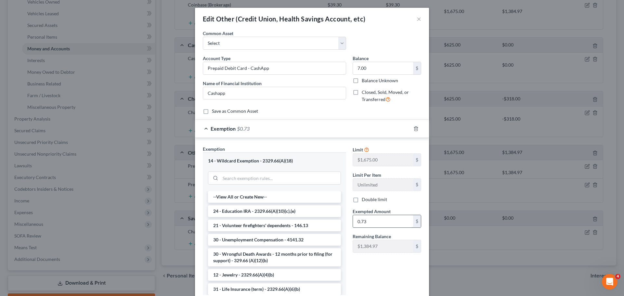
click at [372, 223] on input "0.73" at bounding box center [383, 221] width 60 height 12
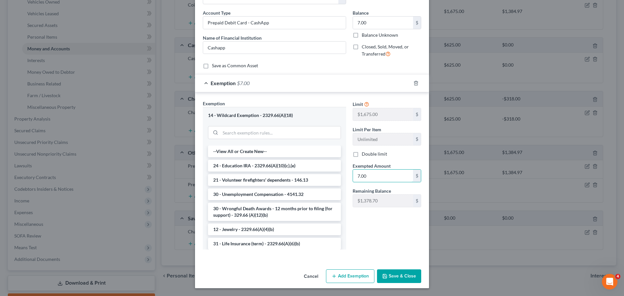
type input "7.00"
click at [390, 278] on button "Save & Close" at bounding box center [399, 276] width 44 height 14
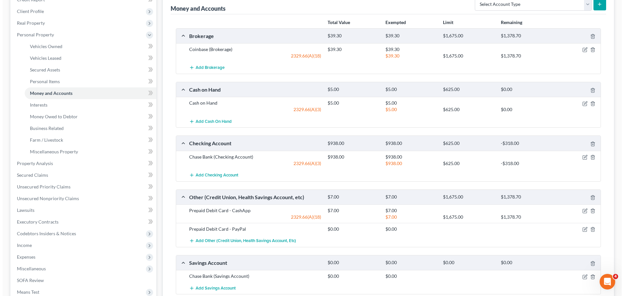
scroll to position [69, 0]
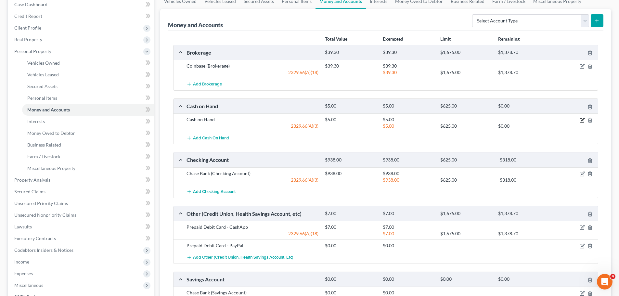
click at [582, 122] on icon "button" at bounding box center [582, 120] width 5 height 5
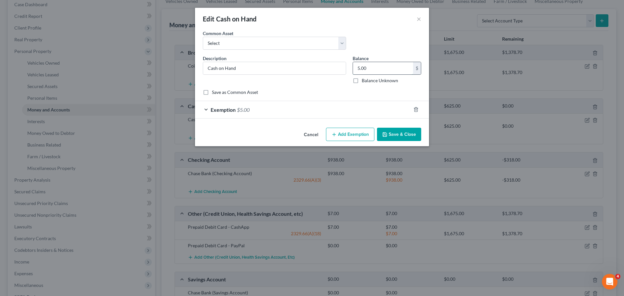
click at [366, 71] on input "5.00" at bounding box center [383, 68] width 60 height 12
type input "0.00"
click at [245, 110] on span "$5.00" at bounding box center [243, 110] width 13 height 6
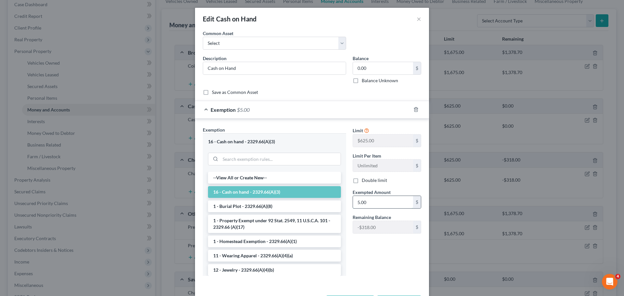
click at [369, 204] on input "5.00" at bounding box center [383, 202] width 60 height 12
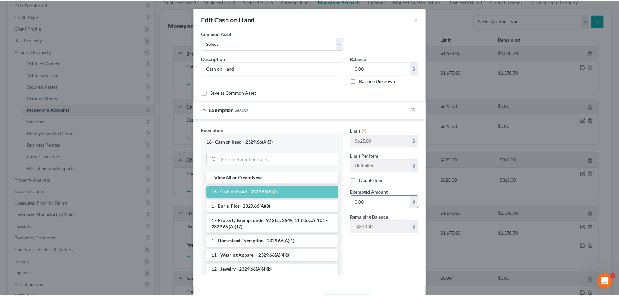
scroll to position [26, 0]
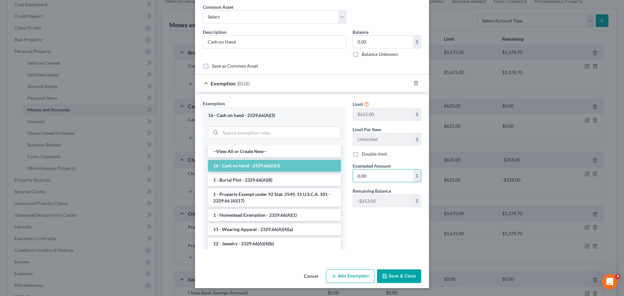
type input "0.00"
click at [401, 272] on button "Save & Close" at bounding box center [399, 276] width 44 height 14
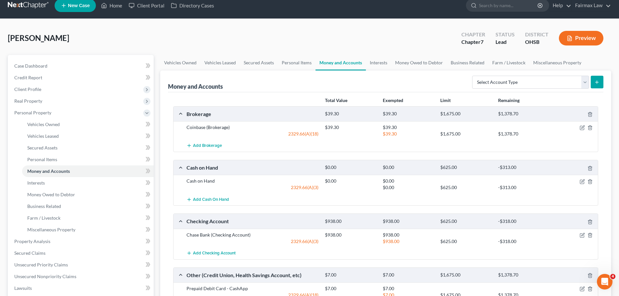
scroll to position [4, 0]
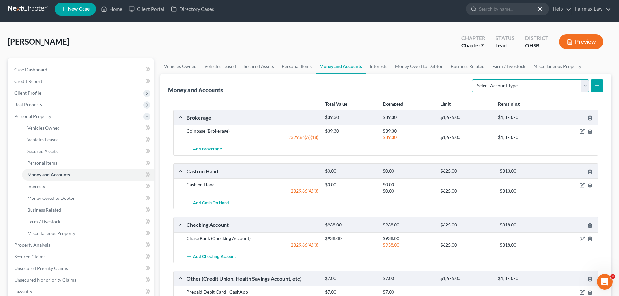
drag, startPoint x: 529, startPoint y: 83, endPoint x: 525, endPoint y: 84, distance: 4.3
click at [529, 83] on select "Select Account Type Brokerage Cash on Hand Certificates of Deposit Checking Acc…" at bounding box center [530, 85] width 117 height 13
select select "other"
click at [474, 79] on select "Select Account Type Brokerage Cash on Hand Certificates of Deposit Checking Acc…" at bounding box center [530, 85] width 117 height 13
click at [601, 86] on button "submit" at bounding box center [597, 85] width 13 height 13
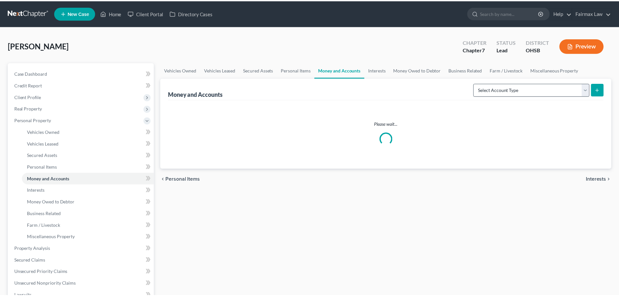
scroll to position [4, 0]
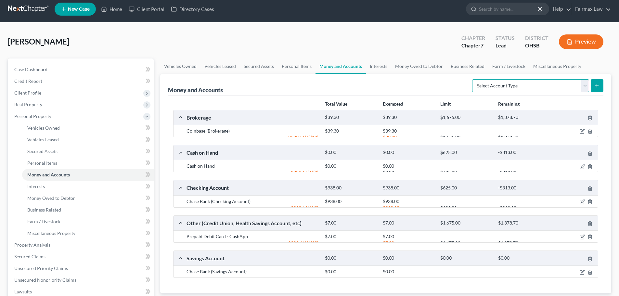
click at [512, 87] on select "Select Account Type Brokerage Cash on Hand Certificates of Deposit Checking Acc…" at bounding box center [530, 85] width 117 height 13
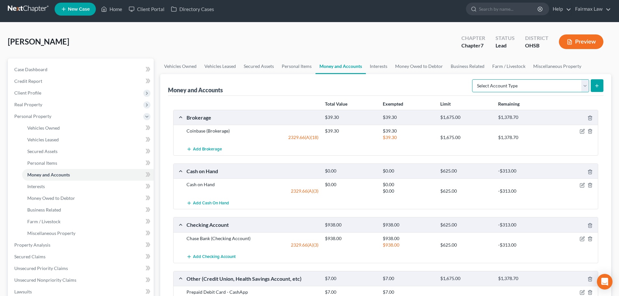
select select "other"
click at [474, 79] on select "Select Account Type Brokerage Cash on Hand Certificates of Deposit Checking Acc…" at bounding box center [530, 85] width 117 height 13
click at [602, 84] on button "submit" at bounding box center [597, 85] width 13 height 13
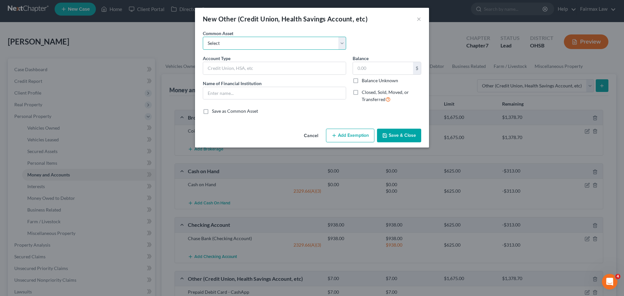
click at [237, 42] on select "Select Prepaid Debit Card - Chime Credit Builder Way2Go Prepaid Debit Card - Ne…" at bounding box center [274, 43] width 143 height 13
select select "33"
click at [203, 37] on select "Select Prepaid Debit Card - Chime Credit Builder Way2Go Prepaid Debit Card - Ne…" at bounding box center [274, 43] width 143 height 13
type input "money transfer service"
type input "Cash App"
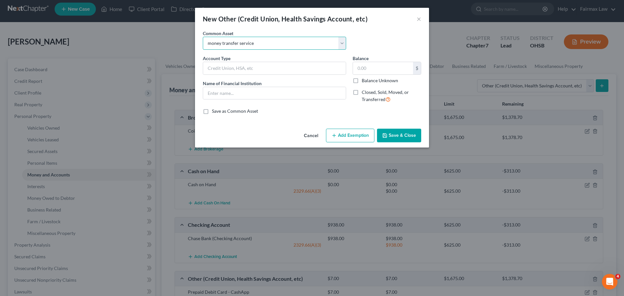
type input "0"
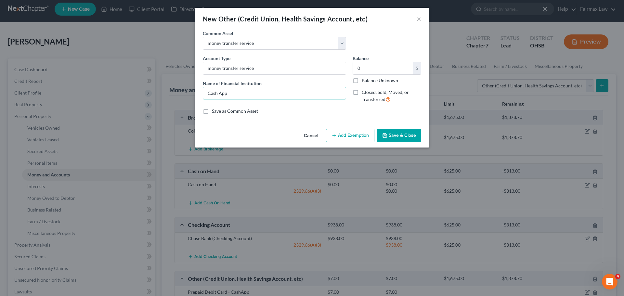
drag, startPoint x: 242, startPoint y: 91, endPoint x: 199, endPoint y: 96, distance: 43.8
click at [199, 96] on div "An exemption set must first be selected from the Filing Information section. Co…" at bounding box center [312, 78] width 234 height 96
type input "Venmo"
click at [371, 69] on input "0" at bounding box center [383, 68] width 60 height 12
type input "0.00"
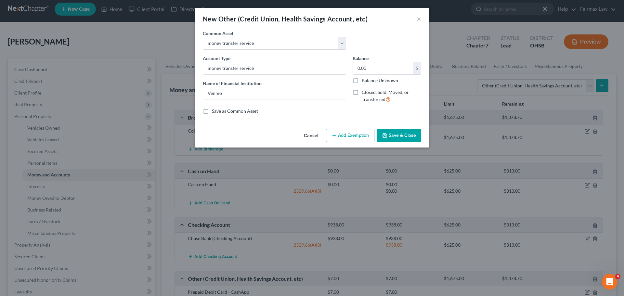
click at [393, 133] on button "Save & Close" at bounding box center [399, 136] width 44 height 14
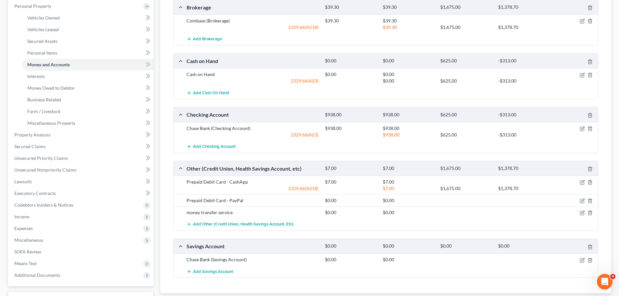
scroll to position [166, 0]
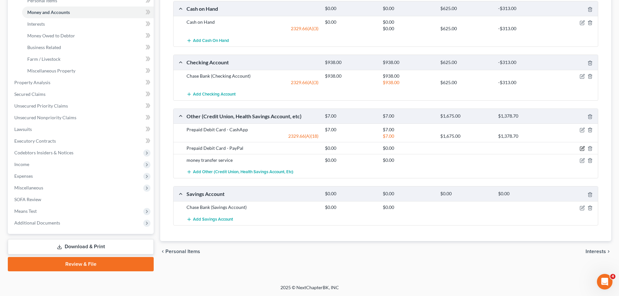
click at [584, 149] on icon "button" at bounding box center [582, 148] width 5 height 5
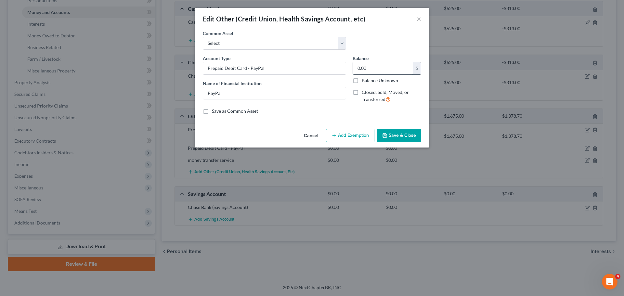
click at [367, 65] on input "0.00" at bounding box center [383, 68] width 60 height 12
type input "6.96"
click at [334, 133] on icon "button" at bounding box center [333, 135] width 5 height 5
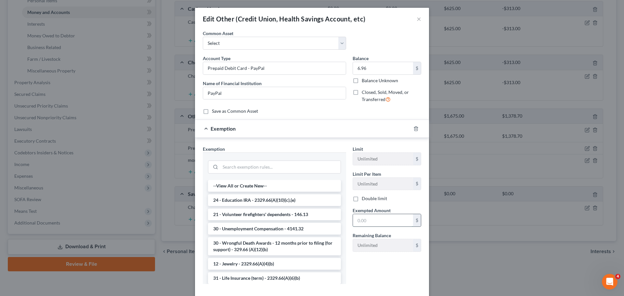
click at [362, 218] on input "text" at bounding box center [383, 220] width 60 height 12
type input "6.96"
click at [267, 168] on input "search" at bounding box center [280, 167] width 120 height 12
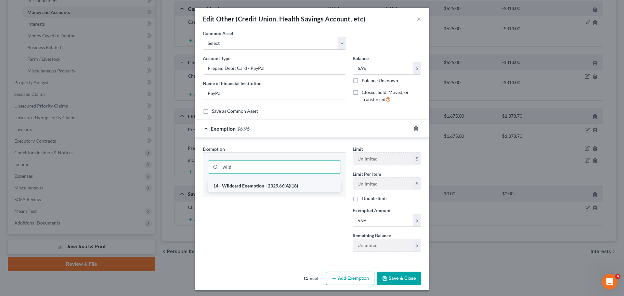
type input "wild"
click at [265, 188] on li "14 - Wildcard Exemption - 2329.66(A)(18)" at bounding box center [274, 186] width 133 height 12
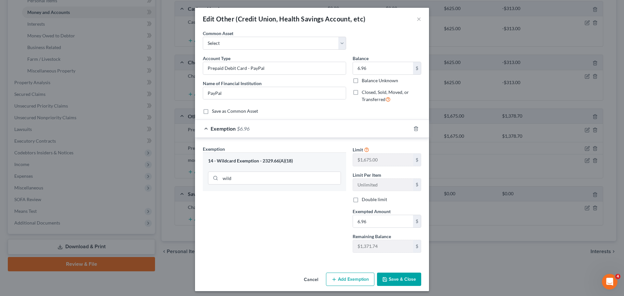
click at [411, 280] on button "Save & Close" at bounding box center [399, 280] width 44 height 14
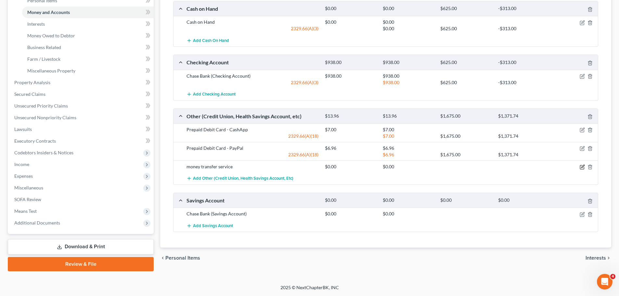
click at [583, 165] on icon "button" at bounding box center [582, 166] width 5 height 5
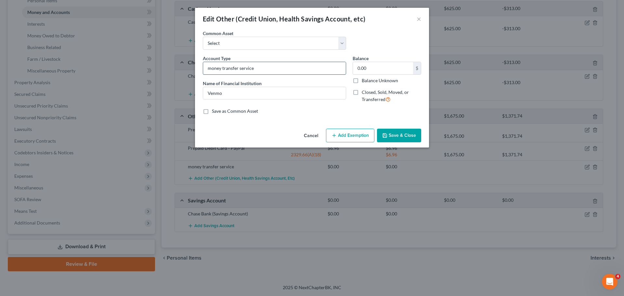
click at [255, 66] on input "money transfer service" at bounding box center [274, 68] width 143 height 12
type input "money transfer service - [GEOGRAPHIC_DATA]"
click at [395, 135] on button "Save & Close" at bounding box center [399, 136] width 44 height 14
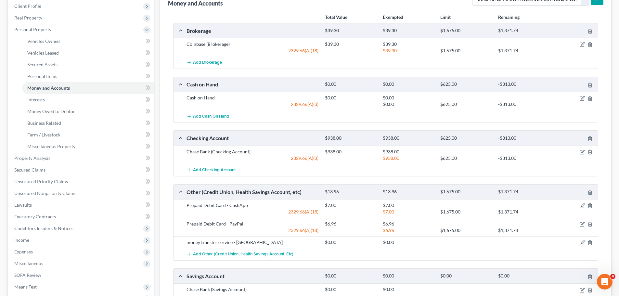
scroll to position [0, 0]
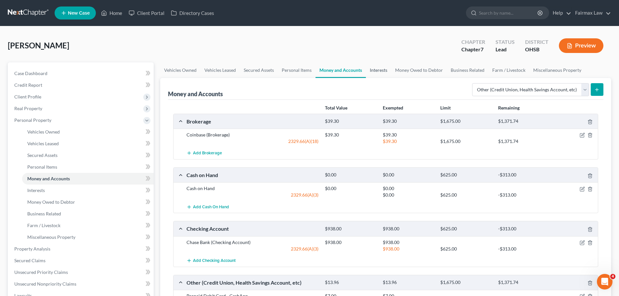
click at [386, 71] on link "Interests" at bounding box center [378, 70] width 25 height 16
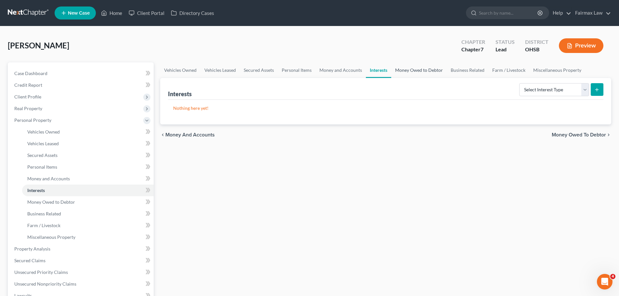
click at [406, 73] on link "Money Owed to Debtor" at bounding box center [419, 70] width 56 height 16
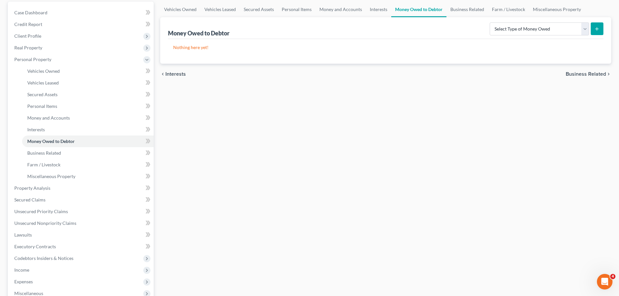
scroll to position [65, 0]
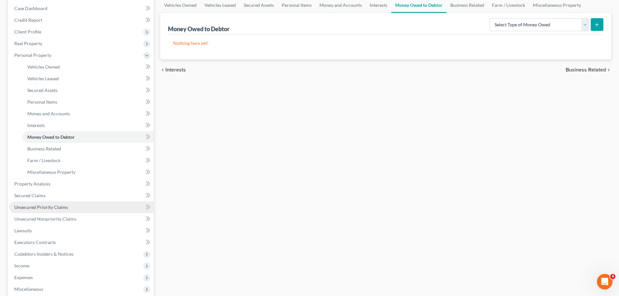
click at [57, 206] on span "Unsecured Priority Claims" at bounding box center [41, 207] width 54 height 6
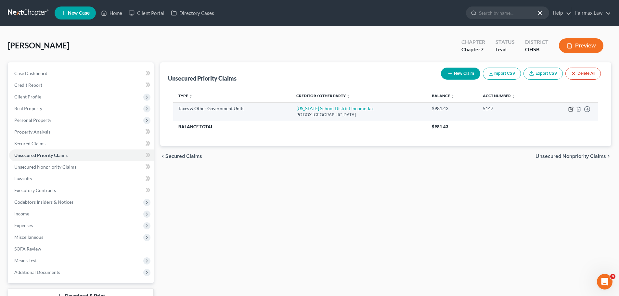
click at [572, 109] on icon "button" at bounding box center [570, 109] width 5 height 5
select select "2"
select select "36"
select select "0"
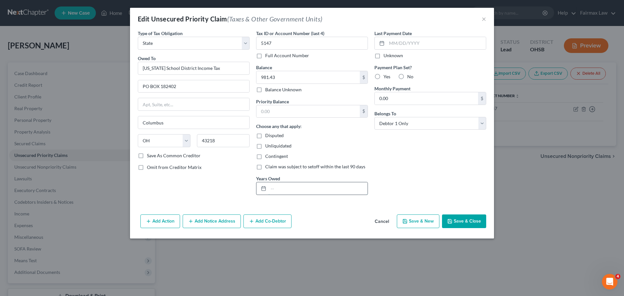
click at [297, 184] on input "text" at bounding box center [317, 188] width 99 height 12
type input "2024"
click at [463, 218] on button "Save & Close" at bounding box center [464, 221] width 44 height 14
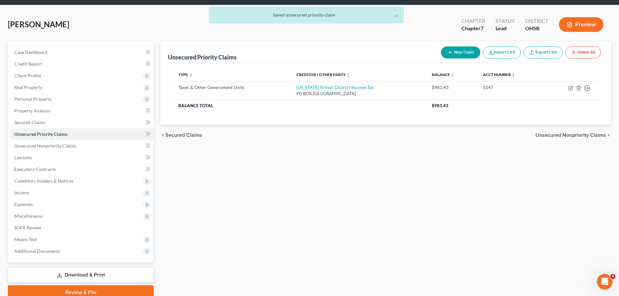
scroll to position [32, 0]
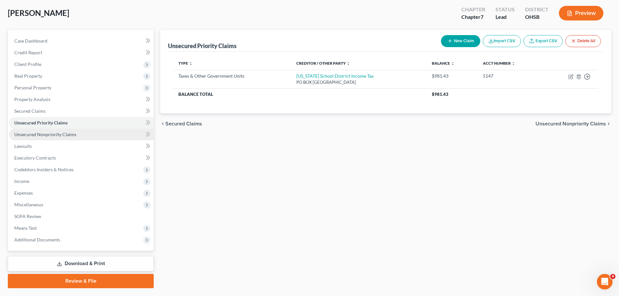
click at [70, 135] on span "Unsecured Nonpriority Claims" at bounding box center [45, 135] width 62 height 6
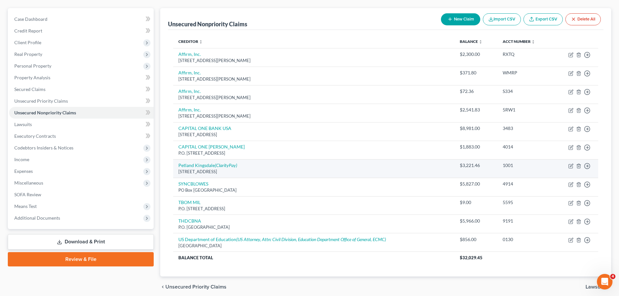
scroll to position [65, 0]
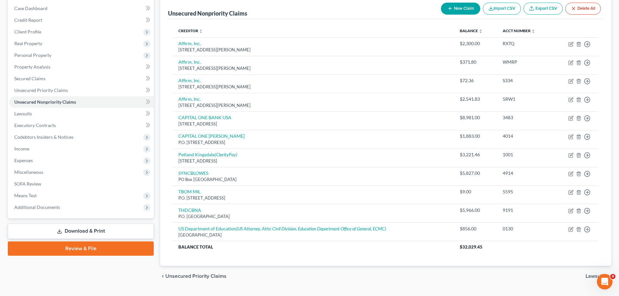
click at [458, 13] on button "New Claim" at bounding box center [460, 9] width 39 height 12
select select "0"
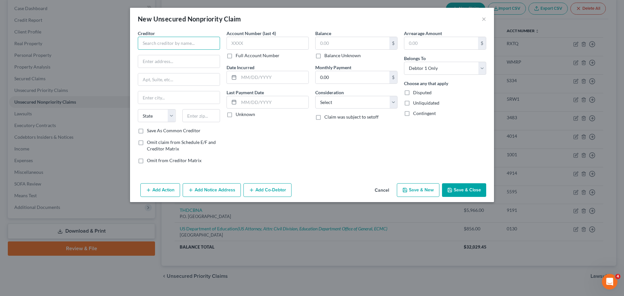
click at [173, 44] on input "text" at bounding box center [179, 43] width 82 height 13
click at [177, 42] on input "text" at bounding box center [179, 43] width 82 height 13
type input "[US_STATE] Health Urgent Care"
click at [166, 58] on input "text" at bounding box center [179, 61] width 82 height 12
click at [153, 100] on input "text" at bounding box center [179, 97] width 82 height 12
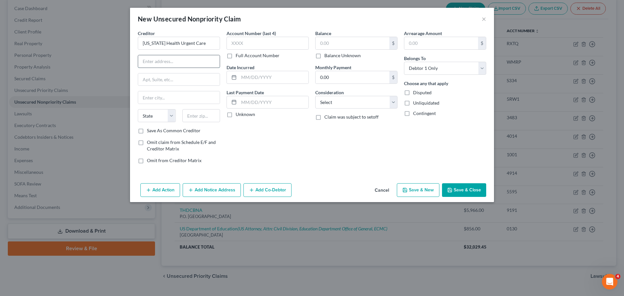
click at [172, 56] on input "text" at bounding box center [179, 61] width 82 height 12
type input "G"
click at [154, 41] on input "[US_STATE] Health Urgent Care" at bounding box center [179, 43] width 82 height 13
click at [184, 57] on div "OhioHealth Urgent Care [GEOGRAPHIC_DATA]" at bounding box center [180, 57] width 75 height 13
type input "OhioHealth Urgent Care [GEOGRAPHIC_DATA]"
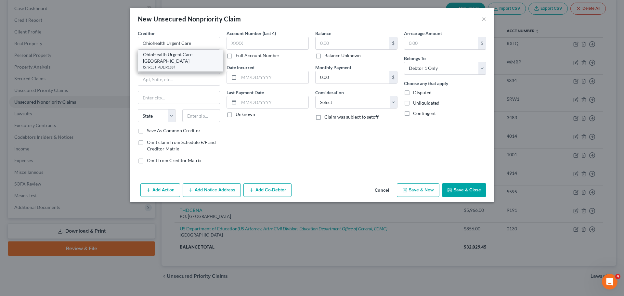
type input "[STREET_ADDRESS]"
type input "Kenton"
select select "36"
type input "43326"
click at [349, 37] on div "$" at bounding box center [356, 43] width 82 height 13
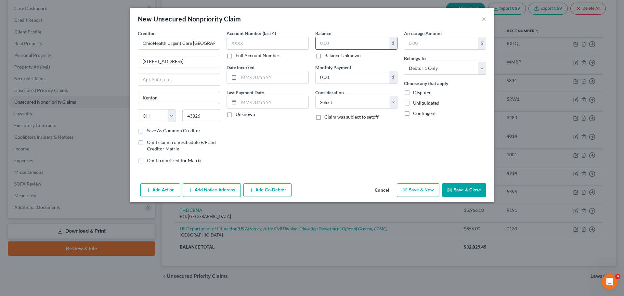
click at [342, 44] on input "text" at bounding box center [353, 43] width 74 height 12
type input "84.50"
click at [454, 185] on button "Save & Close" at bounding box center [464, 190] width 44 height 14
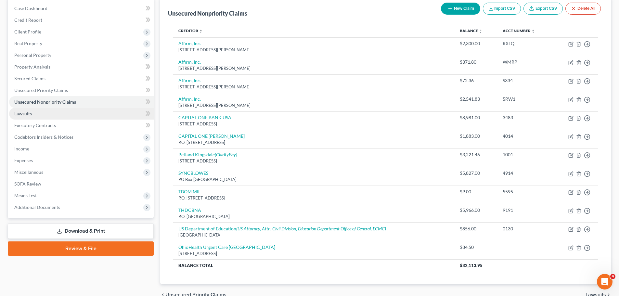
click at [53, 111] on link "Lawsuits" at bounding box center [81, 114] width 145 height 12
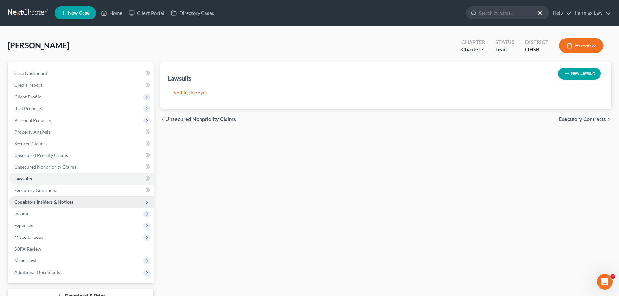
click at [52, 202] on span "Codebtors Insiders & Notices" at bounding box center [43, 202] width 59 height 6
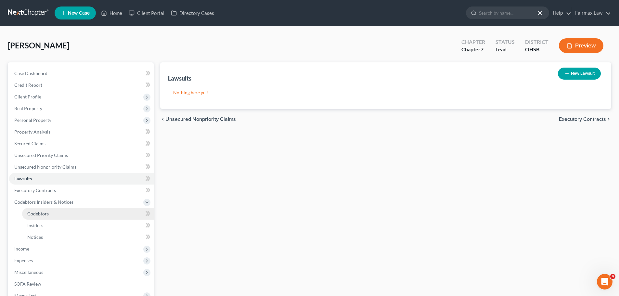
click at [45, 209] on link "Codebtors" at bounding box center [88, 214] width 132 height 12
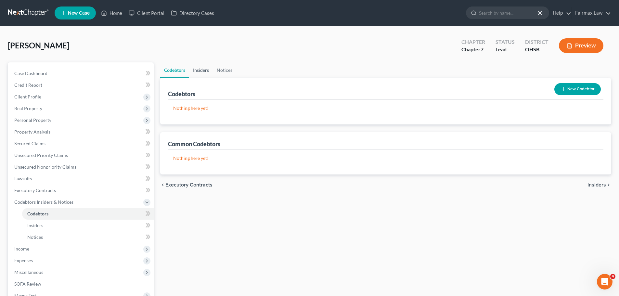
click at [203, 69] on link "Insiders" at bounding box center [201, 70] width 24 height 16
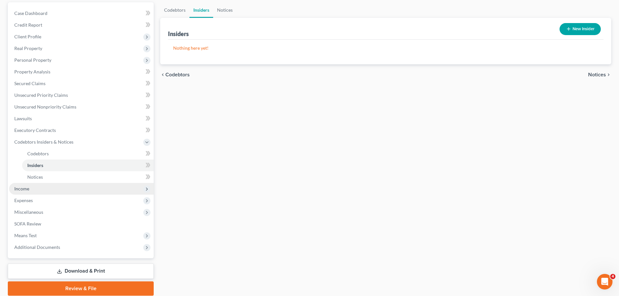
scroll to position [65, 0]
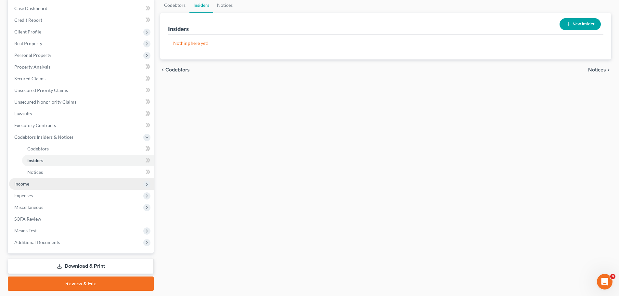
click at [41, 180] on span "Income" at bounding box center [81, 184] width 145 height 12
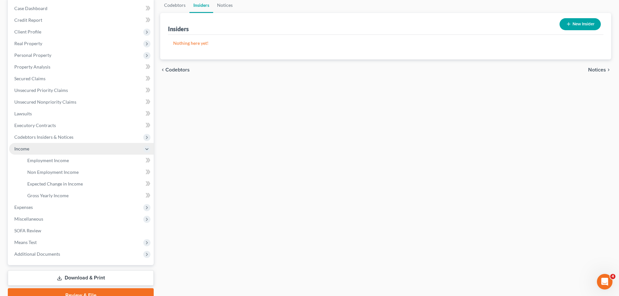
click at [50, 154] on span "Income" at bounding box center [81, 149] width 145 height 12
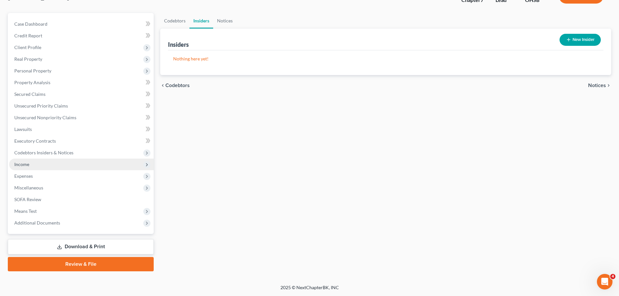
click at [24, 167] on span "Income" at bounding box center [81, 165] width 145 height 12
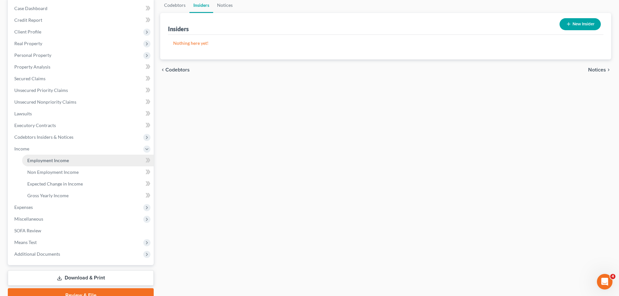
click at [47, 161] on span "Employment Income" at bounding box center [48, 161] width 42 height 6
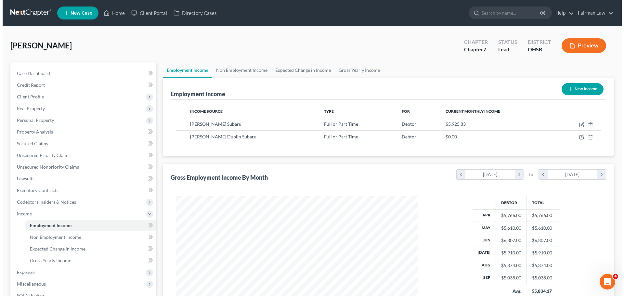
scroll to position [121, 255]
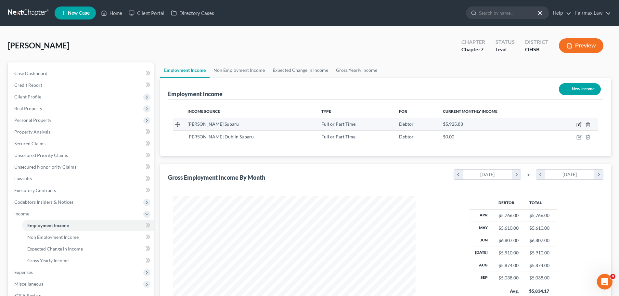
click at [578, 125] on icon "button" at bounding box center [579, 124] width 3 height 3
select select "0"
select select "36"
select select "2"
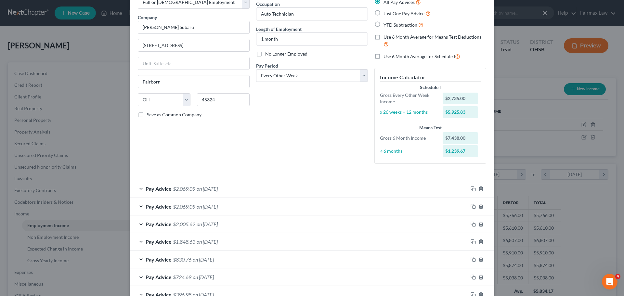
scroll to position [0, 0]
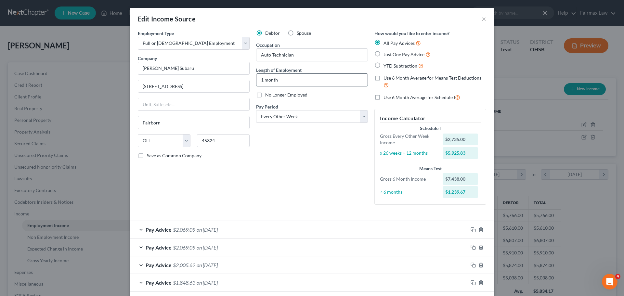
click at [258, 82] on input "1 month" at bounding box center [311, 80] width 111 height 12
drag, startPoint x: 283, startPoint y: 83, endPoint x: 244, endPoint y: 76, distance: 39.6
click at [244, 76] on div "Employment Type * Select Full or [DEMOGRAPHIC_DATA] Employment Self Employment …" at bounding box center [312, 123] width 355 height 186
type input "6 Weeks"
click at [269, 158] on div "Debtor Spouse Occupation Auto Technician Length of Employment 6 Weeks No Longer…" at bounding box center [312, 120] width 118 height 180
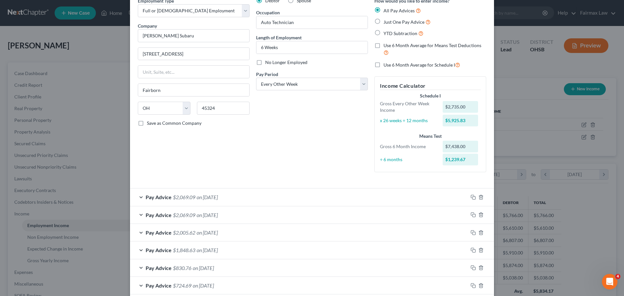
scroll to position [65, 0]
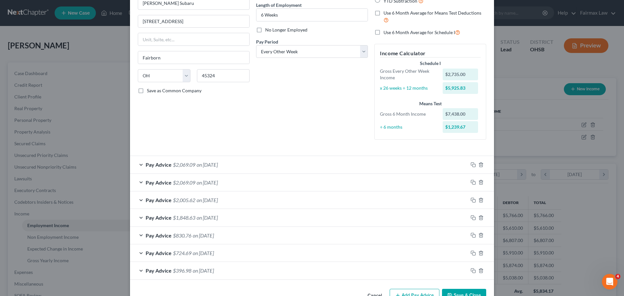
click at [219, 161] on div "Pay Advice $2,069.09 on [DATE]" at bounding box center [299, 164] width 338 height 17
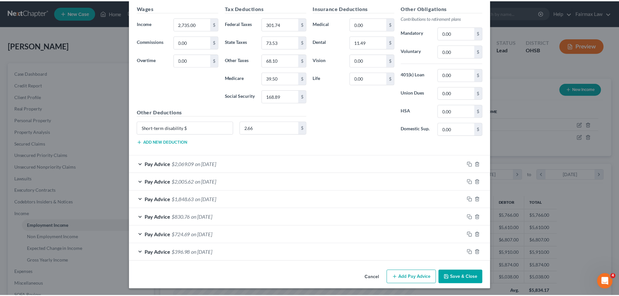
scroll to position [280, 0]
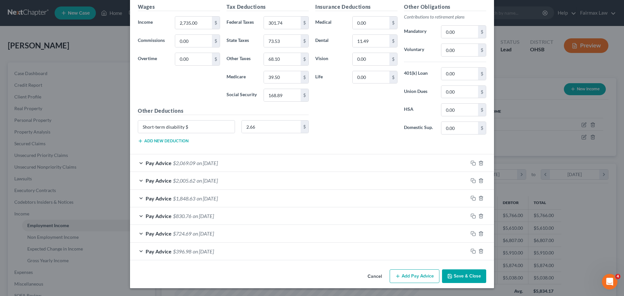
click at [460, 274] on button "Save & Close" at bounding box center [464, 276] width 44 height 14
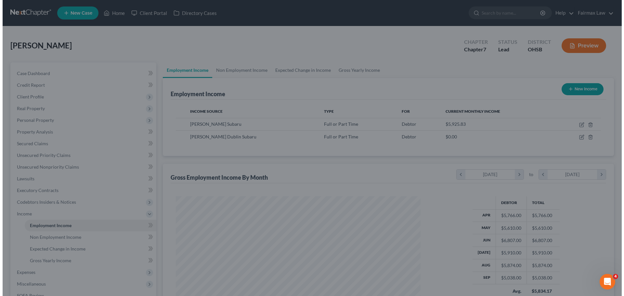
scroll to position [324877, 324743]
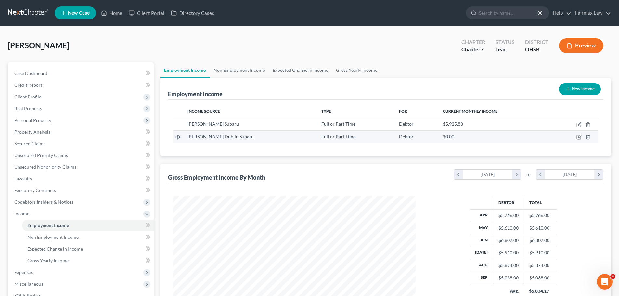
click at [579, 138] on icon "button" at bounding box center [579, 136] width 3 height 3
select select "0"
select select "36"
select select "2"
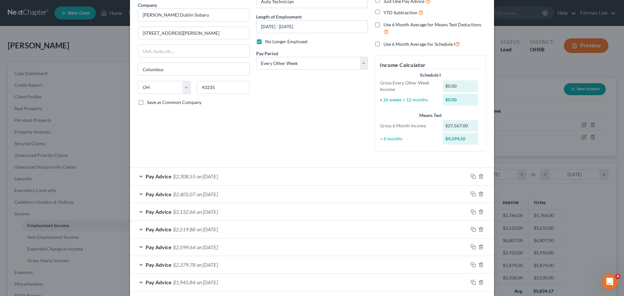
scroll to position [65, 0]
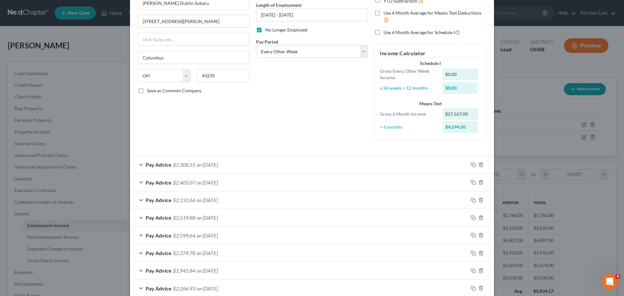
click at [218, 165] on span "on [DATE]" at bounding box center [207, 165] width 21 height 6
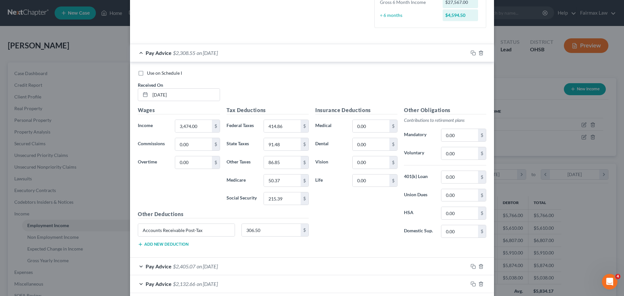
scroll to position [227, 0]
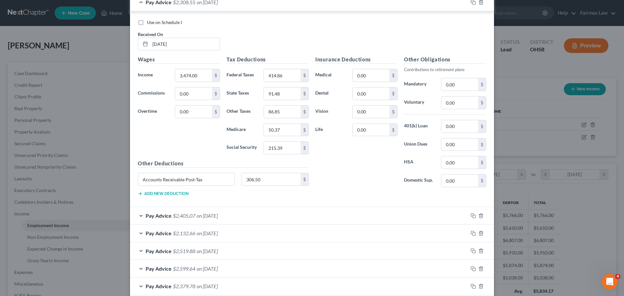
click at [204, 217] on span "on [DATE]" at bounding box center [207, 216] width 21 height 6
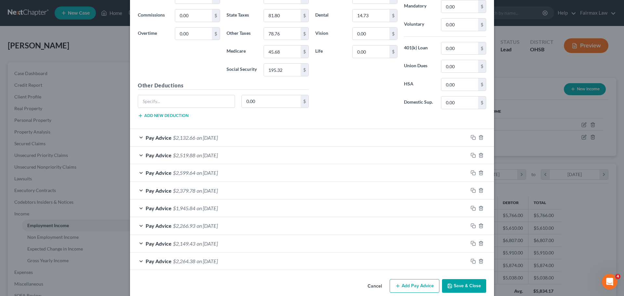
scroll to position [520, 0]
click at [218, 137] on span "on [DATE]" at bounding box center [207, 137] width 21 height 6
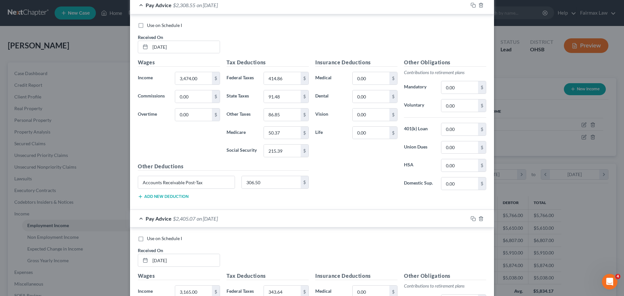
scroll to position [195, 0]
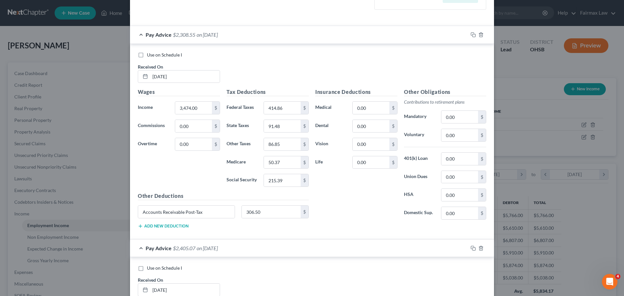
click at [210, 247] on span "on [DATE]" at bounding box center [207, 248] width 21 height 6
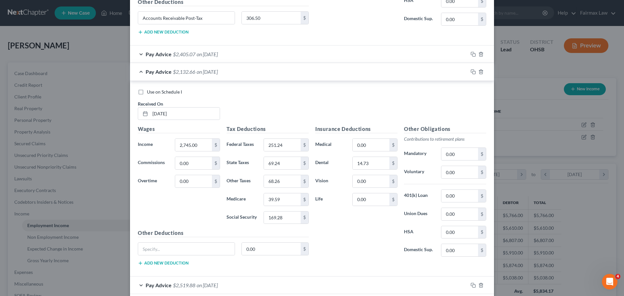
scroll to position [390, 0]
click at [207, 70] on span "on [DATE]" at bounding box center [207, 71] width 21 height 6
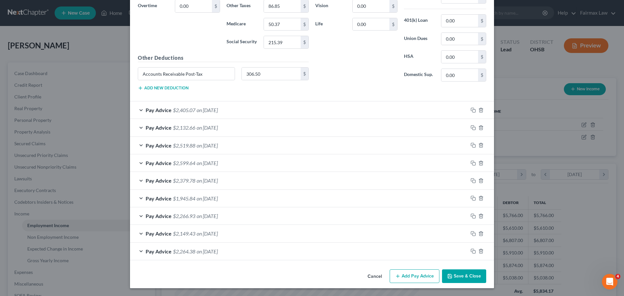
scroll to position [333, 0]
click at [197, 111] on span "on [DATE]" at bounding box center [207, 110] width 21 height 6
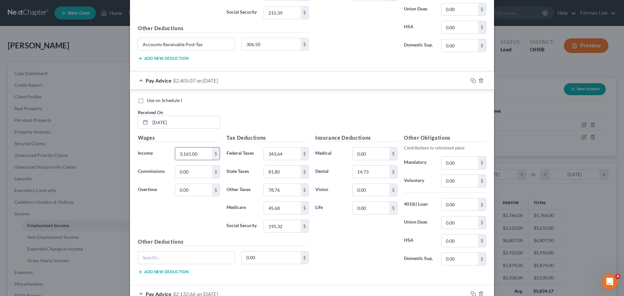
scroll to position [357, 0]
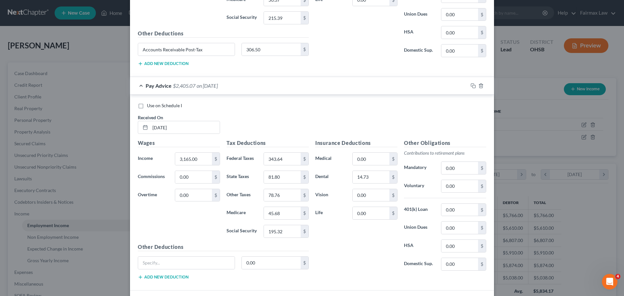
click at [214, 84] on span "on [DATE]" at bounding box center [207, 86] width 21 height 6
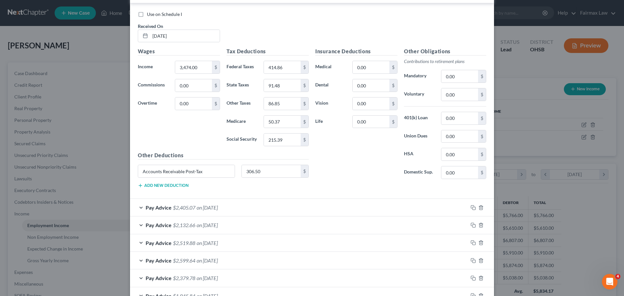
scroll to position [333, 0]
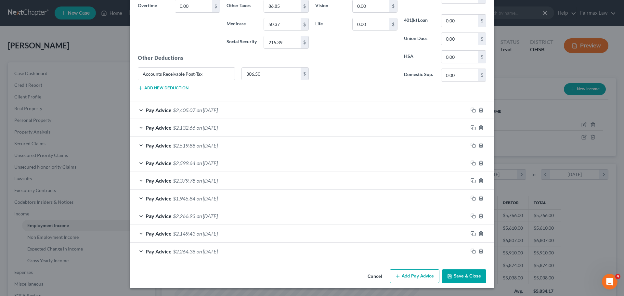
click at [212, 251] on span "on [DATE]" at bounding box center [207, 251] width 21 height 6
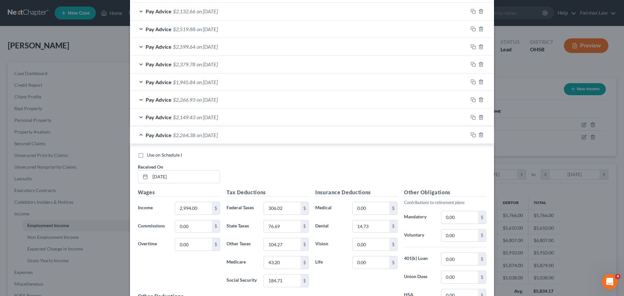
scroll to position [366, 0]
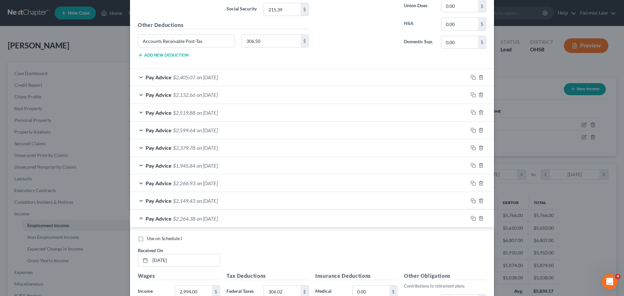
click at [216, 203] on span "on [DATE]" at bounding box center [207, 201] width 21 height 6
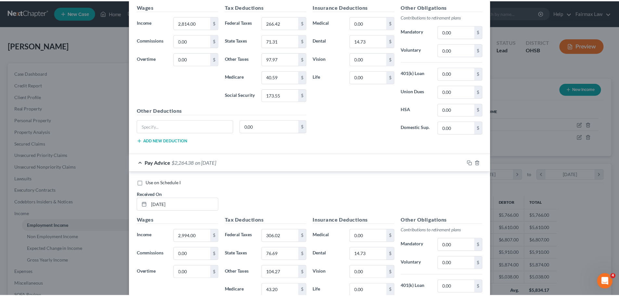
scroll to position [723, 0]
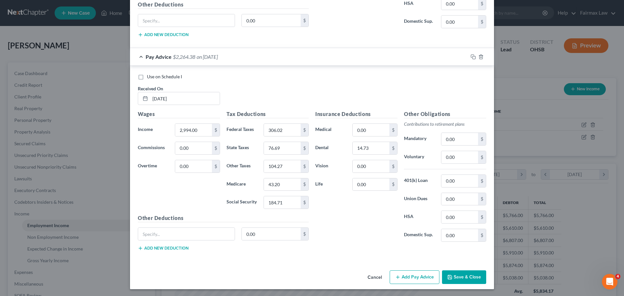
click at [469, 279] on button "Save & Close" at bounding box center [464, 277] width 44 height 14
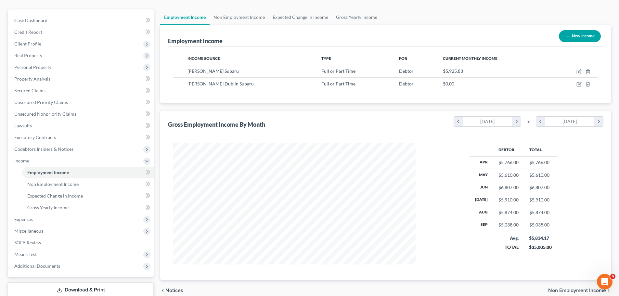
scroll to position [0, 0]
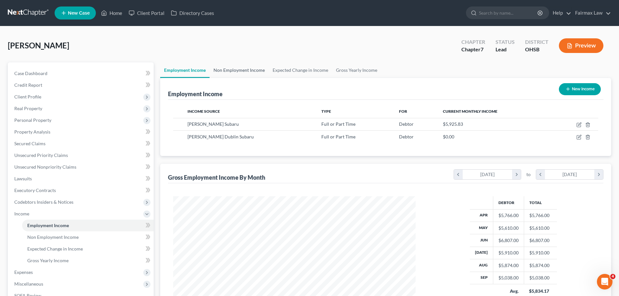
click at [257, 73] on link "Non Employment Income" at bounding box center [239, 70] width 59 height 16
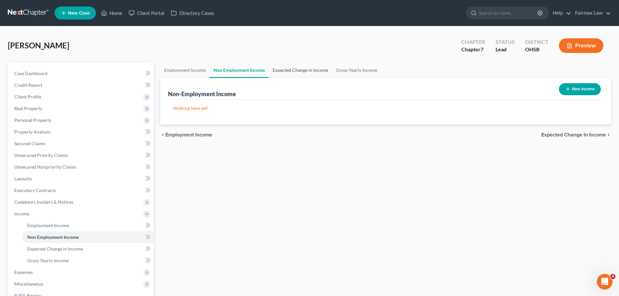
click at [298, 62] on link "Expected Change in Income" at bounding box center [300, 70] width 63 height 16
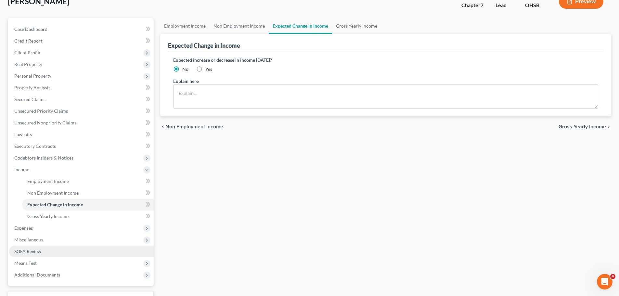
scroll to position [96, 0]
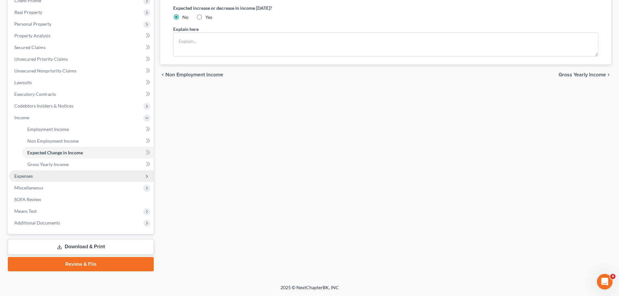
click at [41, 176] on span "Expenses" at bounding box center [81, 176] width 145 height 12
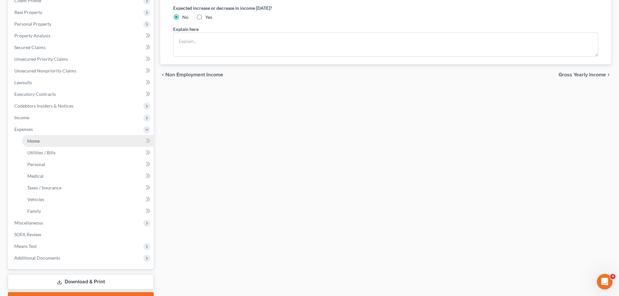
click at [48, 141] on link "Home" at bounding box center [88, 141] width 132 height 12
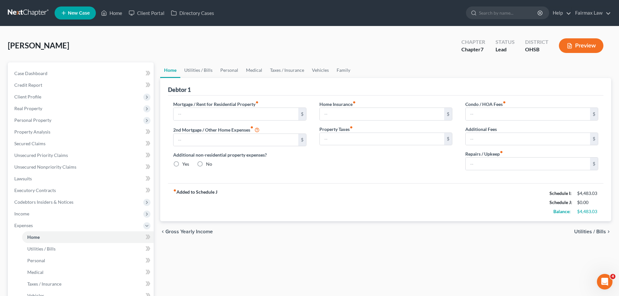
type input "1,000.00"
type input "0.00"
radio input "true"
type input "100.00"
type input "300.00"
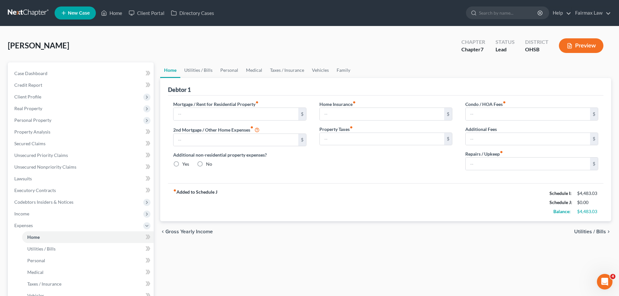
type input "0.00"
click at [38, 111] on span "Real Property" at bounding box center [28, 109] width 28 height 6
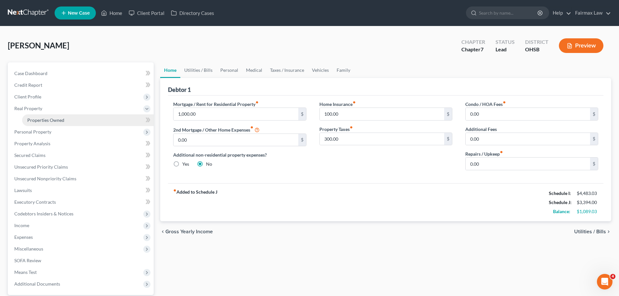
click at [47, 120] on span "Properties Owned" at bounding box center [45, 120] width 37 height 6
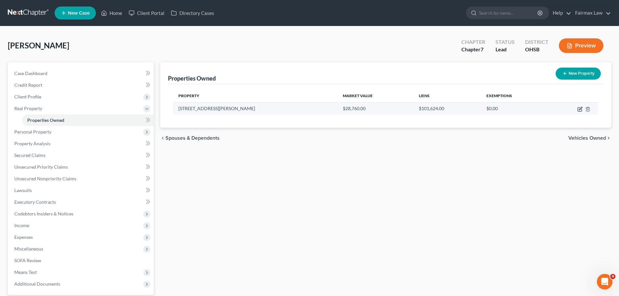
click at [580, 108] on icon "button" at bounding box center [580, 109] width 5 height 5
select select "36"
select select "0"
select select "36"
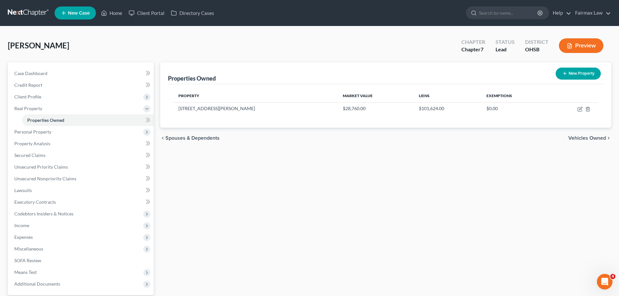
select select "0"
select select "2"
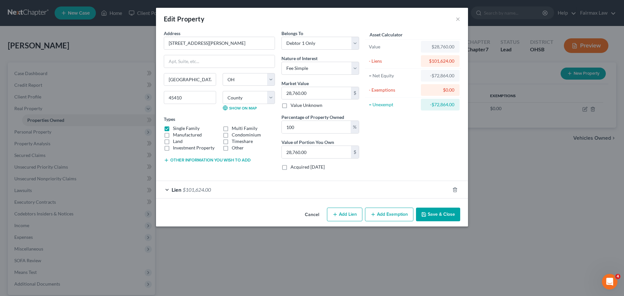
click at [214, 189] on div "Lien $101,624.00" at bounding box center [303, 189] width 294 height 17
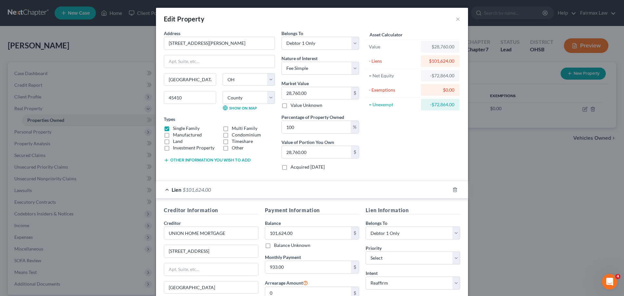
scroll to position [32, 0]
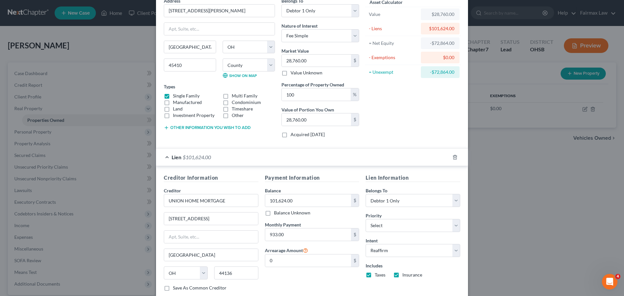
click at [494, 123] on div "Edit Property × Address * [GEOGRAPHIC_DATA][PERSON_NAME] [GEOGRAPHIC_DATA] [US_…" at bounding box center [312, 148] width 624 height 296
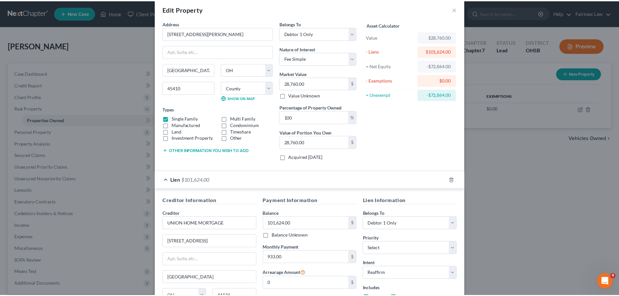
scroll to position [0, 0]
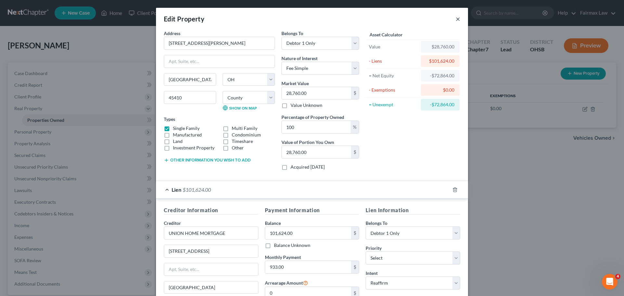
click at [456, 17] on button "×" at bounding box center [458, 19] width 5 height 8
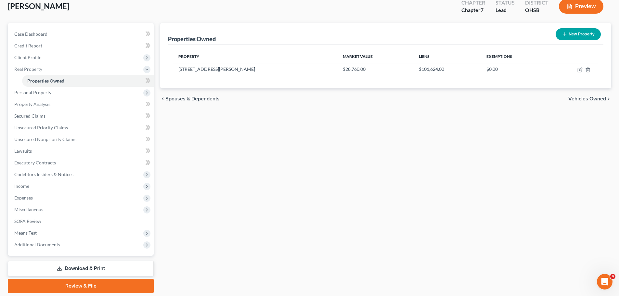
scroll to position [61, 0]
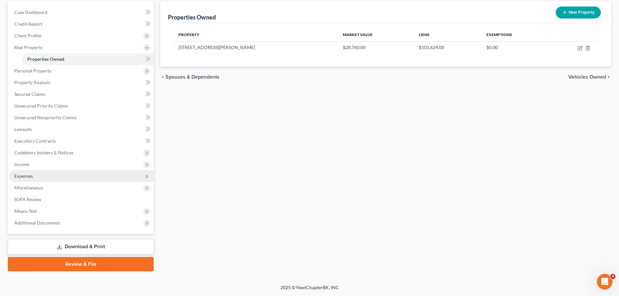
click at [31, 175] on span "Expenses" at bounding box center [23, 176] width 19 height 6
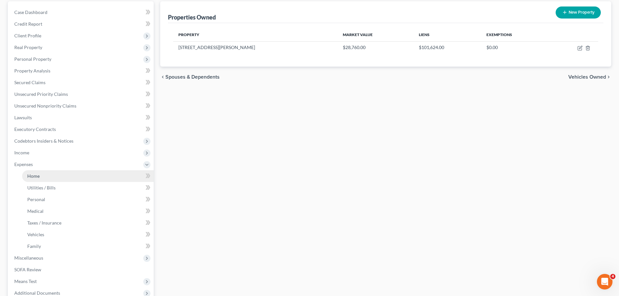
click at [50, 175] on link "Home" at bounding box center [88, 176] width 132 height 12
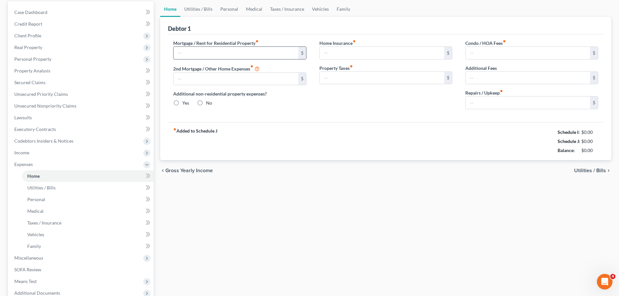
scroll to position [37, 0]
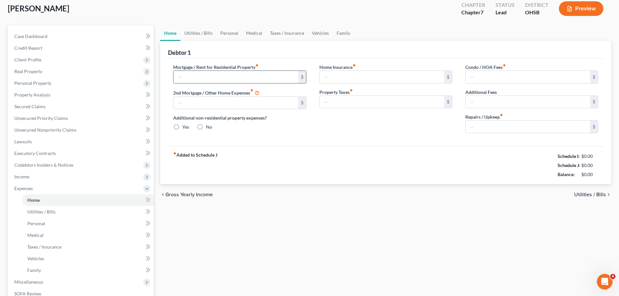
type input "1,000.00"
type input "0.00"
radio input "true"
type input "100.00"
type input "300.00"
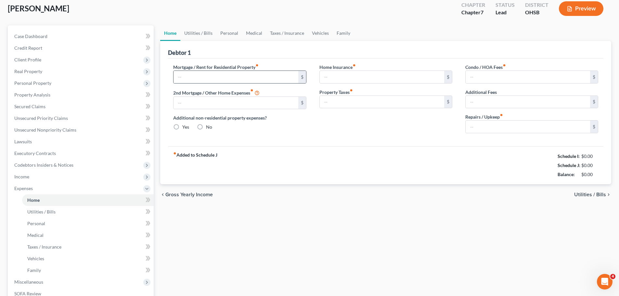
type input "0.00"
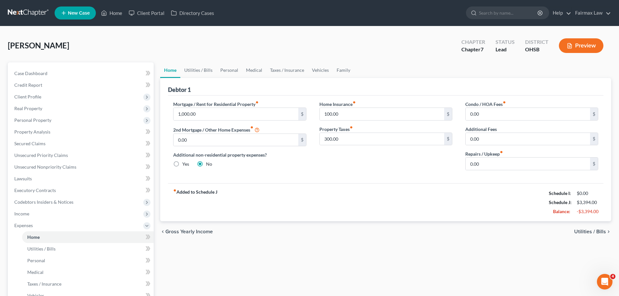
click at [220, 123] on div "Mortgage / Rent for Residential Property fiber_manual_record 1,000.00 $ 2nd Mor…" at bounding box center [240, 138] width 146 height 75
click at [220, 117] on input "1,000.00" at bounding box center [236, 114] width 124 height 12
type input "933.00"
click at [315, 193] on div "fiber_manual_record Added to Schedule J Schedule I: $4,483.03 Schedule J: $3,32…" at bounding box center [385, 202] width 435 height 38
click at [352, 117] on input "100.00" at bounding box center [382, 114] width 124 height 12
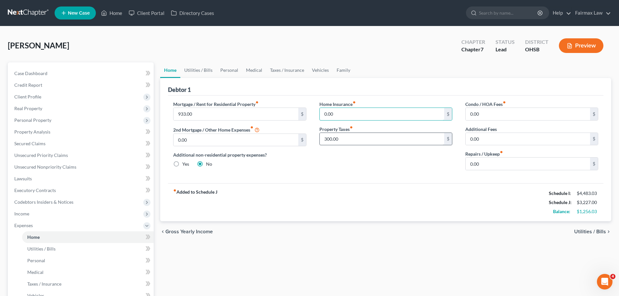
type input "0.00"
click at [328, 138] on input "300.00" at bounding box center [382, 139] width 124 height 12
type input "0.00"
click at [337, 197] on div "fiber_manual_record Added to Schedule J Schedule I: $4,483.03 Schedule J: $2,92…" at bounding box center [385, 202] width 435 height 38
click at [474, 166] on input "0.00" at bounding box center [528, 164] width 124 height 12
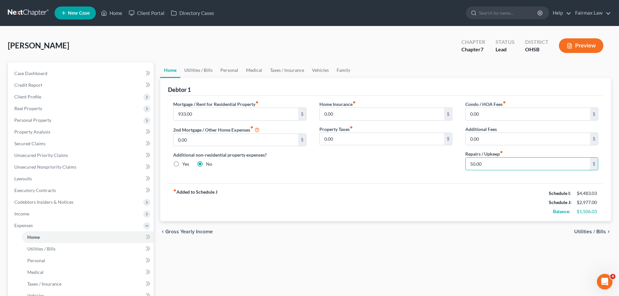
type input "50.00"
click at [402, 196] on div "fiber_manual_record Added to Schedule J Schedule I: $4,483.03 Schedule J: $2,97…" at bounding box center [385, 202] width 435 height 38
click at [196, 72] on link "Utilities / Bills" at bounding box center [198, 70] width 36 height 16
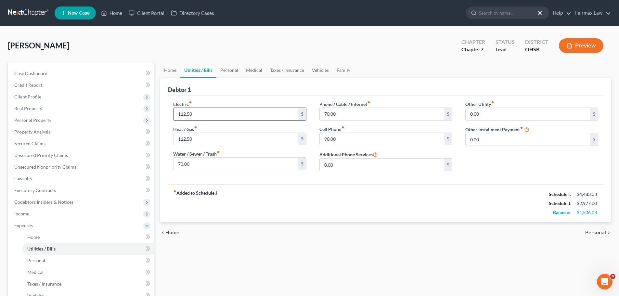
click at [239, 113] on input "112.50" at bounding box center [236, 114] width 124 height 12
type input "191.00"
click at [261, 208] on div "fiber_manual_record Added to Schedule J Schedule I: $4,483.03 Schedule J: $3,05…" at bounding box center [385, 203] width 435 height 38
click at [224, 140] on input "112.50" at bounding box center [236, 139] width 124 height 12
type input "100.00"
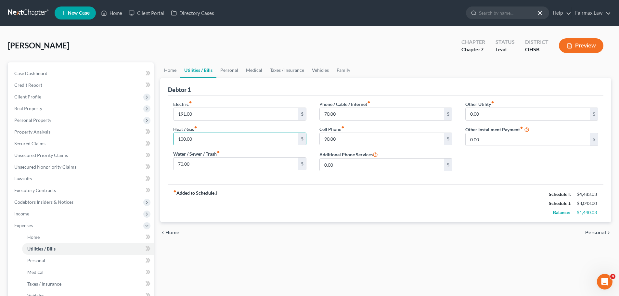
click at [248, 213] on div "fiber_manual_record Added to Schedule J Schedule I: $4,483.03 Schedule J: $3,04…" at bounding box center [385, 203] width 435 height 38
click at [209, 169] on input "70.00" at bounding box center [236, 164] width 124 height 12
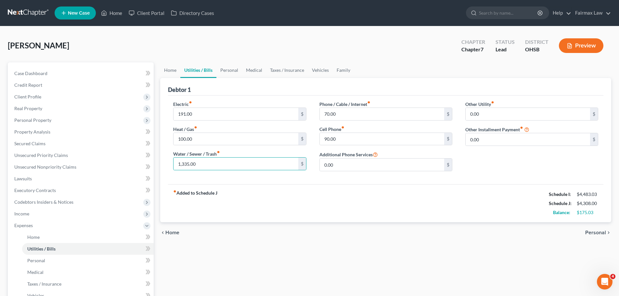
click at [277, 210] on div "fiber_manual_record Added to Schedule J Schedule I: $4,483.03 Schedule J: $4,30…" at bounding box center [385, 203] width 435 height 38
click at [215, 169] on input "1,335.00" at bounding box center [236, 164] width 124 height 12
type input "135.00"
click at [256, 195] on div "fiber_manual_record Added to Schedule J Schedule I: $4,483.03 Schedule J: $3,10…" at bounding box center [385, 203] width 435 height 38
click at [379, 144] on input "90.00" at bounding box center [382, 139] width 124 height 12
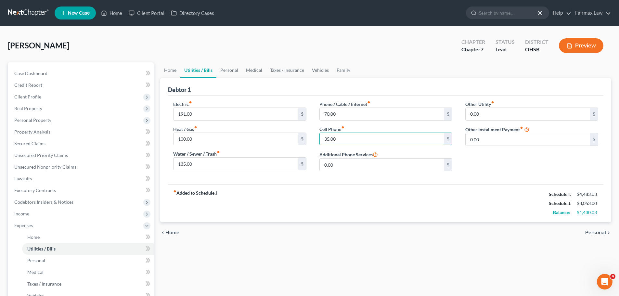
type input "35.00"
click at [366, 187] on div "fiber_manual_record Added to Schedule J Schedule I: $4,483.03 Schedule J: $3,05…" at bounding box center [385, 203] width 435 height 38
click at [349, 116] on input "70.00" at bounding box center [382, 114] width 124 height 12
type input "80.00"
click at [220, 68] on link "Personal" at bounding box center [229, 70] width 26 height 16
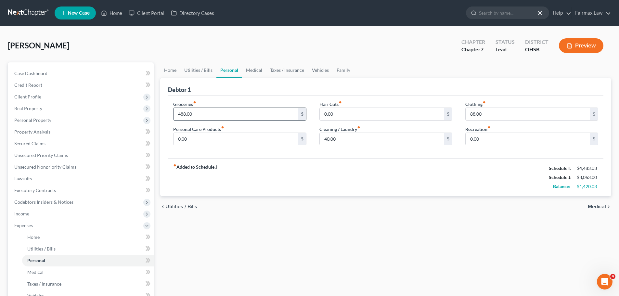
click at [226, 114] on input "488.00" at bounding box center [236, 114] width 124 height 12
type input "800.00"
click at [280, 186] on div "fiber_manual_record Added to Schedule J Schedule I: $4,483.03 Schedule J: $3,37…" at bounding box center [385, 177] width 435 height 38
click at [345, 138] on input "40.00" at bounding box center [382, 139] width 124 height 12
type input "50.00"
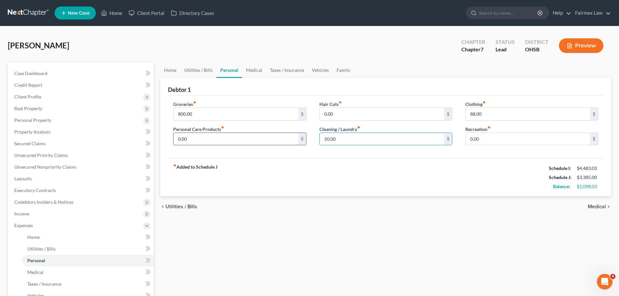
click at [251, 135] on input "0.00" at bounding box center [236, 139] width 124 height 12
type input "100.00"
click at [208, 113] on input "800.00" at bounding box center [236, 114] width 124 height 12
type input "650.00"
click at [343, 173] on div "fiber_manual_record Added to Schedule J Schedule I: $4,483.03 Schedule J: $3,33…" at bounding box center [385, 177] width 435 height 38
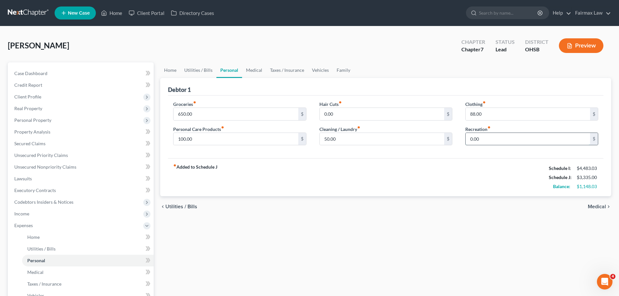
click at [488, 135] on input "0.00" at bounding box center [528, 139] width 124 height 12
type input "100.00"
click at [328, 115] on input "0.00" at bounding box center [382, 114] width 124 height 12
type input "100.00"
click at [344, 189] on div "fiber_manual_record Added to Schedule J Schedule I: $4,483.03 Schedule J: $3,53…" at bounding box center [385, 177] width 435 height 38
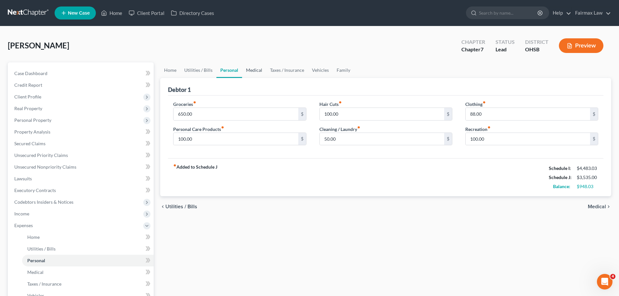
click at [248, 67] on link "Medical" at bounding box center [254, 70] width 24 height 16
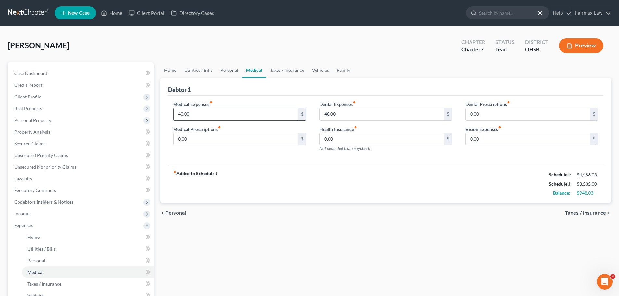
click at [190, 113] on input "40.00" at bounding box center [236, 114] width 124 height 12
type input "0.00"
click at [196, 139] on input "0.00" at bounding box center [236, 139] width 124 height 12
type input "12.00"
click at [287, 206] on div "chevron_left Personal Taxes / Insurance chevron_right" at bounding box center [385, 213] width 451 height 21
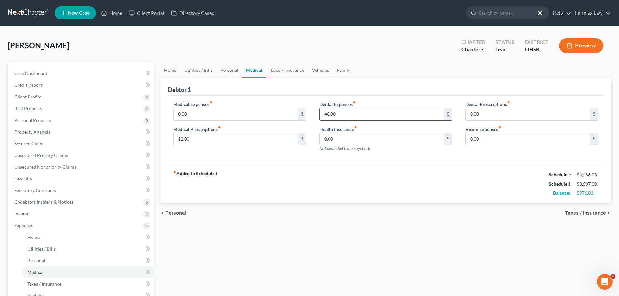
click at [351, 114] on input "40.00" at bounding box center [382, 114] width 124 height 12
type input "0.00"
click at [273, 69] on link "Taxes / Insurance" at bounding box center [287, 70] width 42 height 16
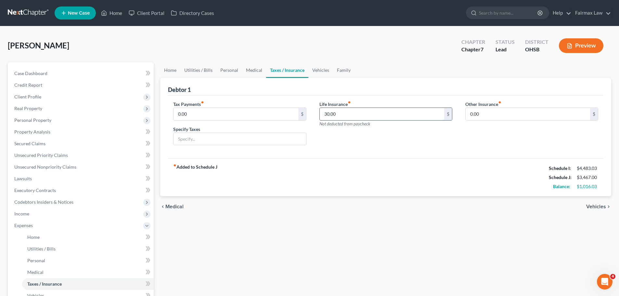
click at [331, 115] on input "30.00" at bounding box center [382, 114] width 124 height 12
type input "0.00"
click at [319, 69] on link "Vehicles" at bounding box center [320, 70] width 25 height 16
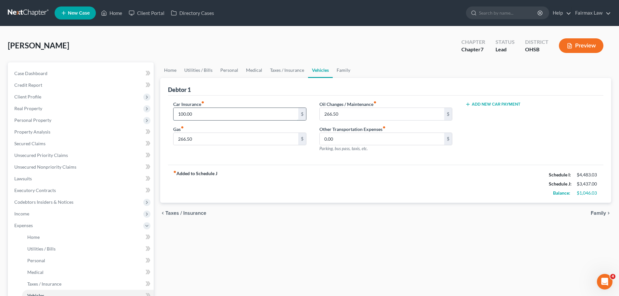
click at [236, 117] on input "100.00" at bounding box center [236, 114] width 124 height 12
type input "170.00"
click at [264, 187] on div "fiber_manual_record Added to Schedule J Schedule I: $4,483.03 Schedule J: $3,50…" at bounding box center [385, 184] width 435 height 38
click at [370, 115] on input "266.50" at bounding box center [382, 114] width 124 height 12
click at [347, 115] on input "85.00" at bounding box center [382, 114] width 124 height 12
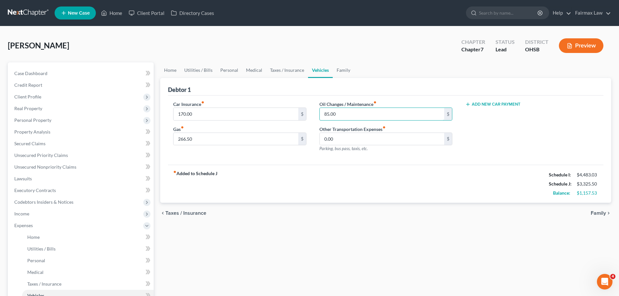
drag, startPoint x: 347, startPoint y: 111, endPoint x: 315, endPoint y: 112, distance: 31.6
click at [315, 112] on div "Oil Changes / Maintenance fiber_manual_record 85.00 $ Other Transportation Expe…" at bounding box center [386, 129] width 146 height 57
drag, startPoint x: 345, startPoint y: 114, endPoint x: 321, endPoint y: 115, distance: 24.7
click at [321, 115] on input "200.00" at bounding box center [382, 114] width 124 height 12
type input "50.00"
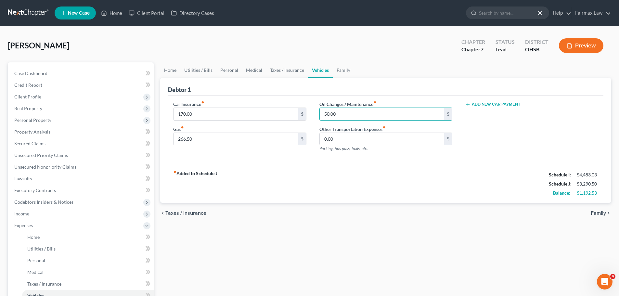
click at [378, 187] on div "fiber_manual_record Added to Schedule J Schedule I: $4,483.03 Schedule J: $3,29…" at bounding box center [385, 184] width 435 height 38
click at [338, 67] on link "Family" at bounding box center [343, 70] width 21 height 16
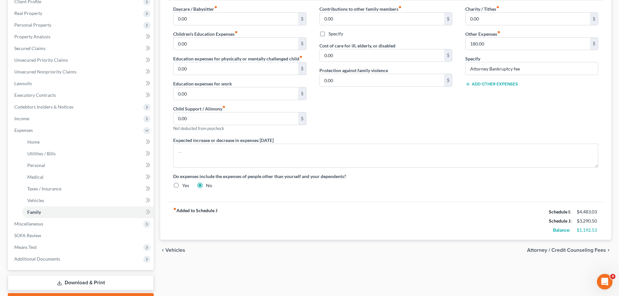
scroll to position [97, 0]
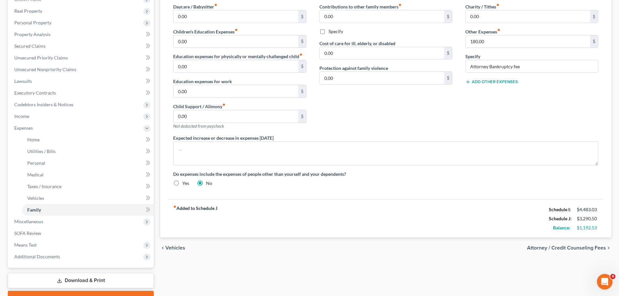
click at [497, 80] on button "Add Other Expenses" at bounding box center [491, 81] width 53 height 5
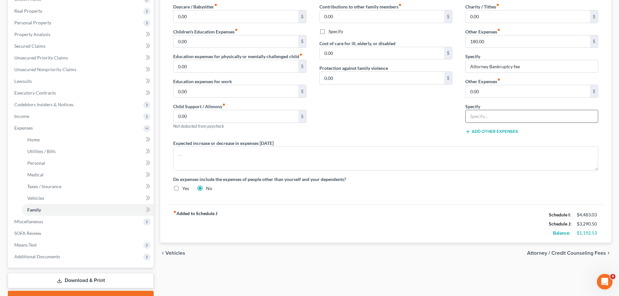
click at [480, 117] on input "text" at bounding box center [532, 116] width 132 height 12
click at [494, 116] on input "Pet Care" at bounding box center [532, 116] width 132 height 12
type input "Pet Care"
click at [346, 133] on div "Contributions to other family members fiber_manual_record 0.00 $ Specify Cost o…" at bounding box center [386, 71] width 146 height 136
click at [478, 93] on input "0.00" at bounding box center [528, 91] width 124 height 12
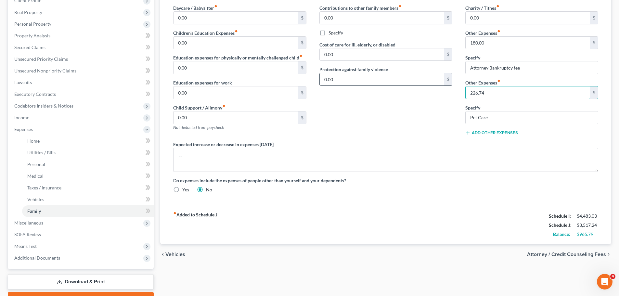
scroll to position [99, 0]
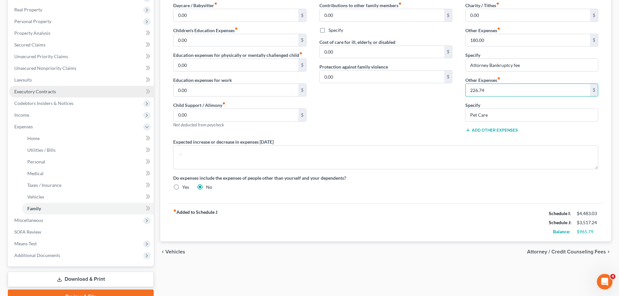
type input "226.74"
click at [477, 191] on div "Daycare / Babysitter fiber_manual_record 0.00 $ Children's Education Expenses f…" at bounding box center [386, 99] width 438 height 194
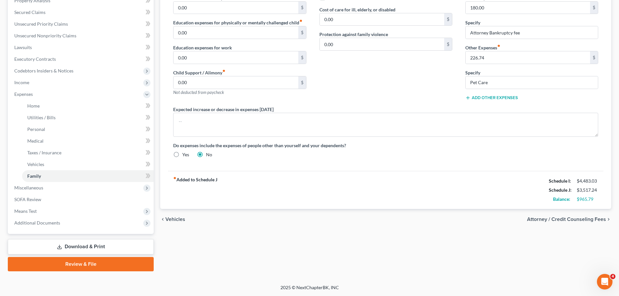
click at [548, 181] on div "Schedule I:" at bounding box center [560, 181] width 28 height 6
drag, startPoint x: 546, startPoint y: 182, endPoint x: 598, endPoint y: 201, distance: 55.7
click at [598, 201] on div "Schedule I: $4,483.03 Schedule J: $3,517.24 Balance: $965.79" at bounding box center [573, 189] width 49 height 27
click at [601, 201] on div "$965.79" at bounding box center [588, 199] width 28 height 6
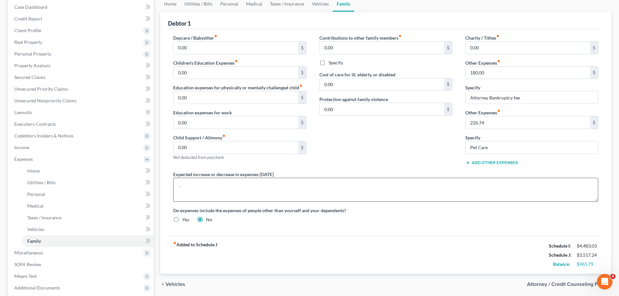
scroll to position [34, 0]
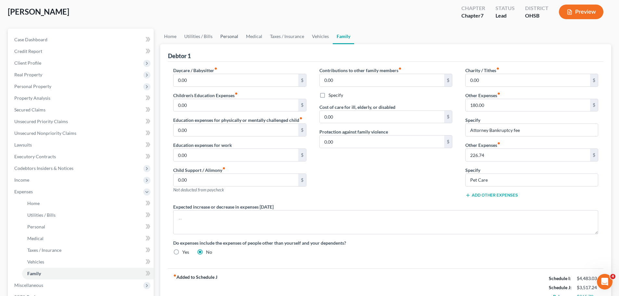
click at [224, 33] on link "Personal" at bounding box center [229, 37] width 26 height 16
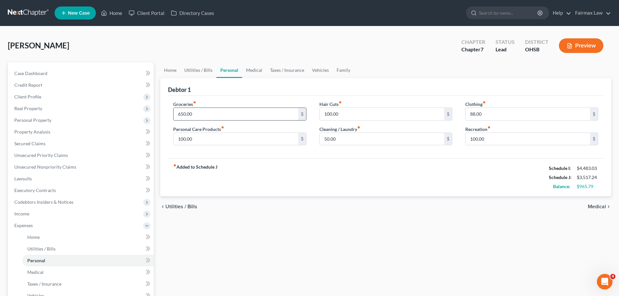
click at [223, 110] on input "650.00" at bounding box center [236, 114] width 124 height 12
type input "800.00"
click at [200, 142] on input "100.00" at bounding box center [236, 139] width 124 height 12
type input "200.00"
click at [365, 139] on input "50.00" at bounding box center [382, 139] width 124 height 12
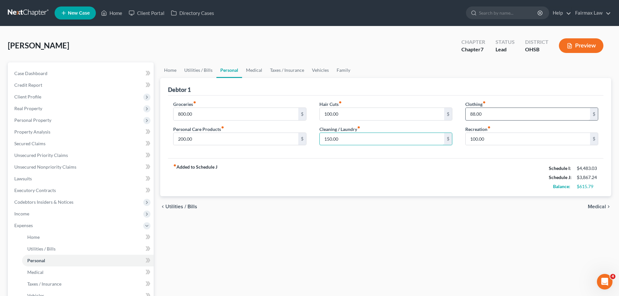
type input "150.00"
click at [488, 116] on input "88.00" at bounding box center [528, 114] width 124 height 12
type input "100.00"
click at [260, 69] on link "Medical" at bounding box center [254, 70] width 24 height 16
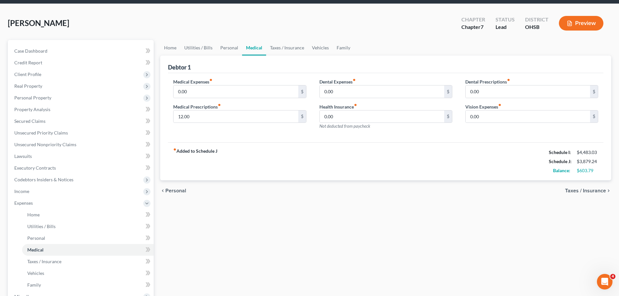
scroll to position [32, 0]
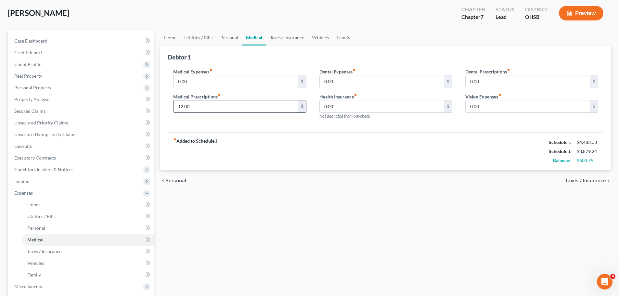
click at [191, 108] on input "12.00" at bounding box center [236, 106] width 124 height 12
type input "60.00"
click at [289, 154] on div "fiber_manual_record Added to Schedule J Schedule I: $4,483.03 Schedule J: $3,92…" at bounding box center [385, 151] width 435 height 38
click at [319, 35] on link "Vehicles" at bounding box center [320, 38] width 25 height 16
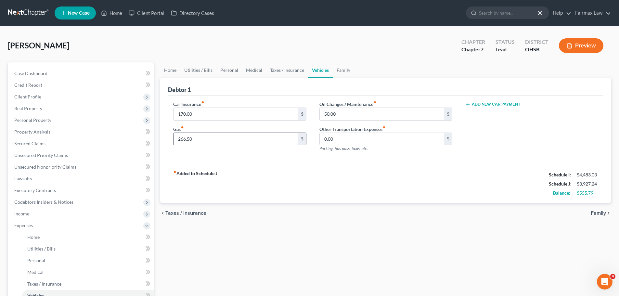
click at [194, 140] on input "266.50" at bounding box center [236, 139] width 124 height 12
type input "450.00"
click at [281, 174] on div "fiber_manual_record Added to Schedule J Schedule I: $4,483.03 Schedule J: $4,11…" at bounding box center [385, 184] width 435 height 38
click at [197, 67] on link "Utilities / Bills" at bounding box center [198, 70] width 36 height 16
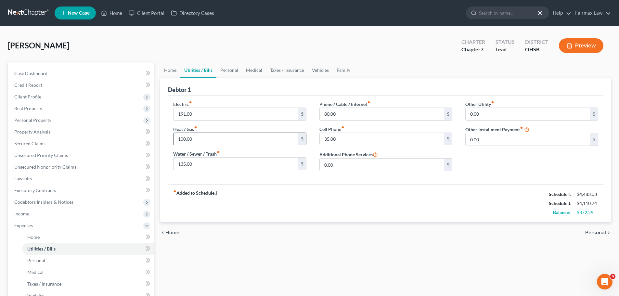
click at [199, 137] on input "100.00" at bounding box center [236, 139] width 124 height 12
type input "180.00"
click at [198, 111] on input "191.00" at bounding box center [236, 114] width 124 height 12
type input "250.00"
click at [170, 72] on link "Home" at bounding box center [170, 70] width 20 height 16
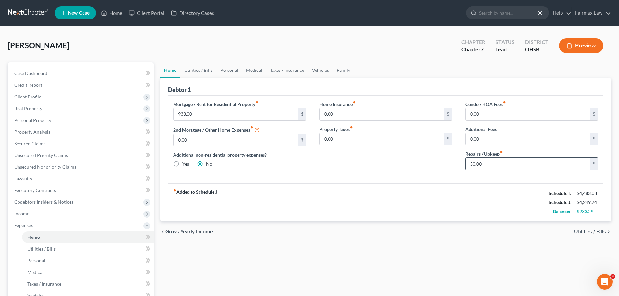
click at [474, 167] on input "50.00" at bounding box center [528, 164] width 124 height 12
type input "150.00"
click at [474, 211] on div "fiber_manual_record Added to Schedule J Schedule I: $4,483.03 Schedule J: $4,34…" at bounding box center [385, 202] width 435 height 38
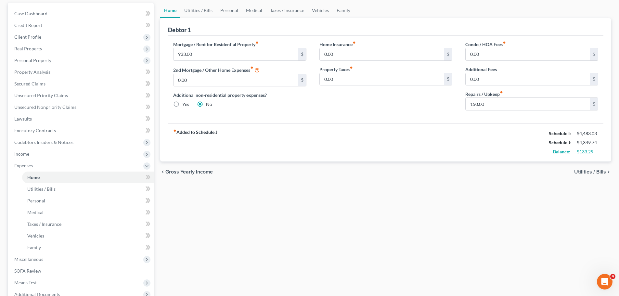
scroll to position [65, 0]
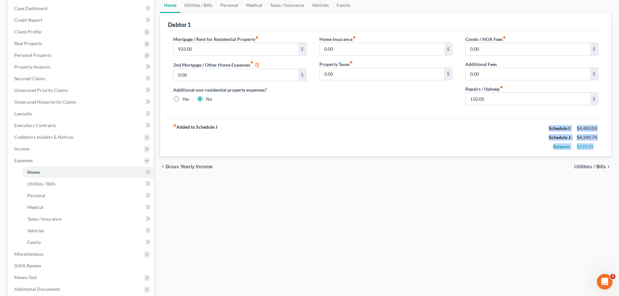
drag, startPoint x: 546, startPoint y: 128, endPoint x: 597, endPoint y: 147, distance: 54.5
click at [597, 147] on div "Schedule I: $4,483.03 Schedule J: $4,349.74 Balance: $133.29" at bounding box center [573, 137] width 49 height 27
click at [597, 148] on div "$133.29" at bounding box center [587, 146] width 21 height 6
click at [533, 172] on div "chevron_left Gross Yearly Income Utilities / Bills chevron_right" at bounding box center [385, 166] width 451 height 21
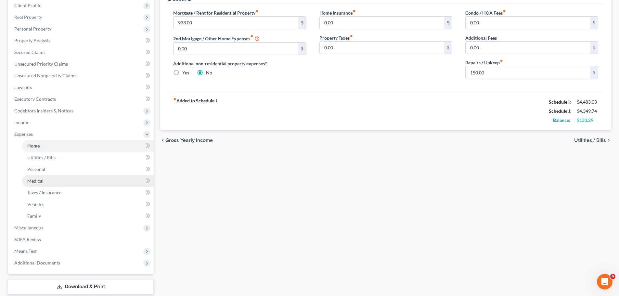
scroll to position [97, 0]
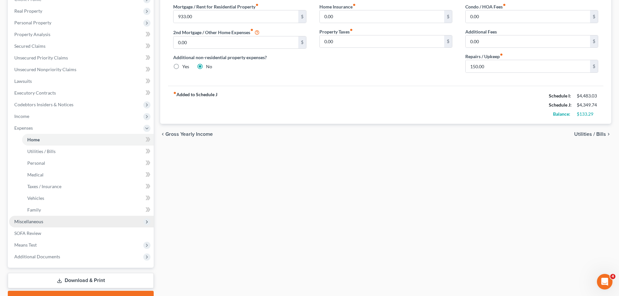
click at [48, 223] on span "Miscellaneous" at bounding box center [81, 222] width 145 height 12
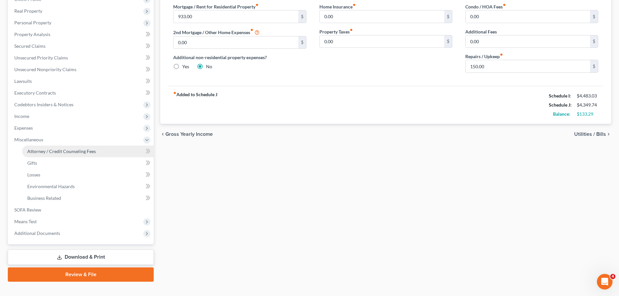
click at [72, 149] on span "Attorney / Credit Counseling Fees" at bounding box center [61, 152] width 69 height 6
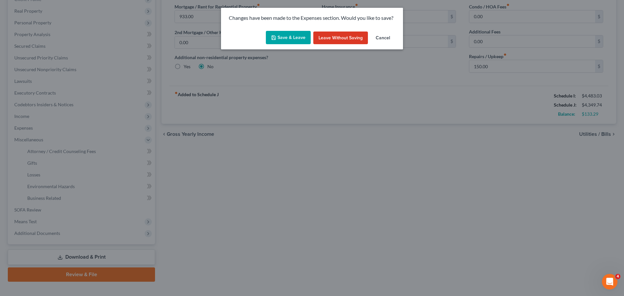
click at [285, 34] on button "Save & Leave" at bounding box center [288, 38] width 45 height 14
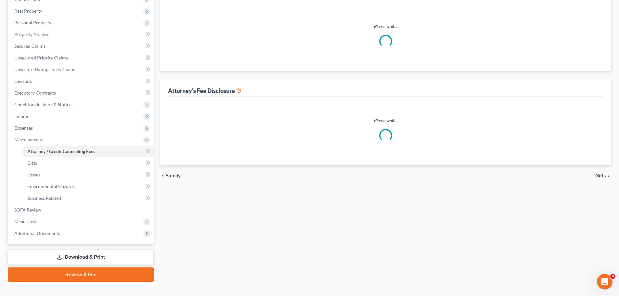
scroll to position [45, 0]
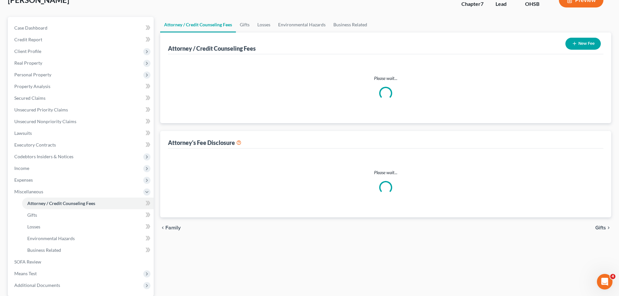
select select "1"
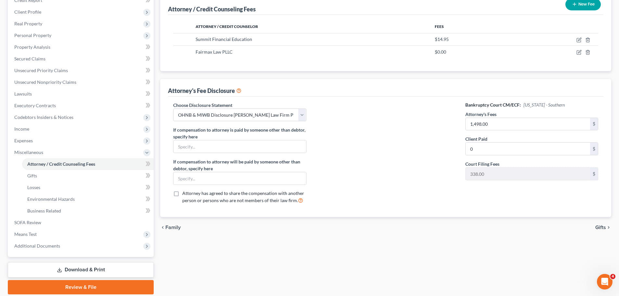
scroll to position [108, 0]
